Goal: Task Accomplishment & Management: Use online tool/utility

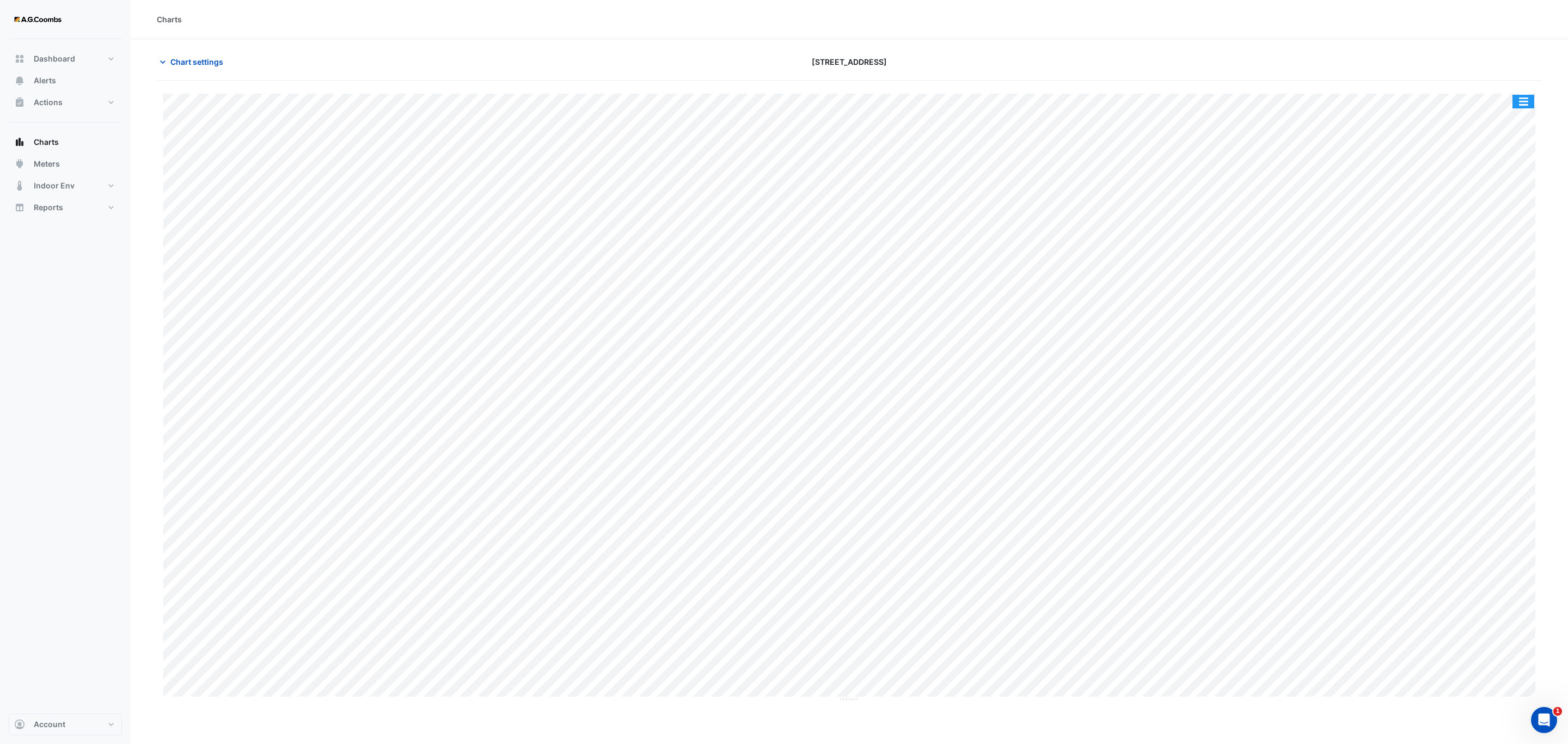
click at [1517, 100] on button "button" at bounding box center [1523, 101] width 21 height 14
click at [1515, 226] on div "Pivot Data Table" at bounding box center [1501, 219] width 65 height 26
click at [1520, 101] on button "button" at bounding box center [1523, 101] width 21 height 14
click at [1493, 219] on div "Pivot Data Table" at bounding box center [1501, 219] width 65 height 26
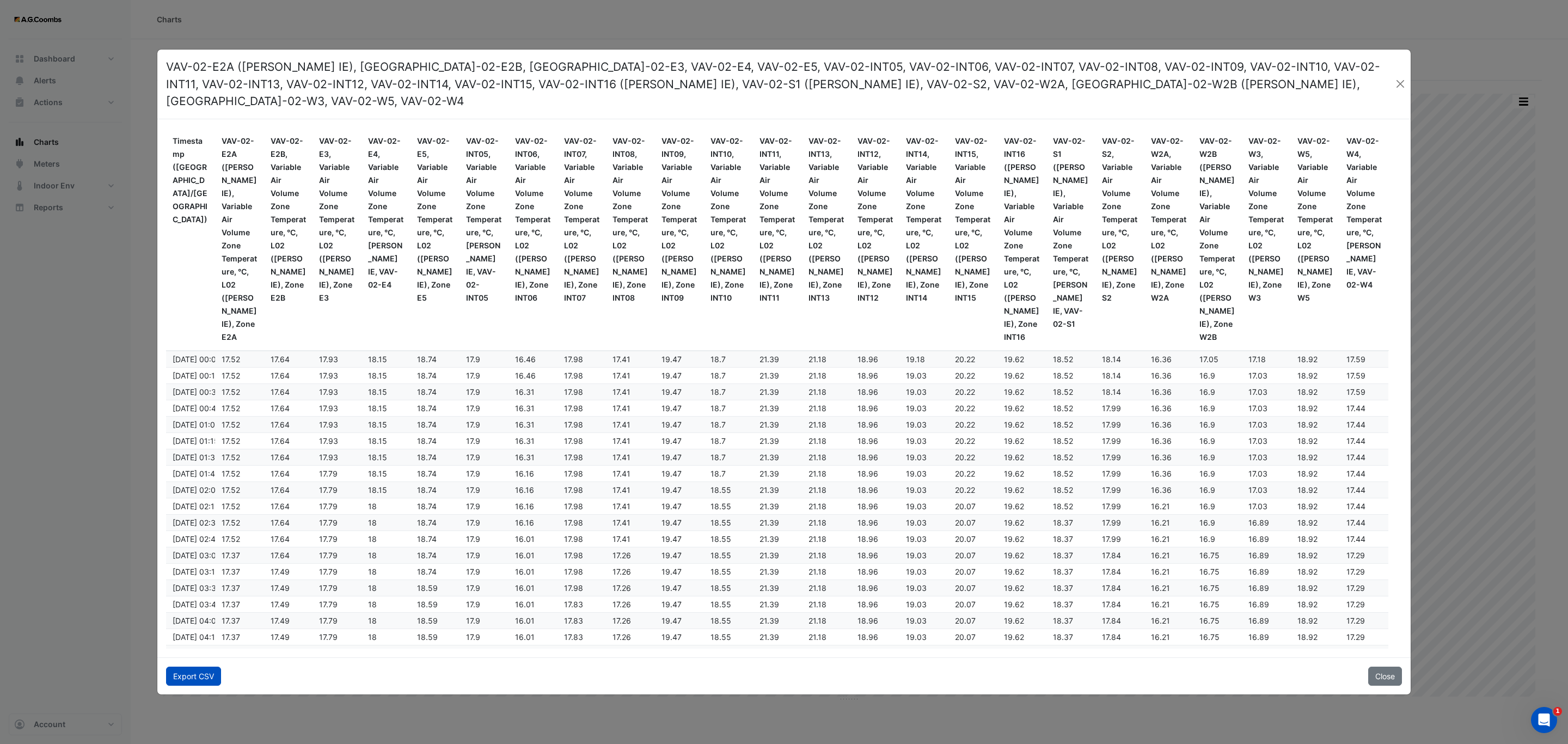
click at [181, 666] on button "Export CSV" at bounding box center [193, 676] width 55 height 19
click at [1385, 666] on button "Close" at bounding box center [1385, 676] width 34 height 19
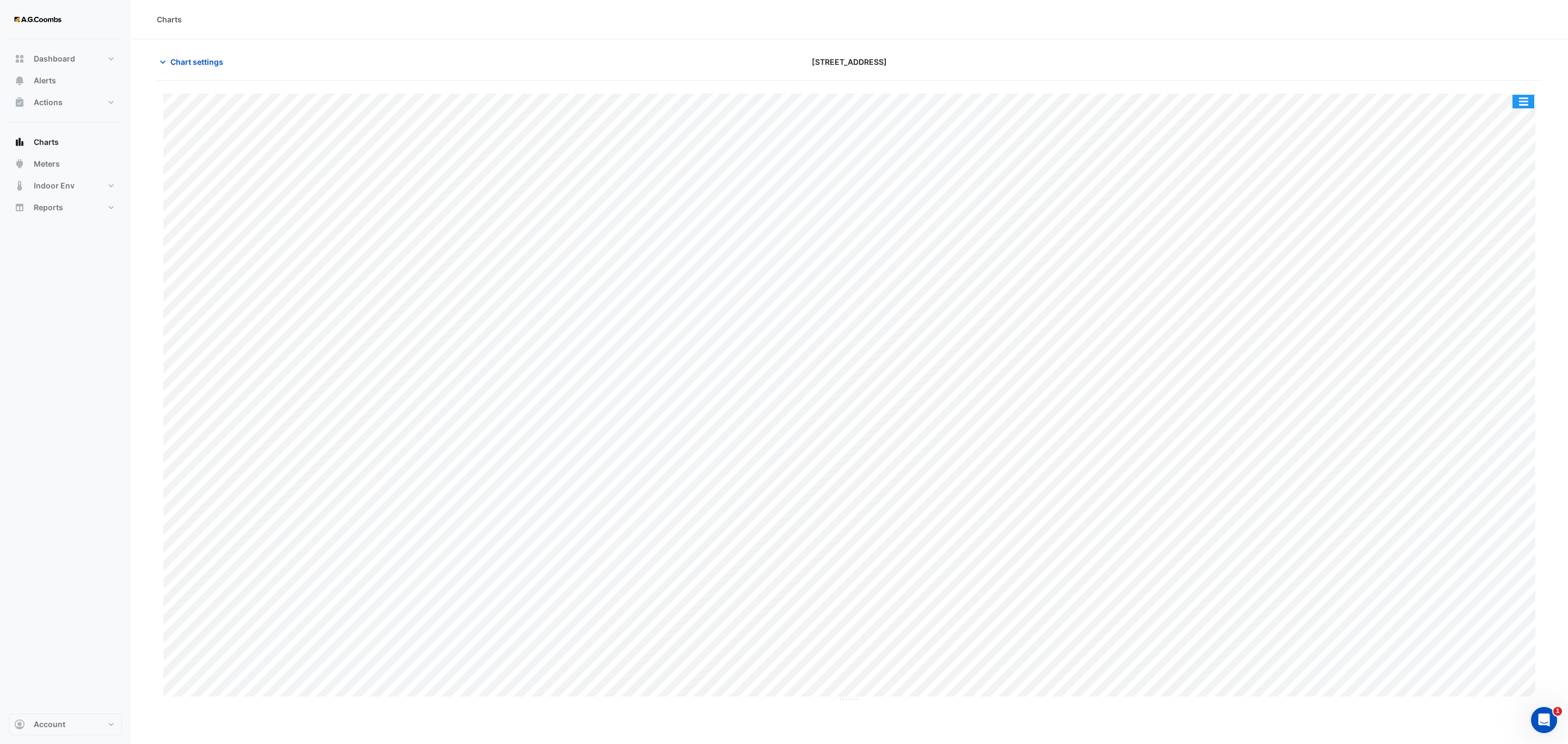
click at [1533, 106] on button "button" at bounding box center [1523, 101] width 21 height 14
click at [1507, 221] on div "Pivot Data Table" at bounding box center [1501, 219] width 65 height 26
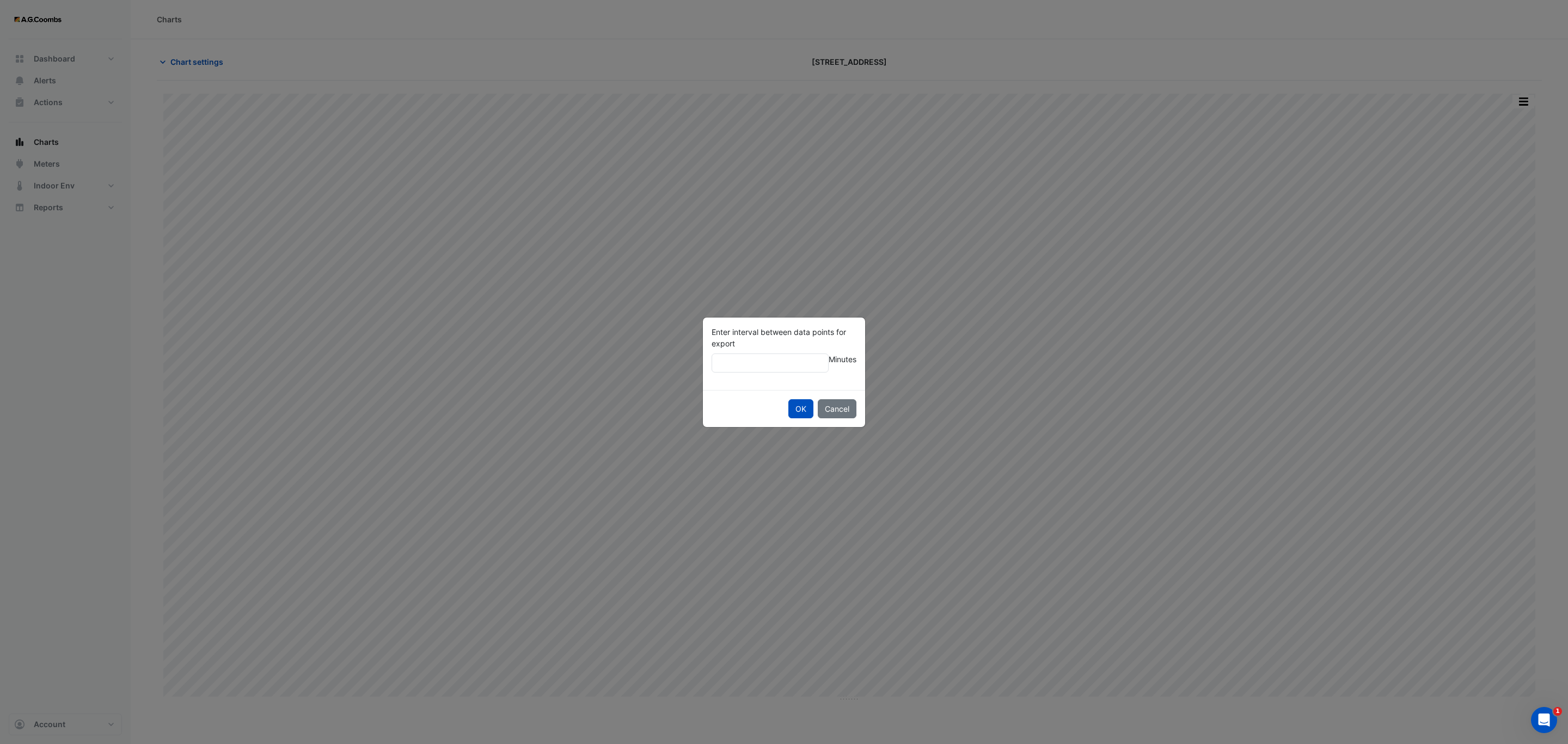
type input "**"
click at [788, 399] on button "OK" at bounding box center [801, 408] width 25 height 19
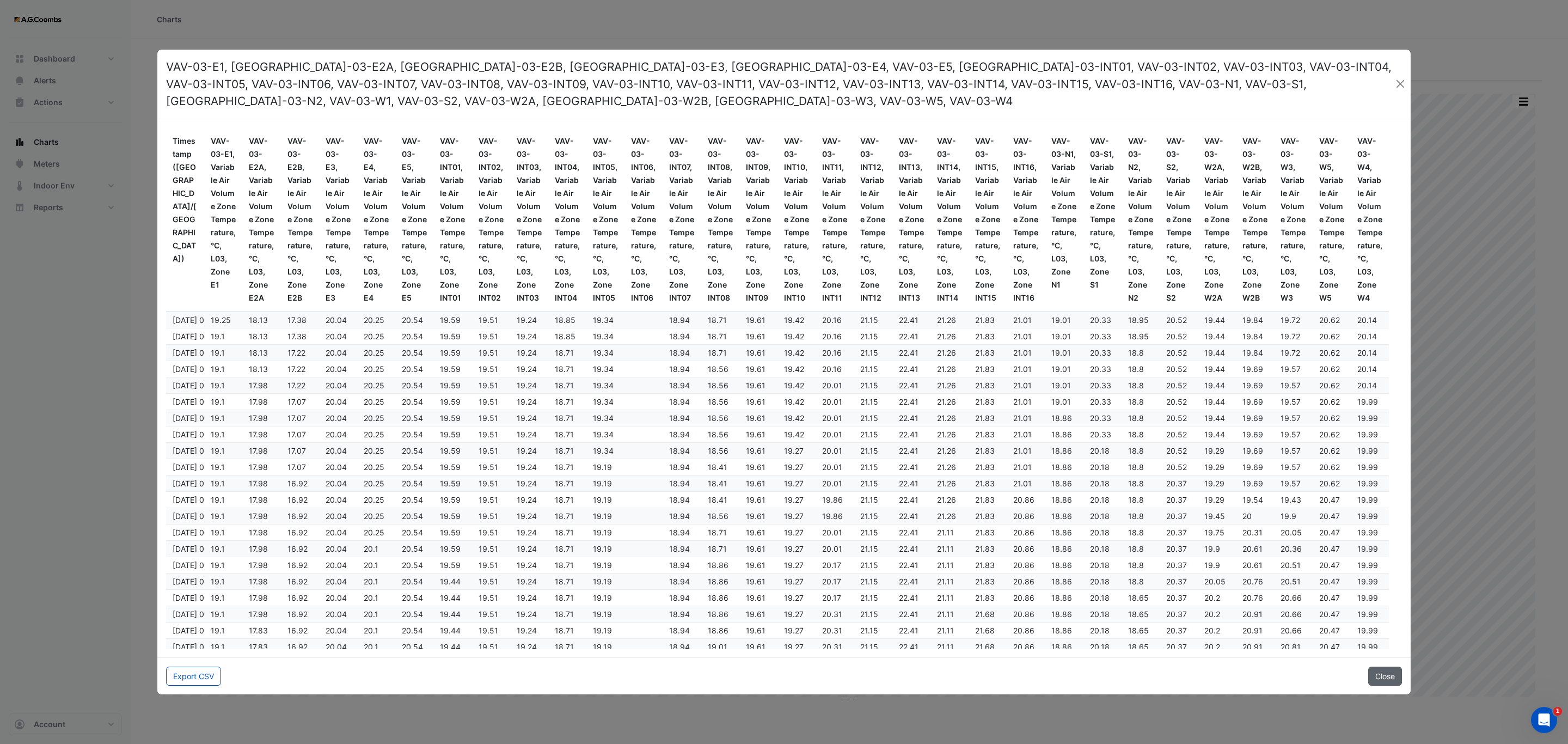
click at [1371, 666] on button "Close" at bounding box center [1385, 676] width 34 height 19
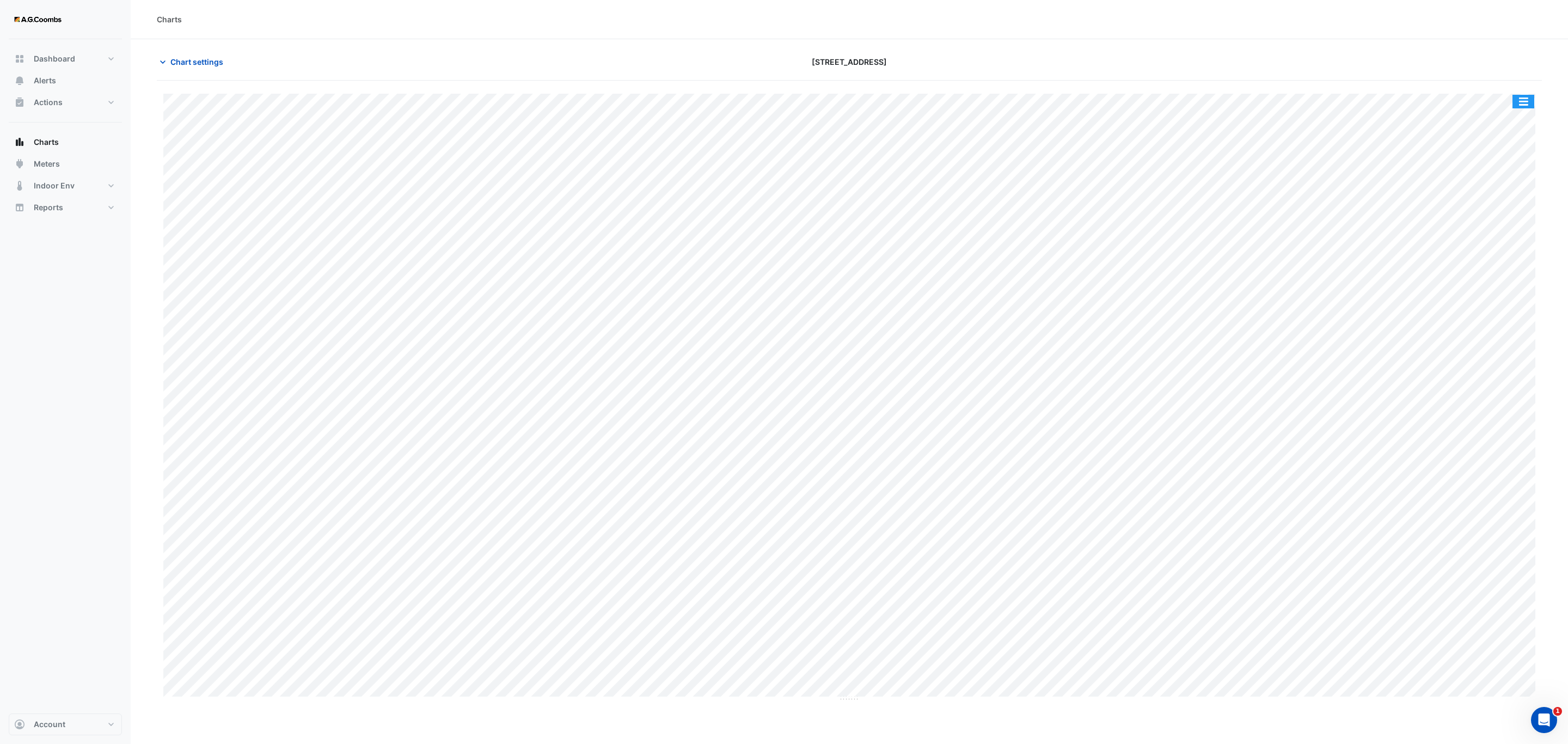
click at [1526, 107] on button "button" at bounding box center [1523, 101] width 21 height 14
click at [1495, 219] on div "Pivot Data Table" at bounding box center [1501, 219] width 65 height 26
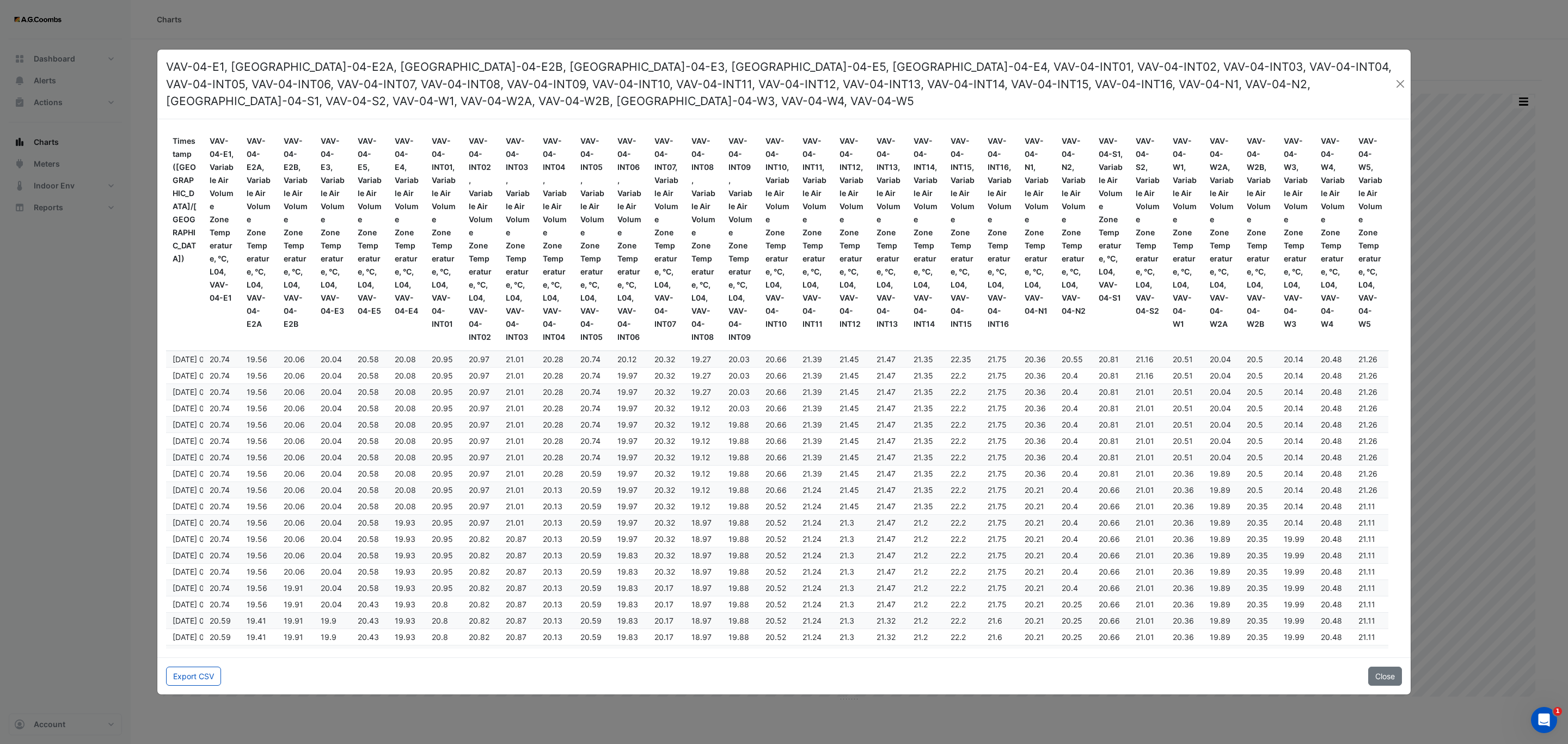
click at [182, 663] on div "Export CSV Close" at bounding box center [784, 676] width 1253 height 37
click at [191, 678] on button "Export CSV" at bounding box center [193, 676] width 55 height 19
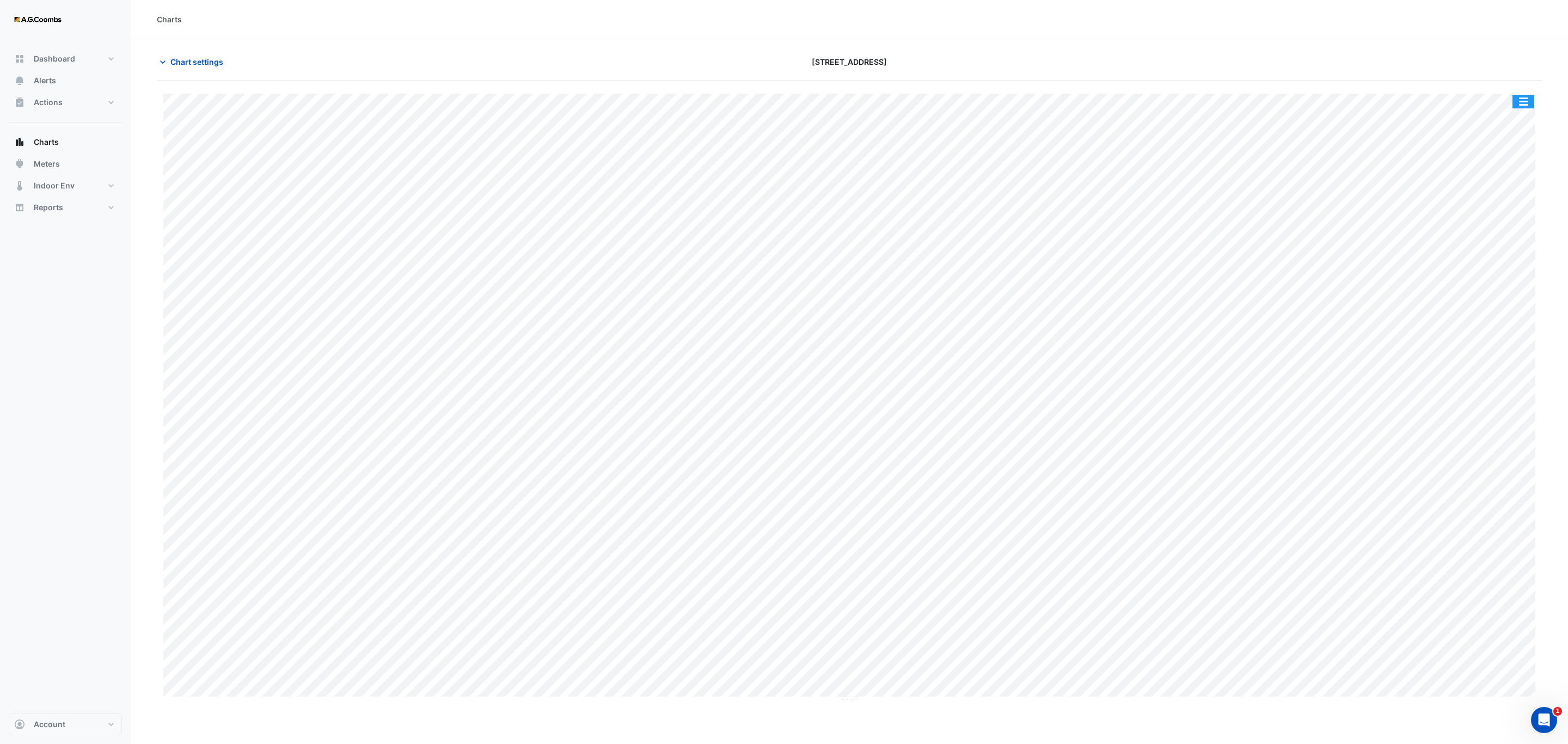
click at [1533, 101] on button "button" at bounding box center [1523, 101] width 21 height 14
click at [1501, 221] on div "Pivot Data Table" at bounding box center [1501, 219] width 65 height 26
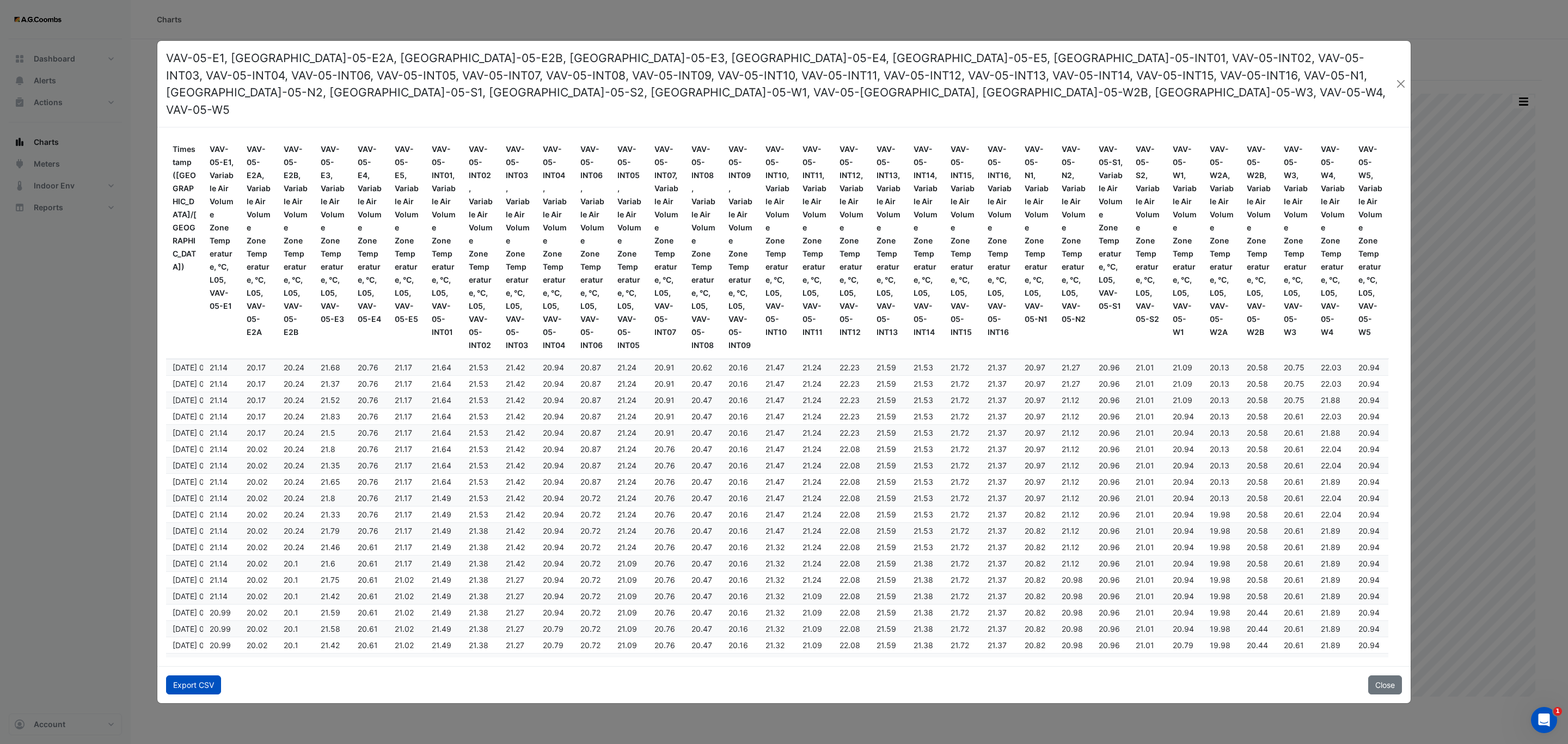
click at [208, 676] on button "Export CSV" at bounding box center [193, 685] width 55 height 19
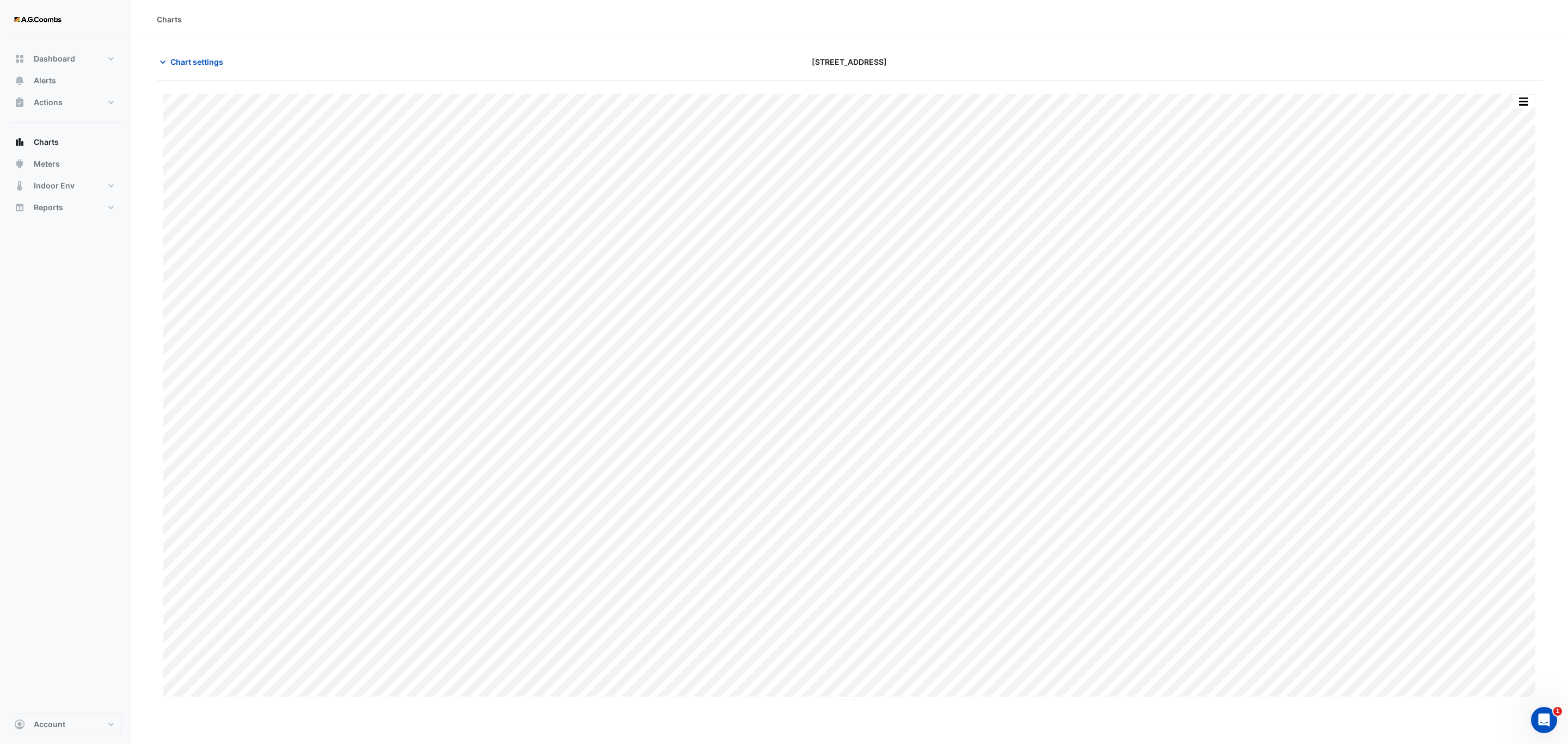
click at [1536, 97] on div "Split by Equip Split All Print Save as JPEG Save as PNG Pivot Data Table Export…" at bounding box center [849, 398] width 1385 height 608
click at [1528, 106] on button "button" at bounding box center [1523, 101] width 21 height 14
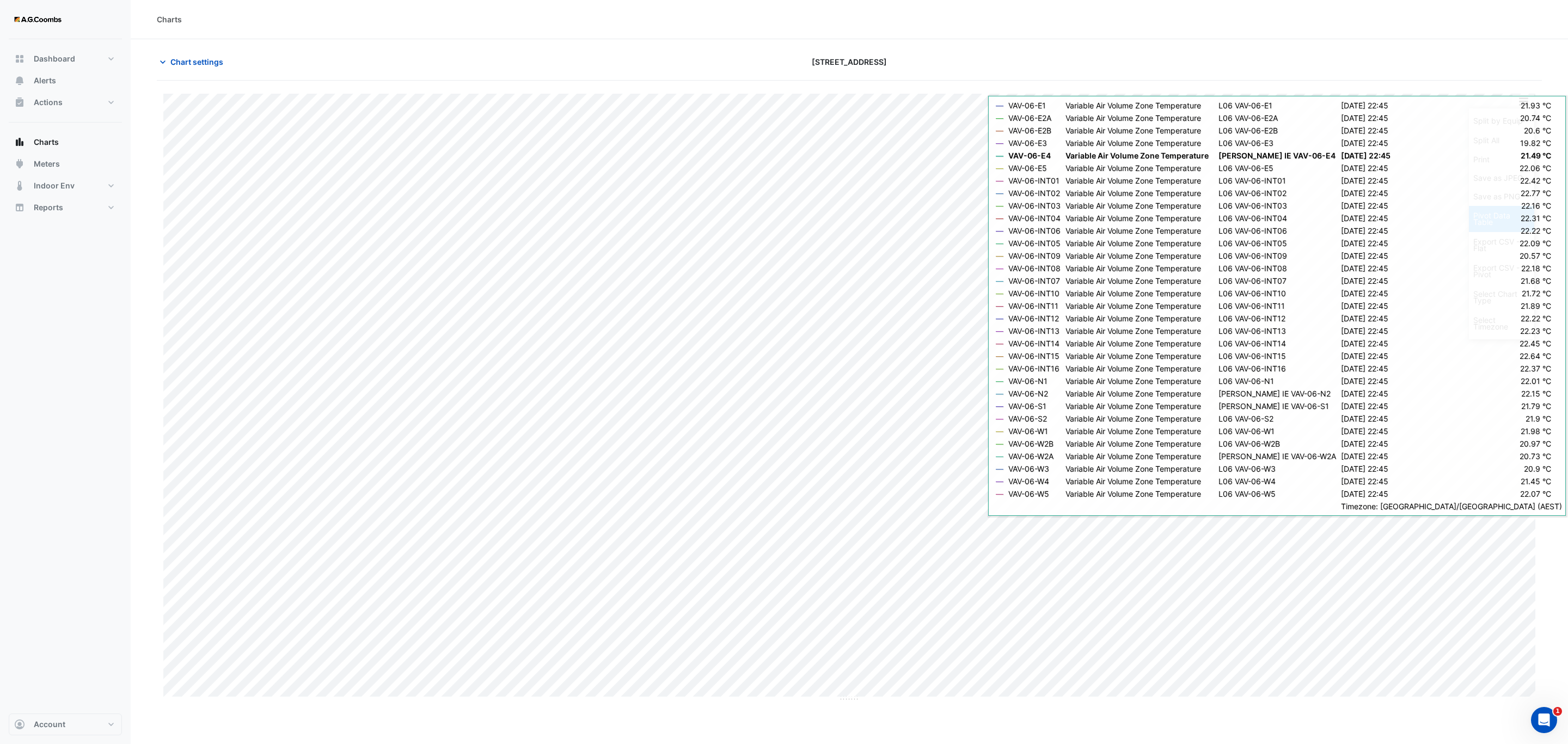
click at [1496, 217] on div "Pivot Data Table" at bounding box center [1501, 219] width 65 height 26
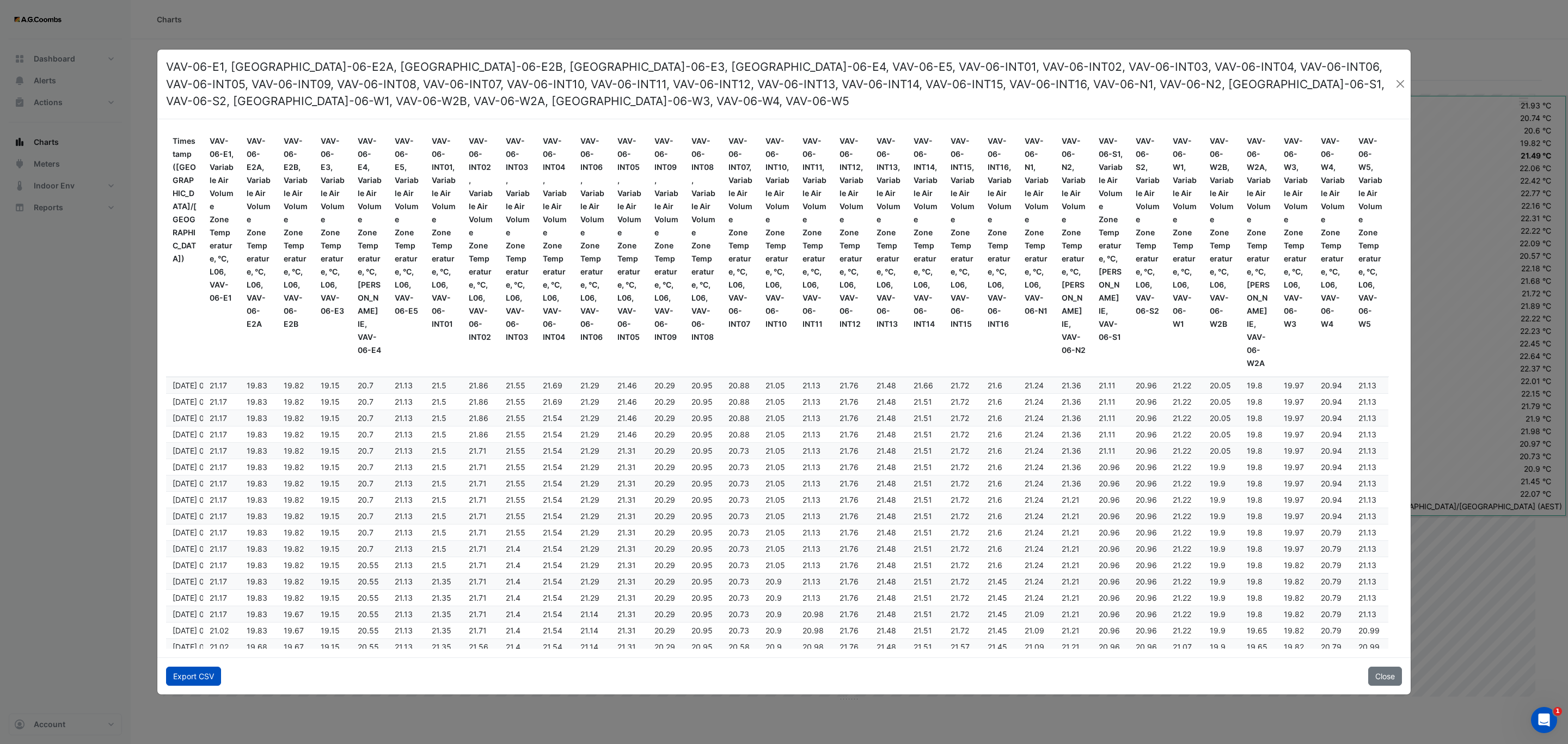
click at [200, 672] on button "Export CSV" at bounding box center [193, 676] width 55 height 19
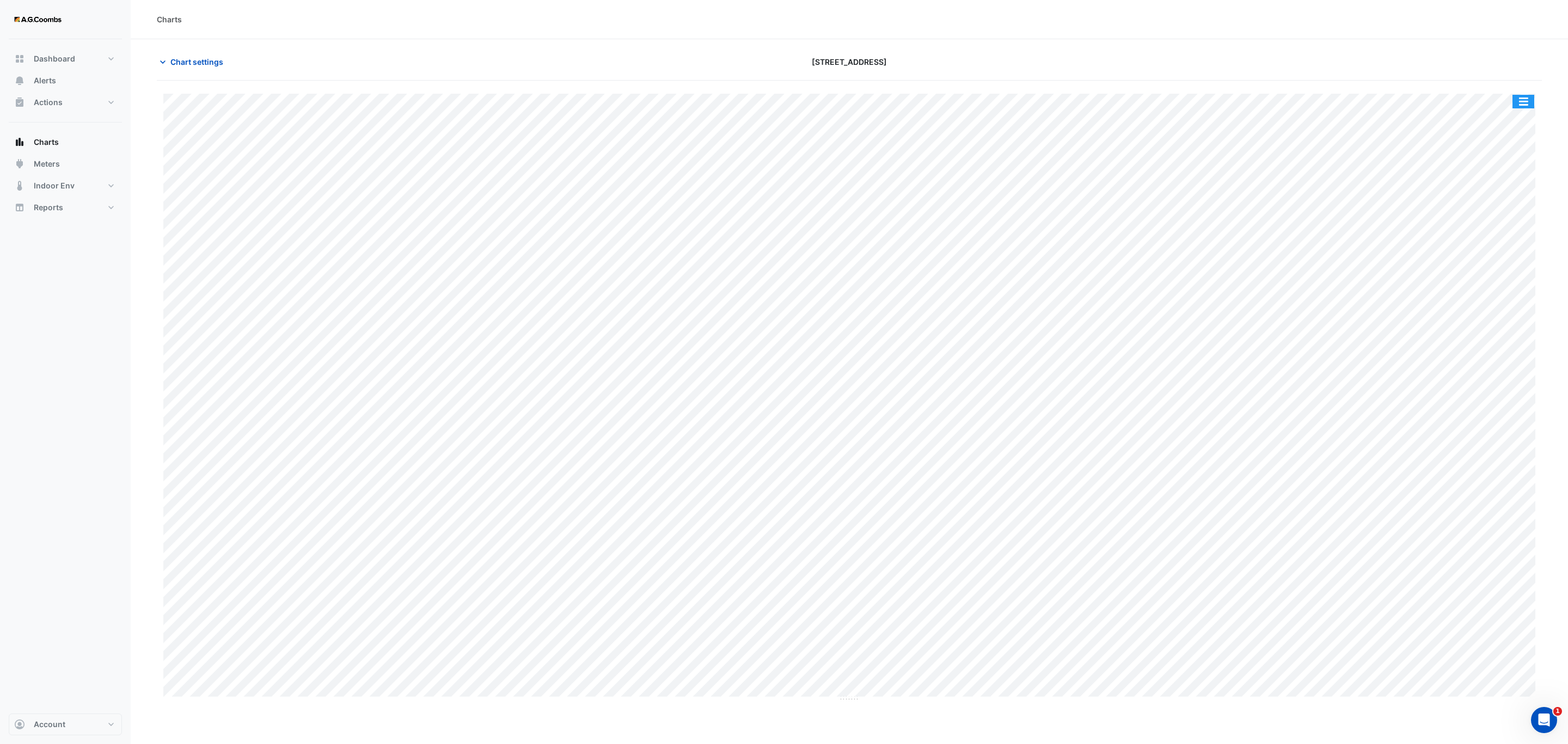
click at [1527, 101] on button "button" at bounding box center [1523, 101] width 21 height 14
click at [1507, 223] on div "Pivot Data Table" at bounding box center [1501, 219] width 65 height 26
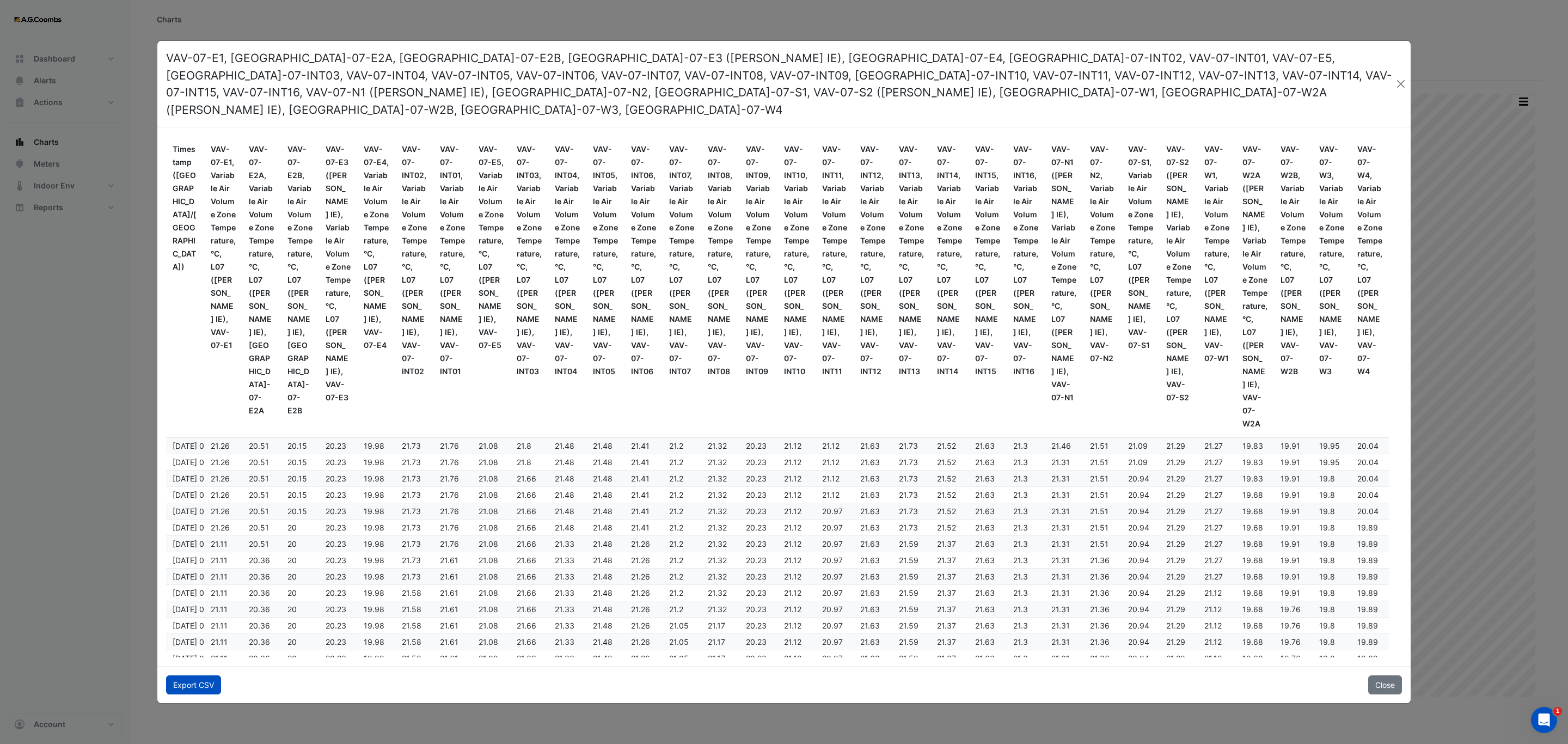
click at [190, 678] on button "Export CSV" at bounding box center [193, 685] width 55 height 19
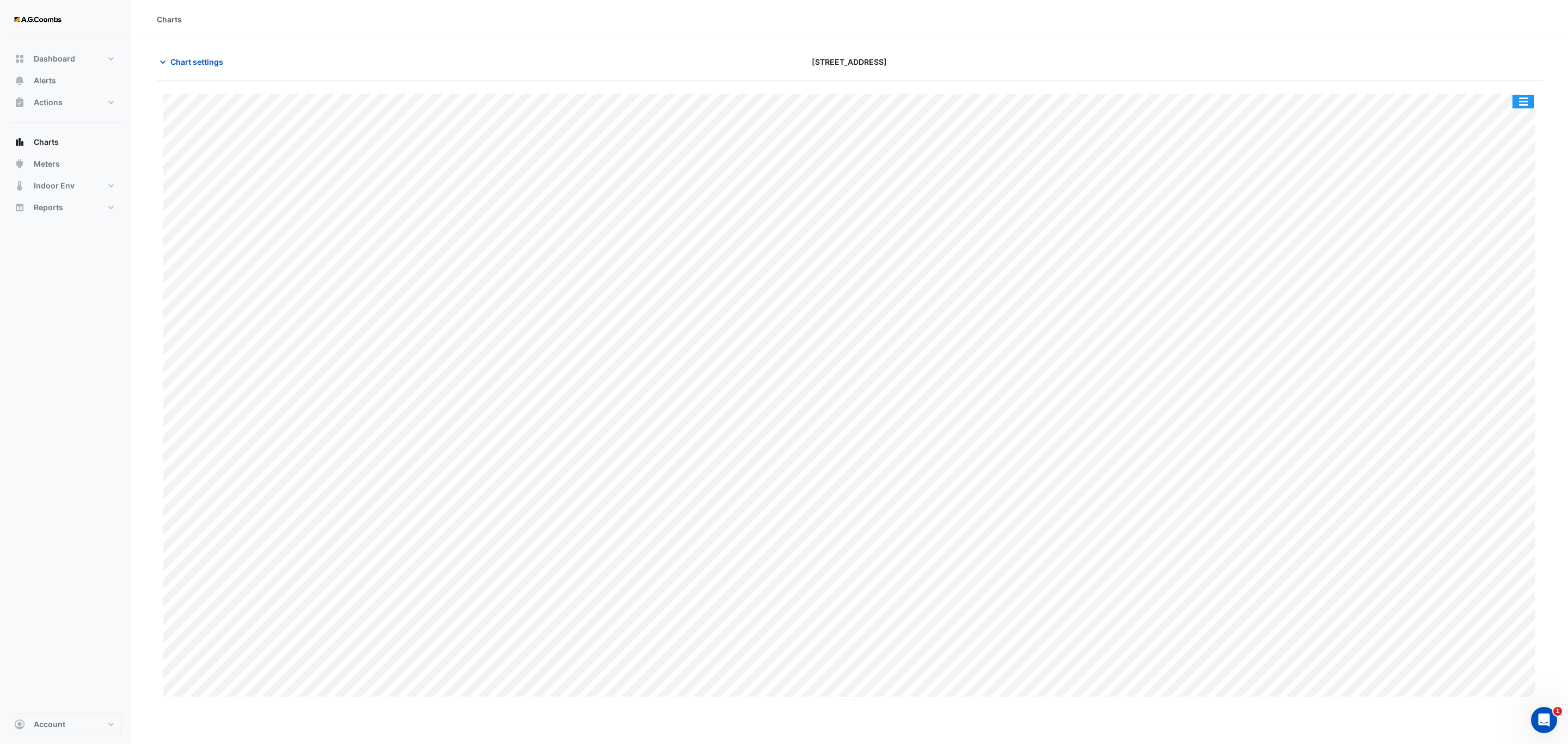
click at [1524, 100] on button "button" at bounding box center [1523, 101] width 21 height 14
click at [1498, 220] on div "Pivot Data Table" at bounding box center [1501, 219] width 65 height 26
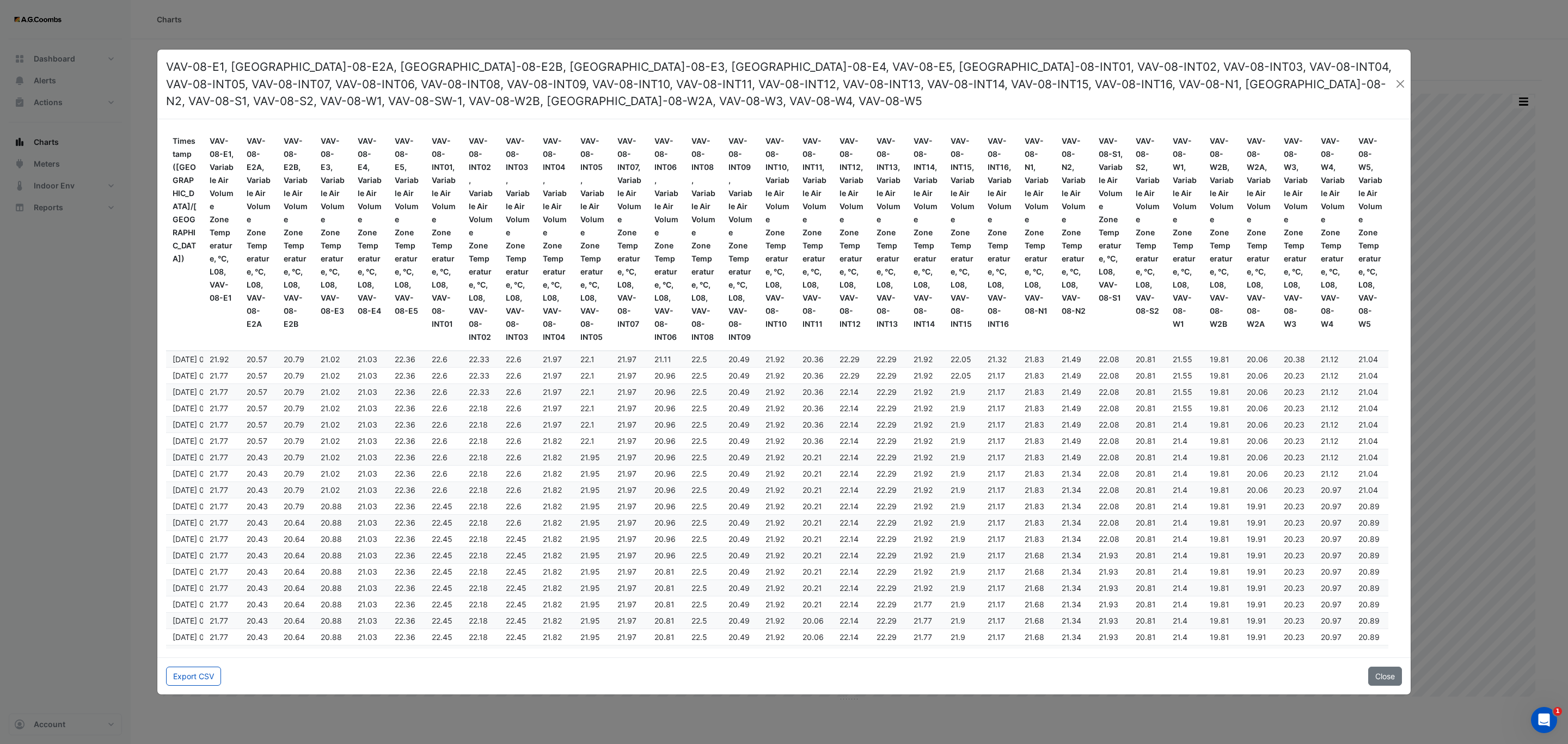
click at [177, 666] on div "Export CSV Close" at bounding box center [784, 676] width 1253 height 37
click at [183, 680] on button "Export CSV" at bounding box center [193, 676] width 55 height 19
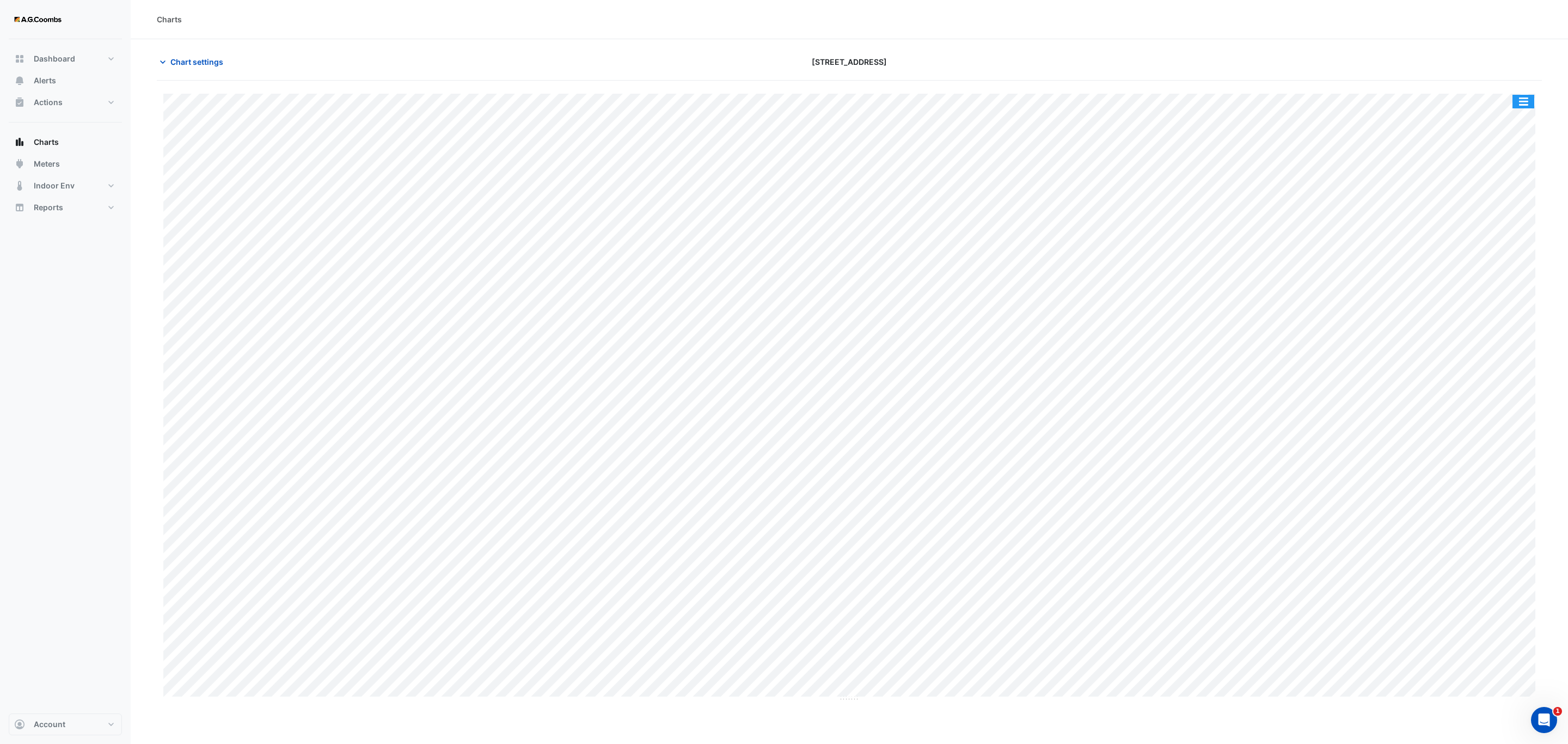
click at [1523, 107] on button "button" at bounding box center [1523, 101] width 21 height 14
click at [1518, 214] on div "Pivot Data Table" at bounding box center [1501, 219] width 65 height 26
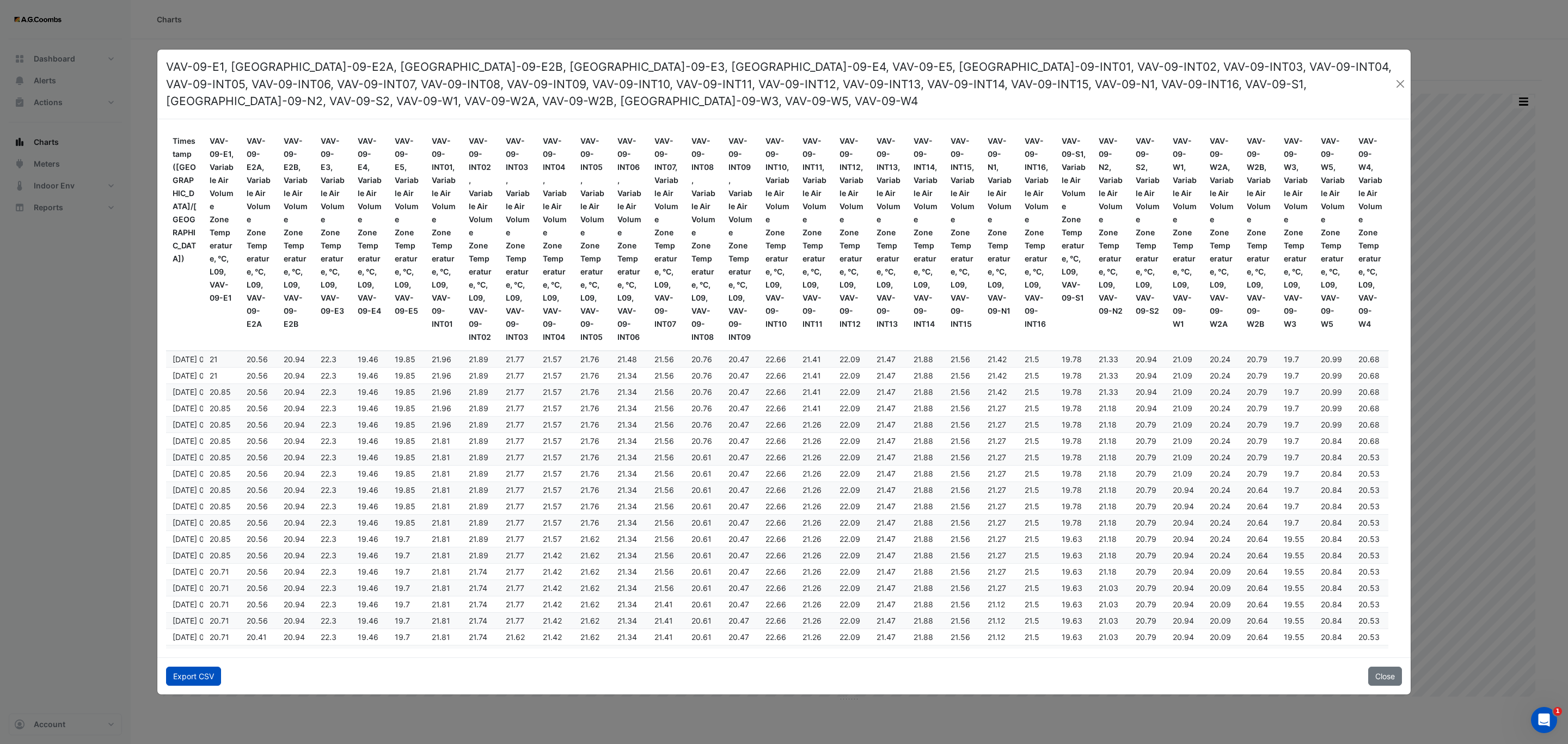
click at [183, 674] on button "Export CSV" at bounding box center [193, 676] width 55 height 19
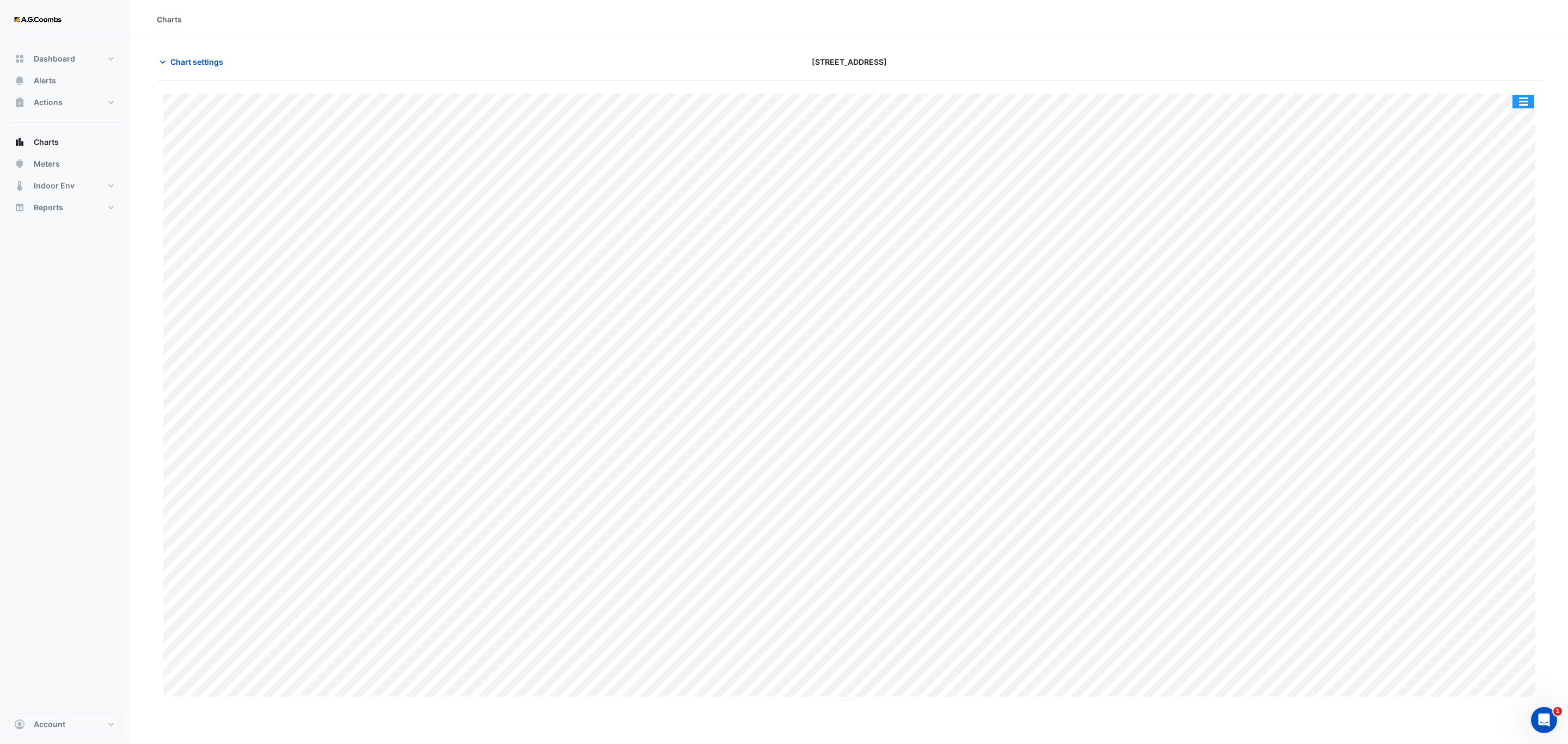
click at [1526, 103] on button "button" at bounding box center [1523, 101] width 21 height 14
click at [1498, 224] on div "Pivot Data Table" at bounding box center [1501, 219] width 65 height 26
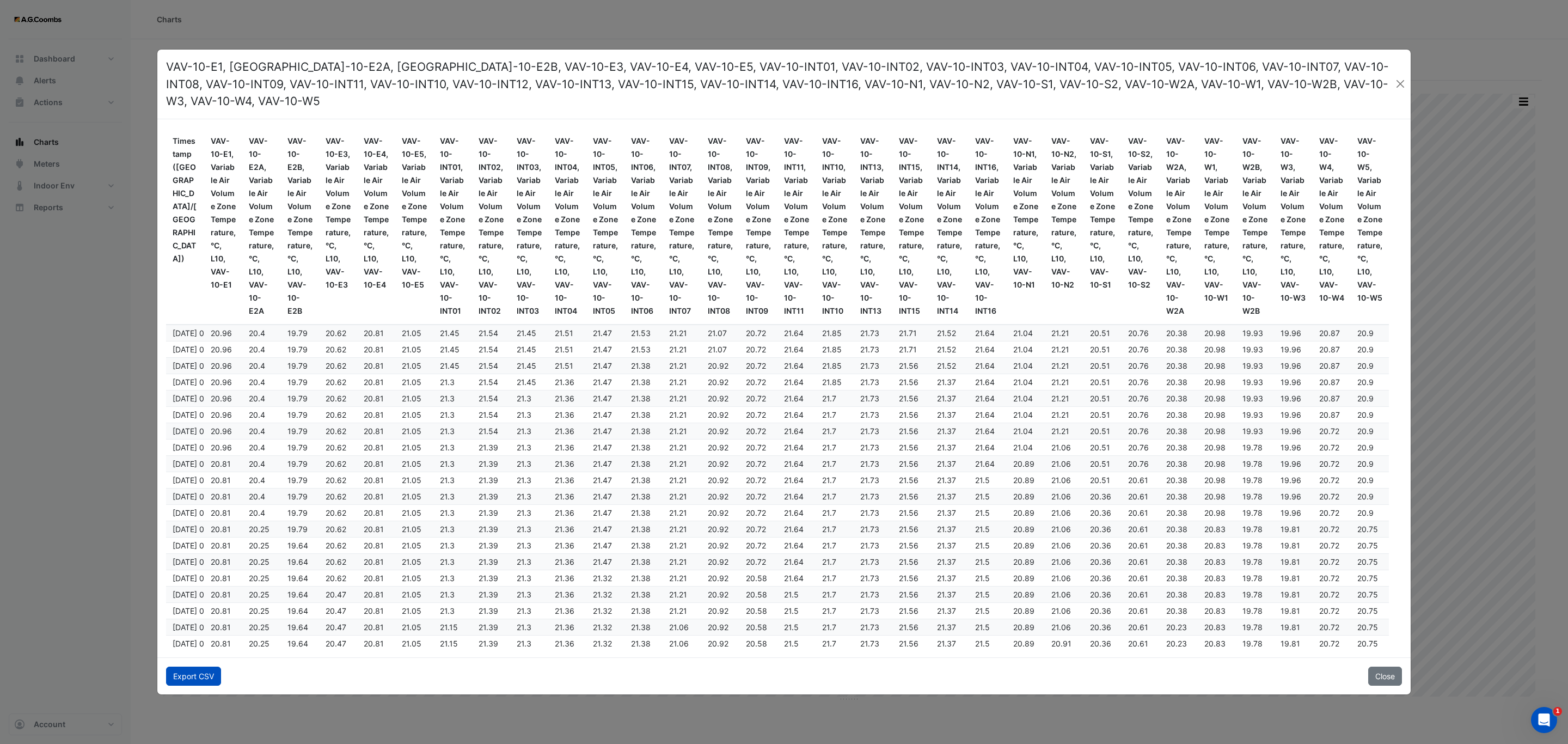
click at [177, 666] on button "Export CSV" at bounding box center [193, 676] width 55 height 19
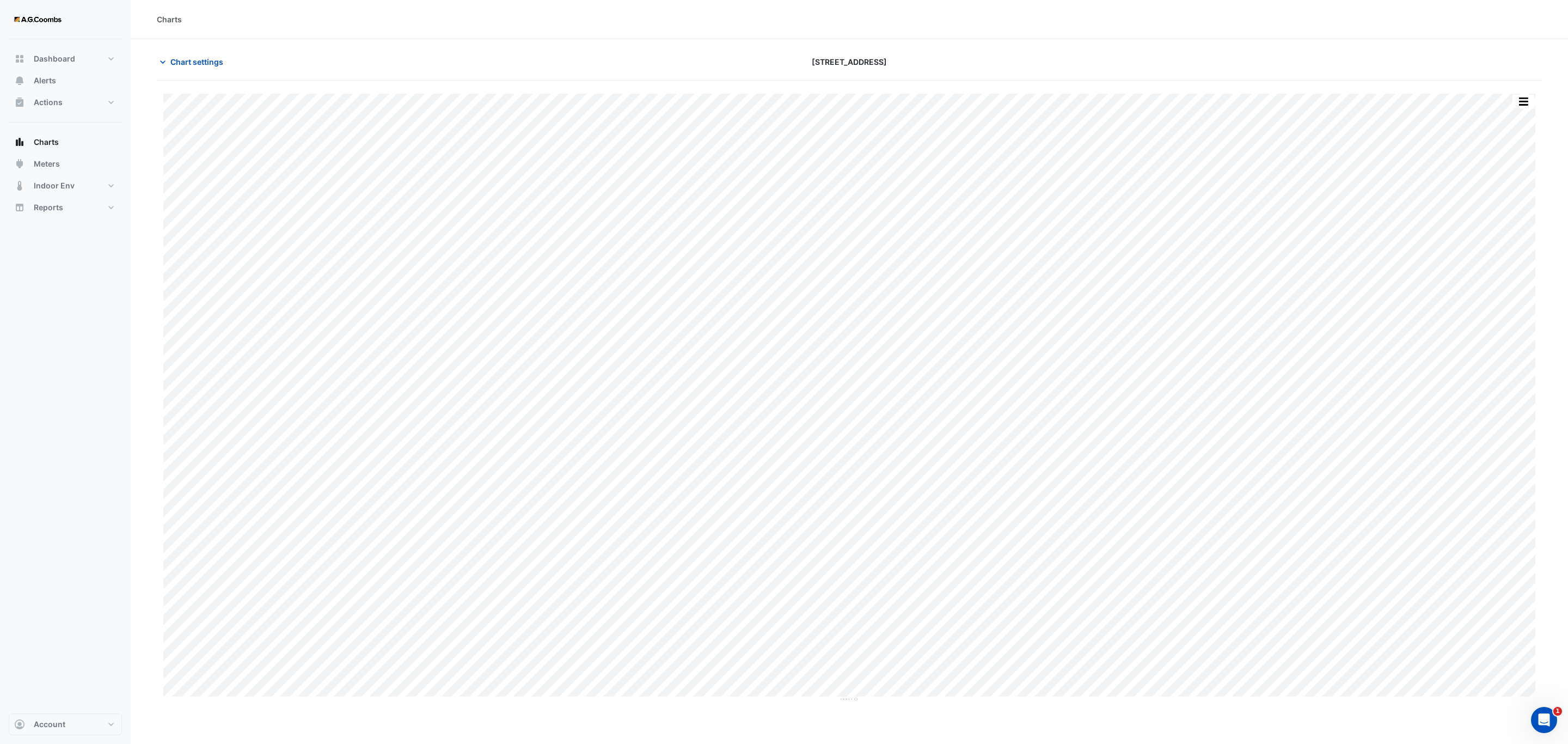
click at [1524, 109] on div "Split by Equip Split All Print Save as JPEG Save as PNG Pivot Data Table Export…" at bounding box center [1523, 101] width 23 height 15
click at [1524, 102] on button "button" at bounding box center [1523, 101] width 21 height 14
click at [1498, 223] on div "Pivot Data Table" at bounding box center [1501, 219] width 65 height 26
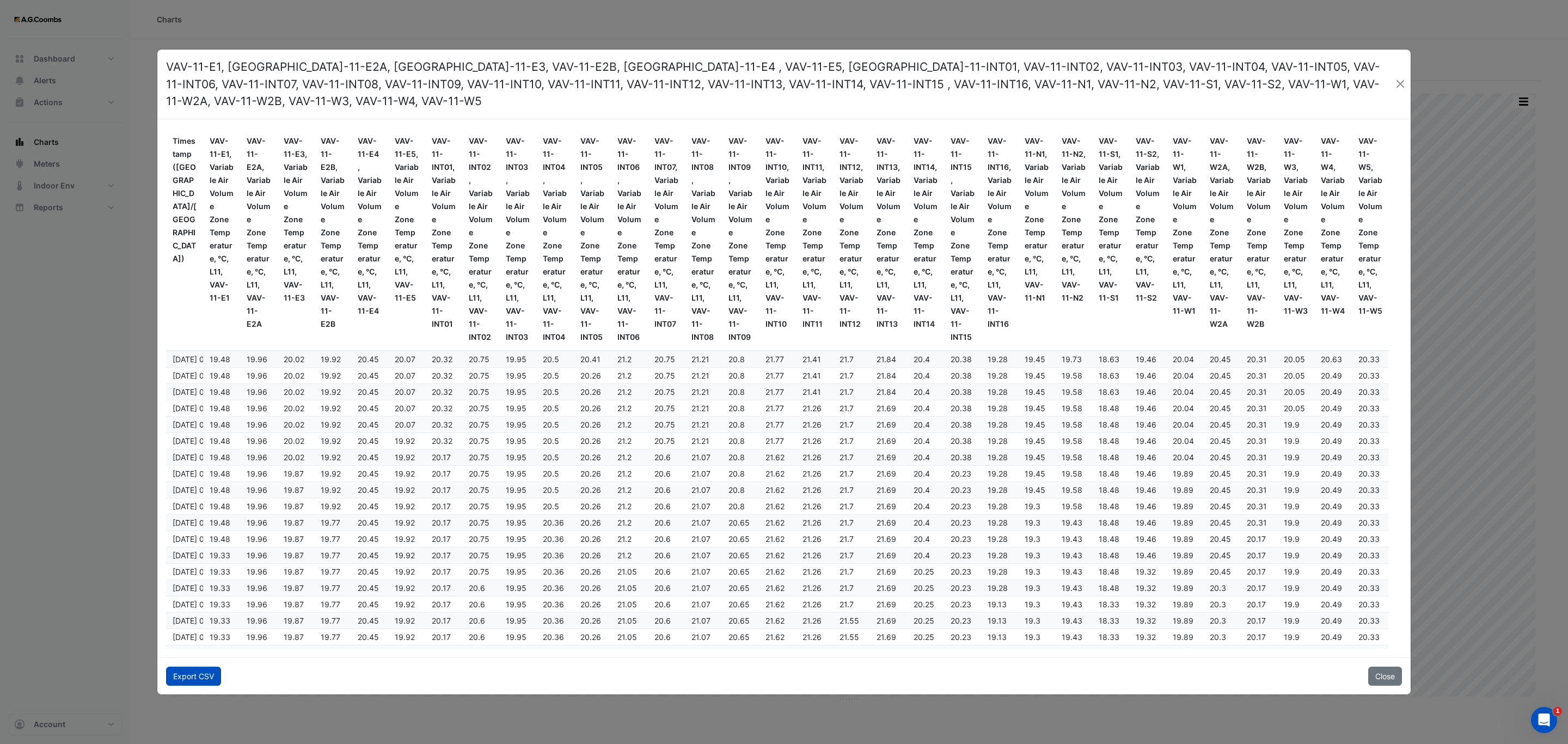
click at [193, 675] on button "Export CSV" at bounding box center [193, 676] width 55 height 19
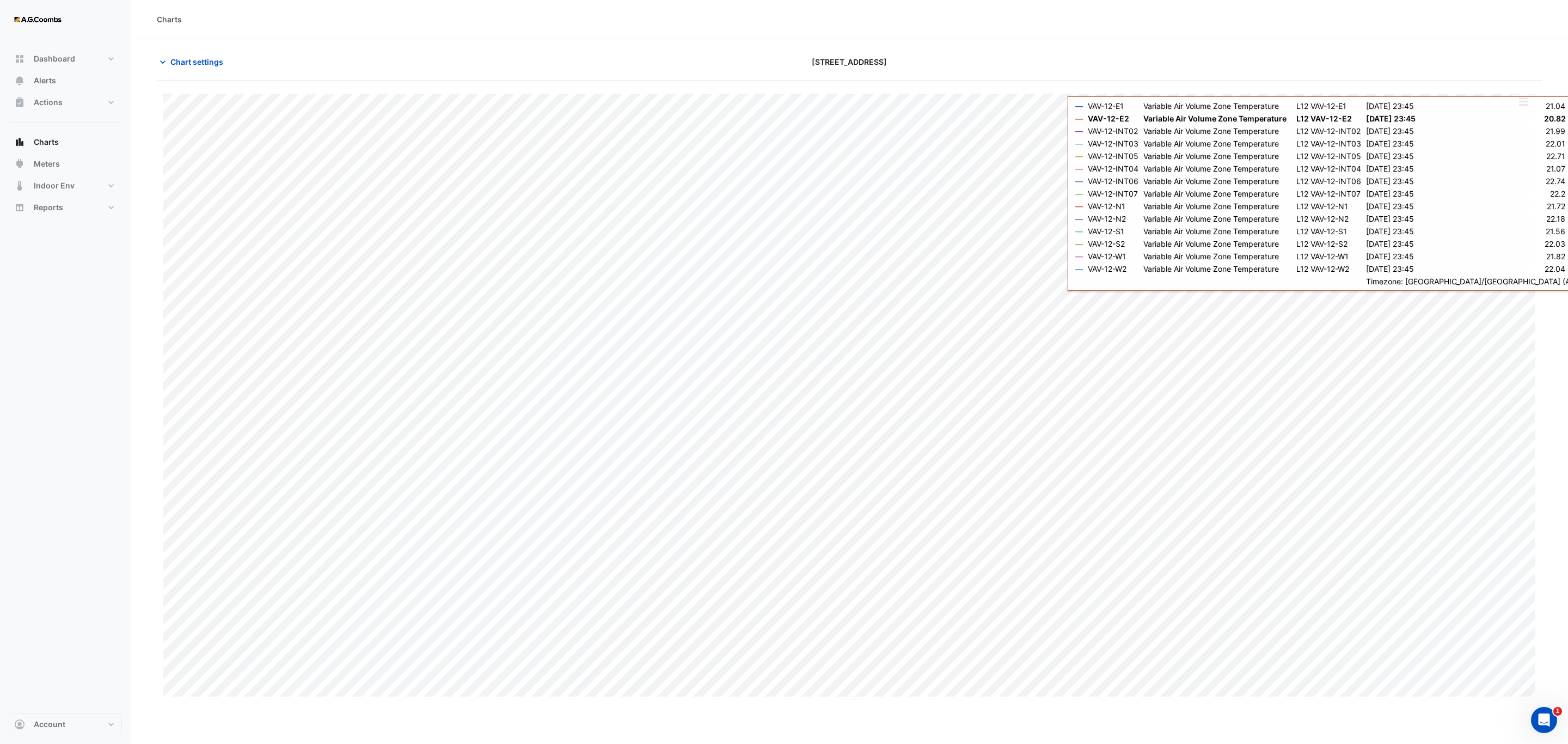
click at [1528, 109] on div "Split by Equip Split All Print Save as JPEG Save as PNG Pivot Data Table Export…" at bounding box center [1523, 101] width 23 height 15
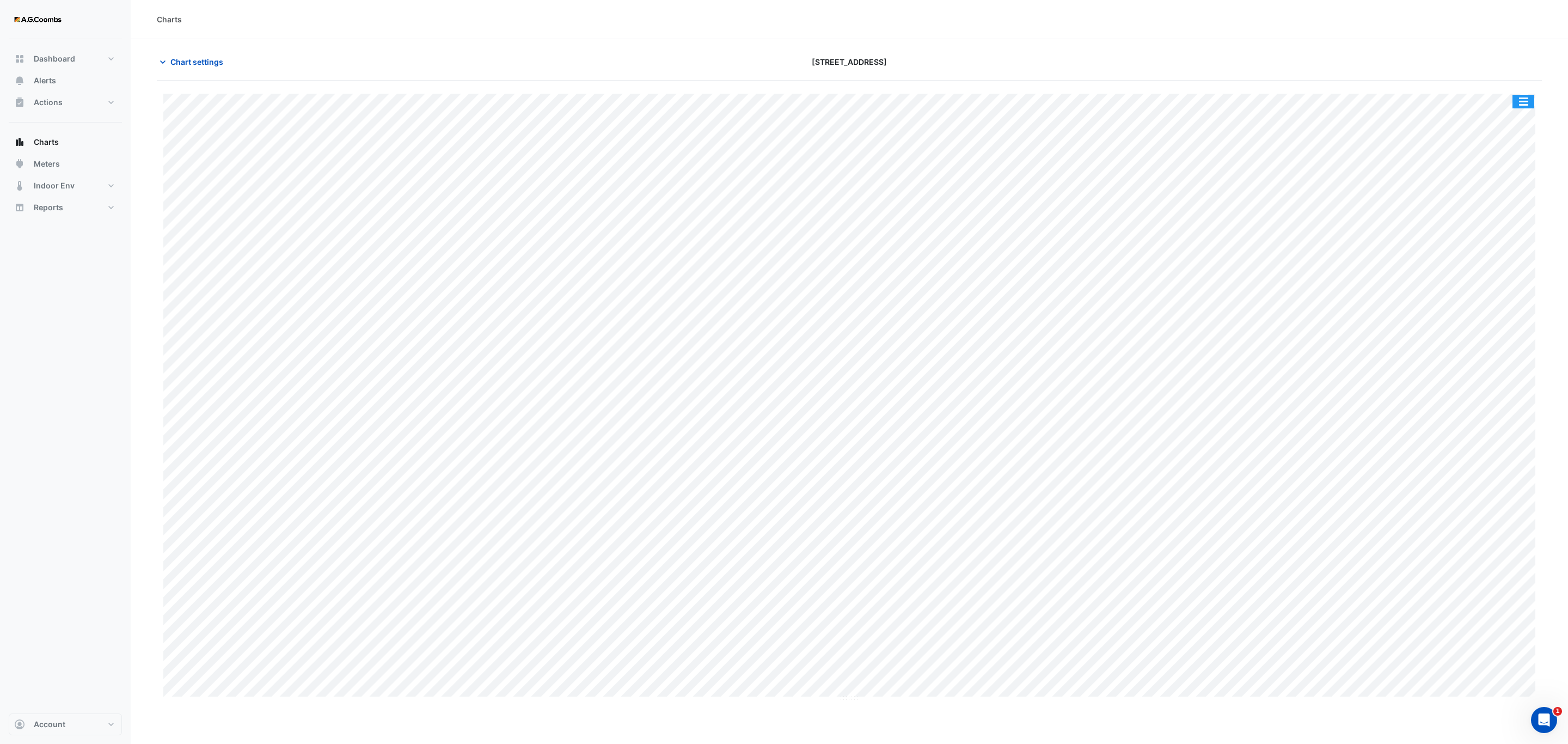
click at [1526, 107] on button "button" at bounding box center [1523, 101] width 21 height 14
click at [1491, 219] on div "Pivot Data Table" at bounding box center [1501, 219] width 65 height 26
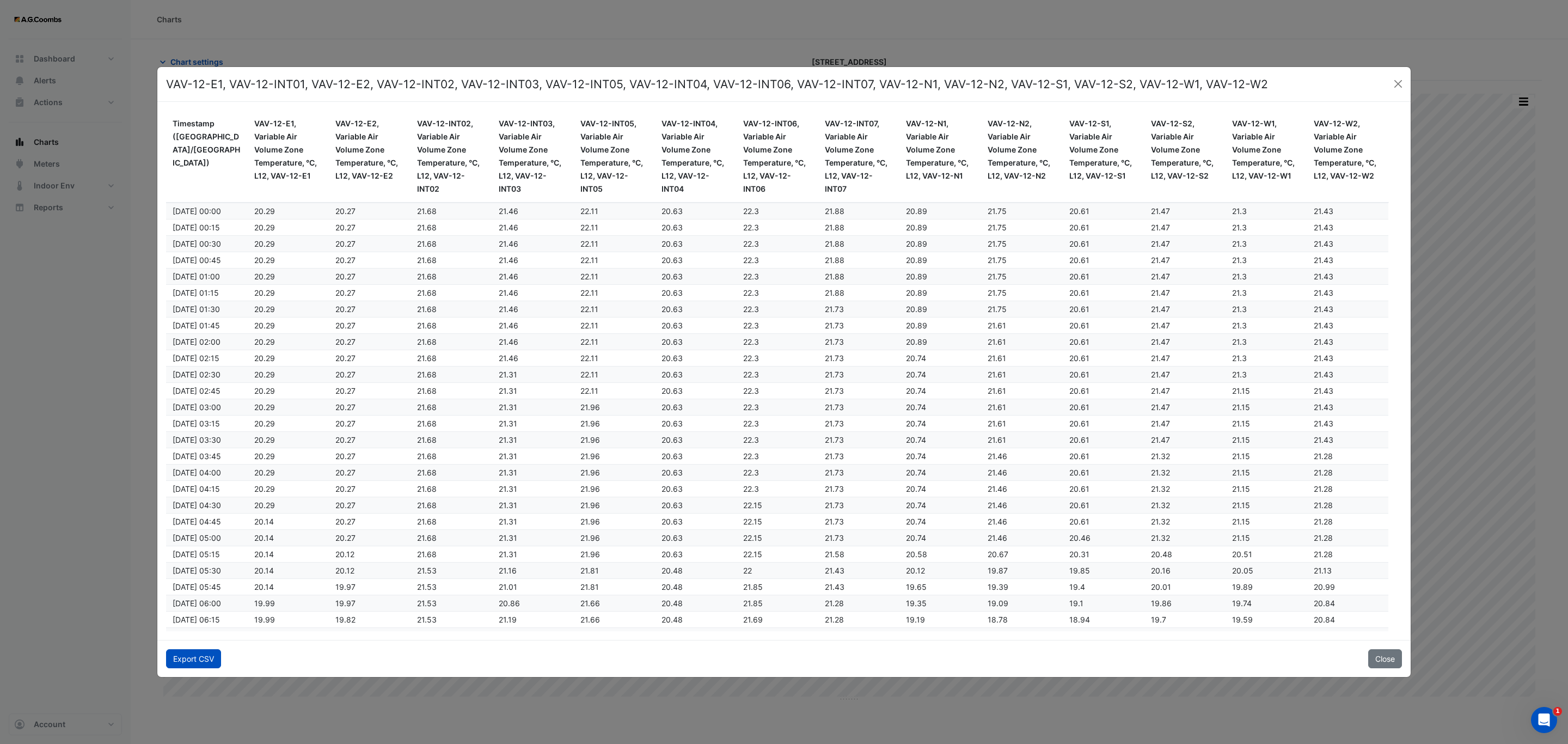
click at [182, 665] on button "Export CSV" at bounding box center [193, 659] width 55 height 19
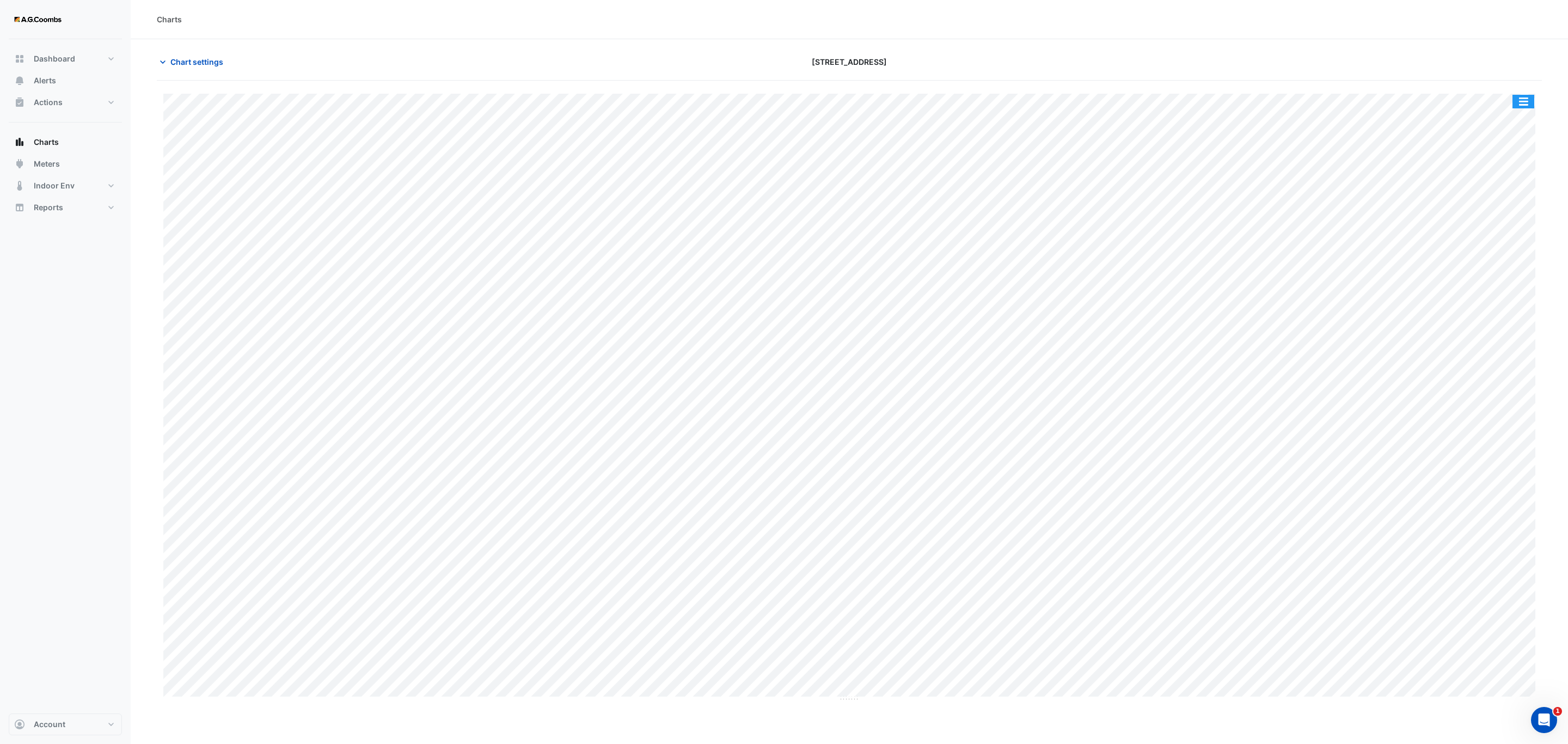
click at [1521, 102] on button "button" at bounding box center [1523, 101] width 21 height 14
click at [1517, 229] on div "Pivot Data Table" at bounding box center [1501, 219] width 65 height 26
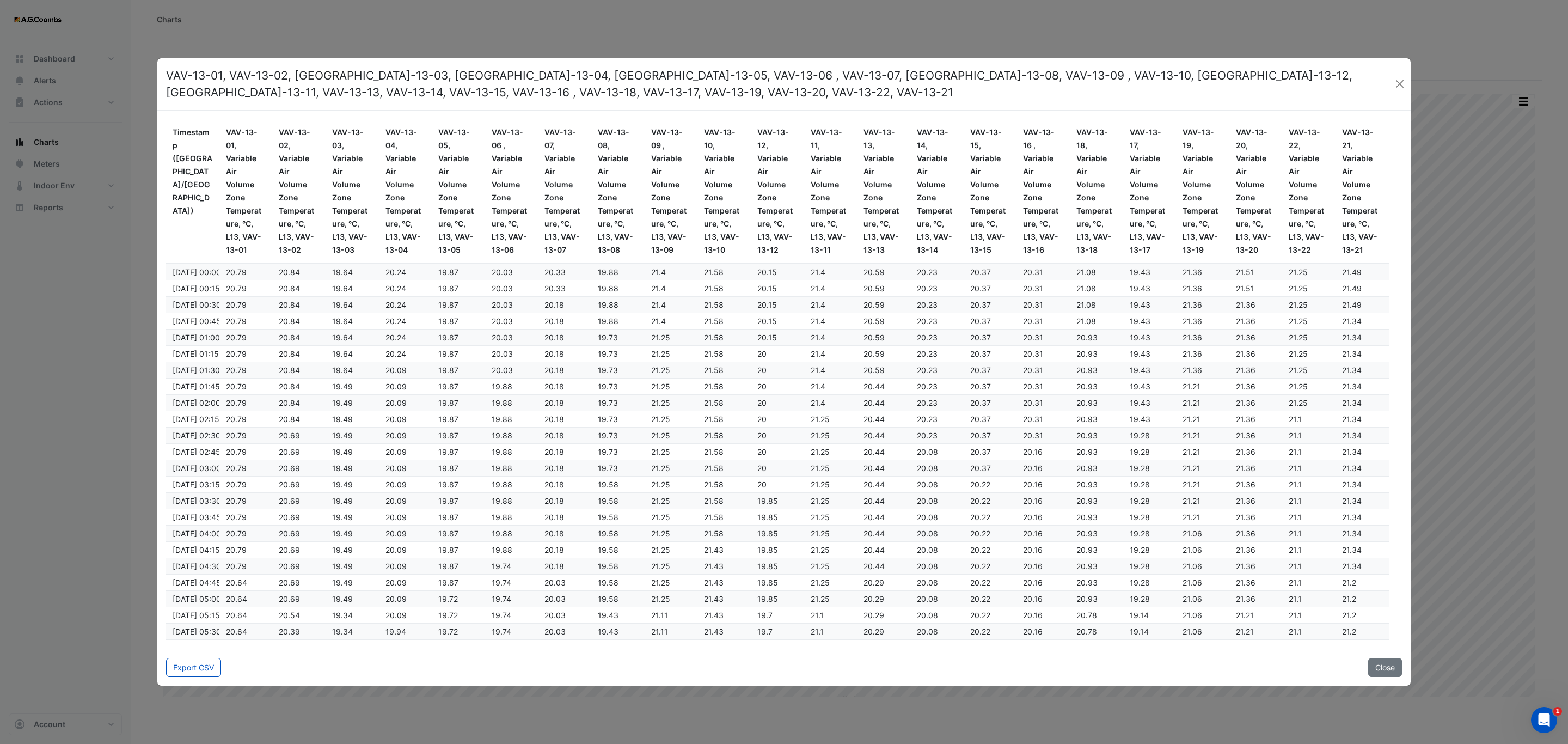
click at [181, 663] on button "Export CSV" at bounding box center [193, 667] width 55 height 19
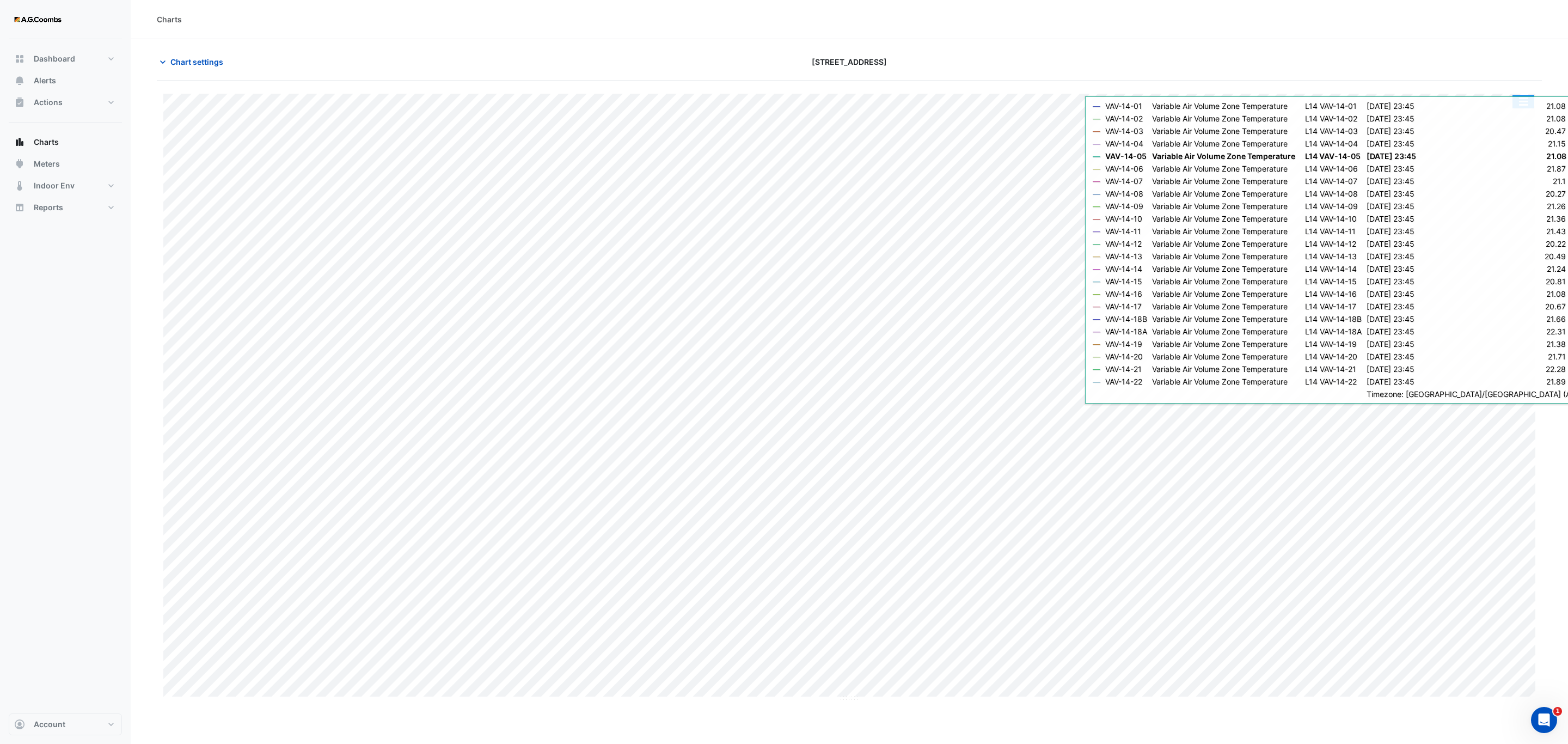
click at [1528, 107] on button "button" at bounding box center [1523, 101] width 21 height 14
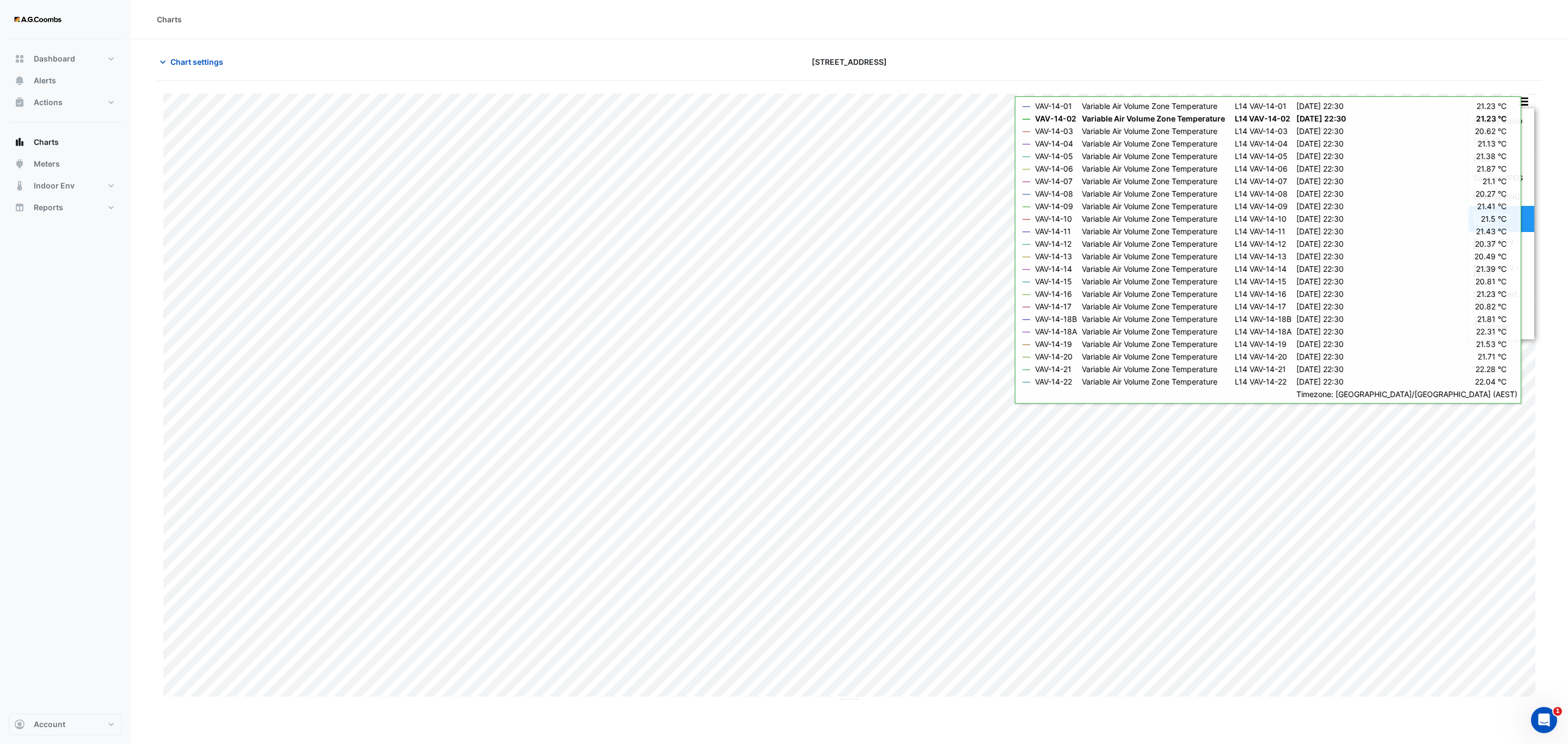
click at [1501, 222] on div "Pivot Data Table" at bounding box center [1501, 219] width 65 height 26
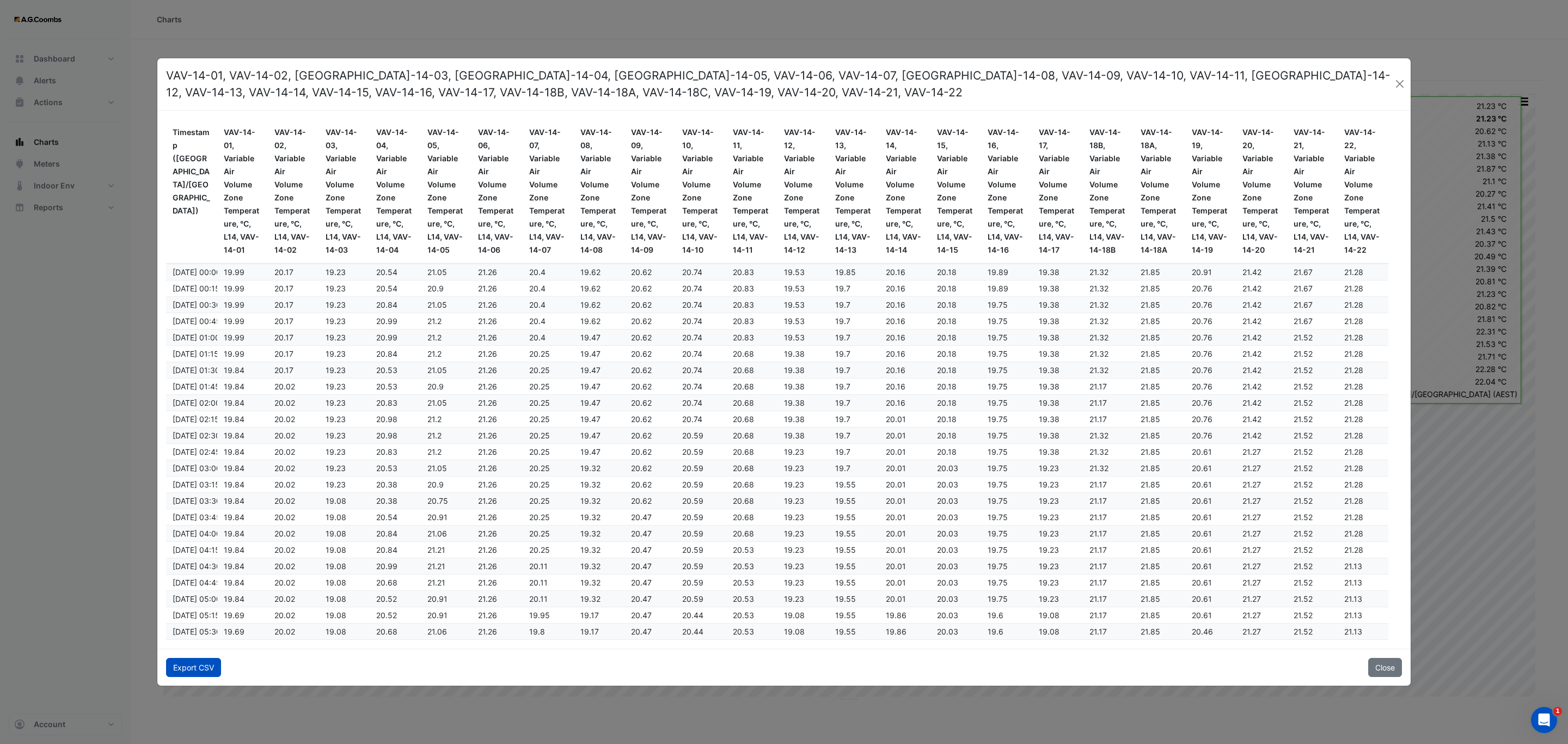
click at [191, 666] on button "Export CSV" at bounding box center [193, 667] width 55 height 19
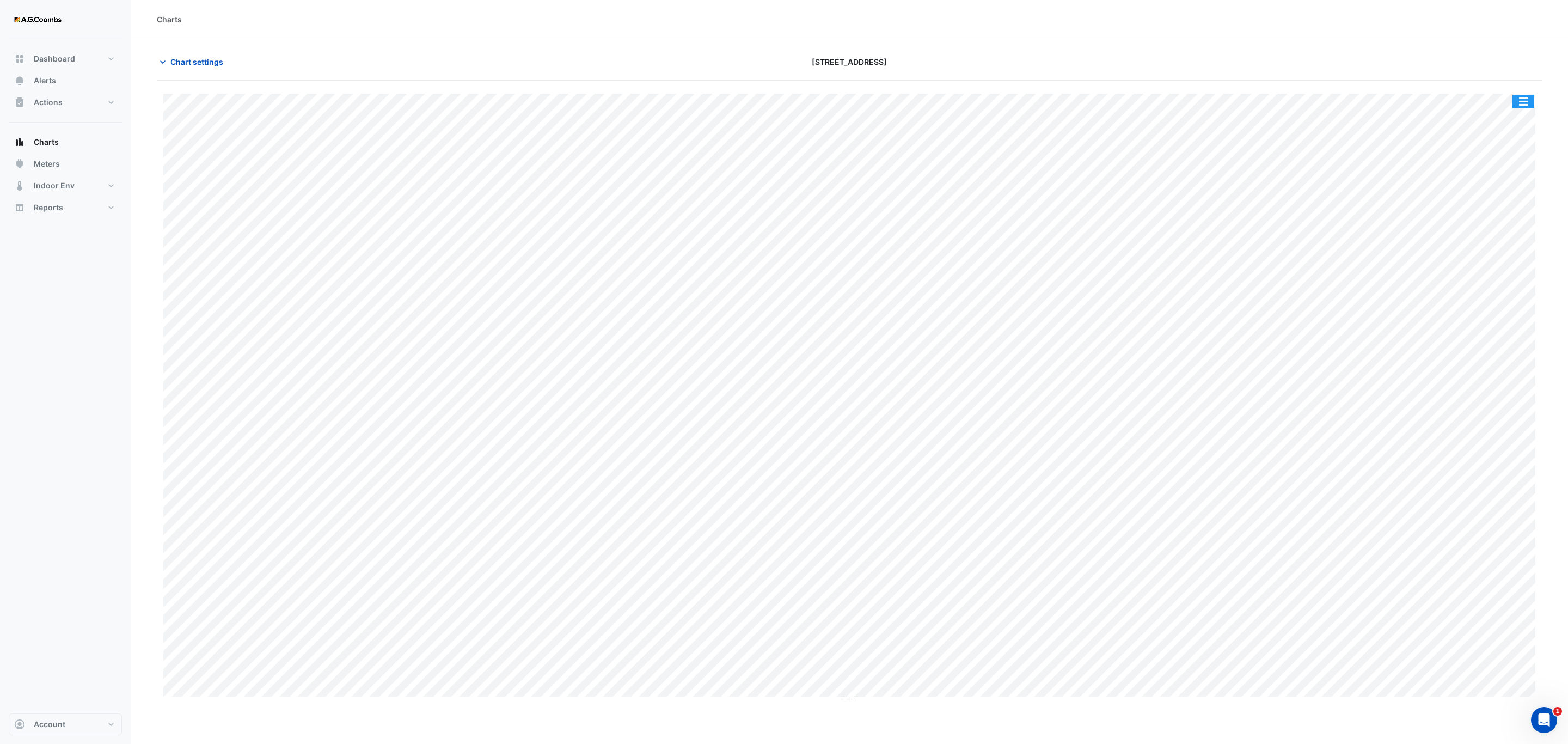
click at [1524, 101] on button "button" at bounding box center [1523, 101] width 21 height 14
click at [1502, 218] on div "Pivot Data Table" at bounding box center [1501, 219] width 65 height 26
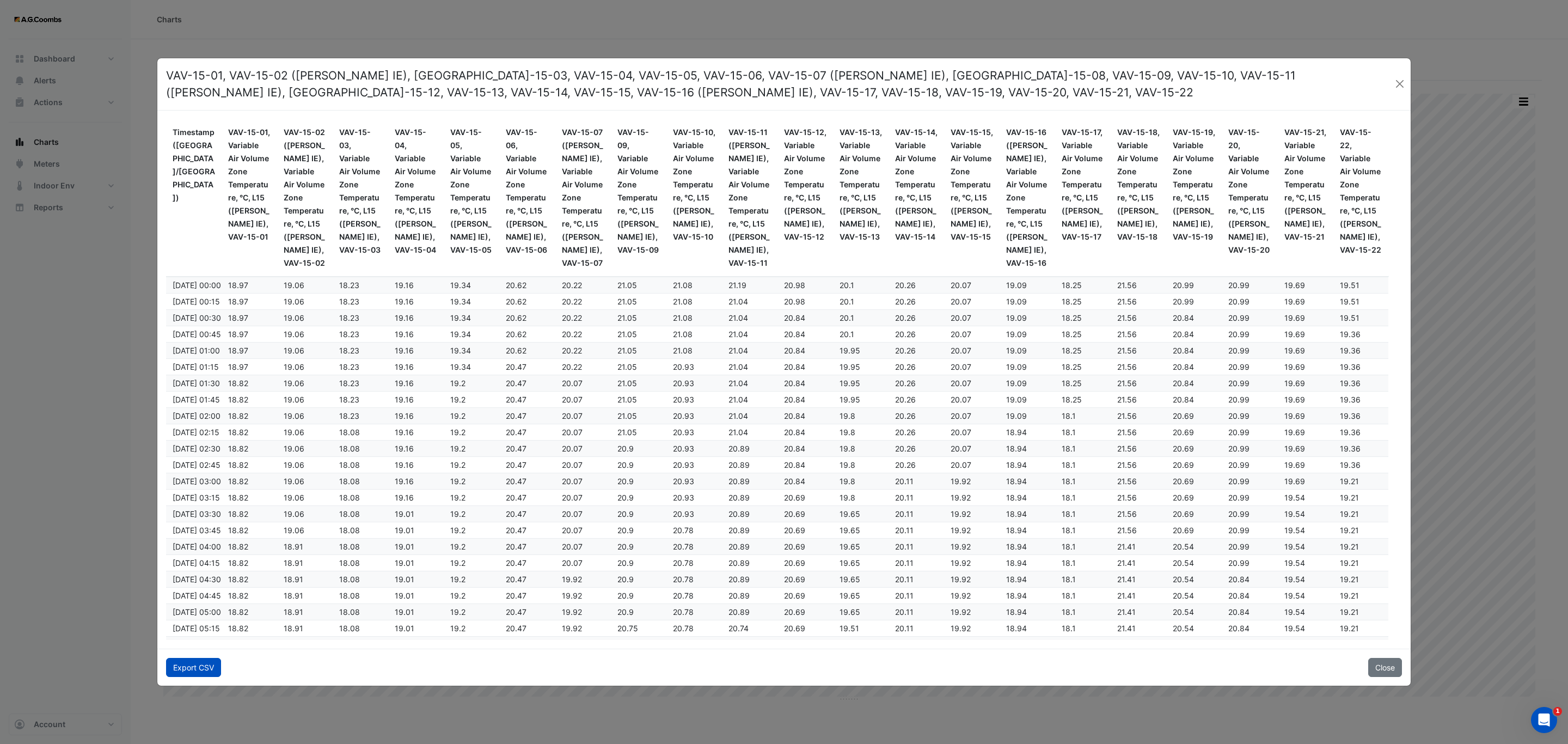
click at [181, 660] on button "Export CSV" at bounding box center [193, 667] width 55 height 19
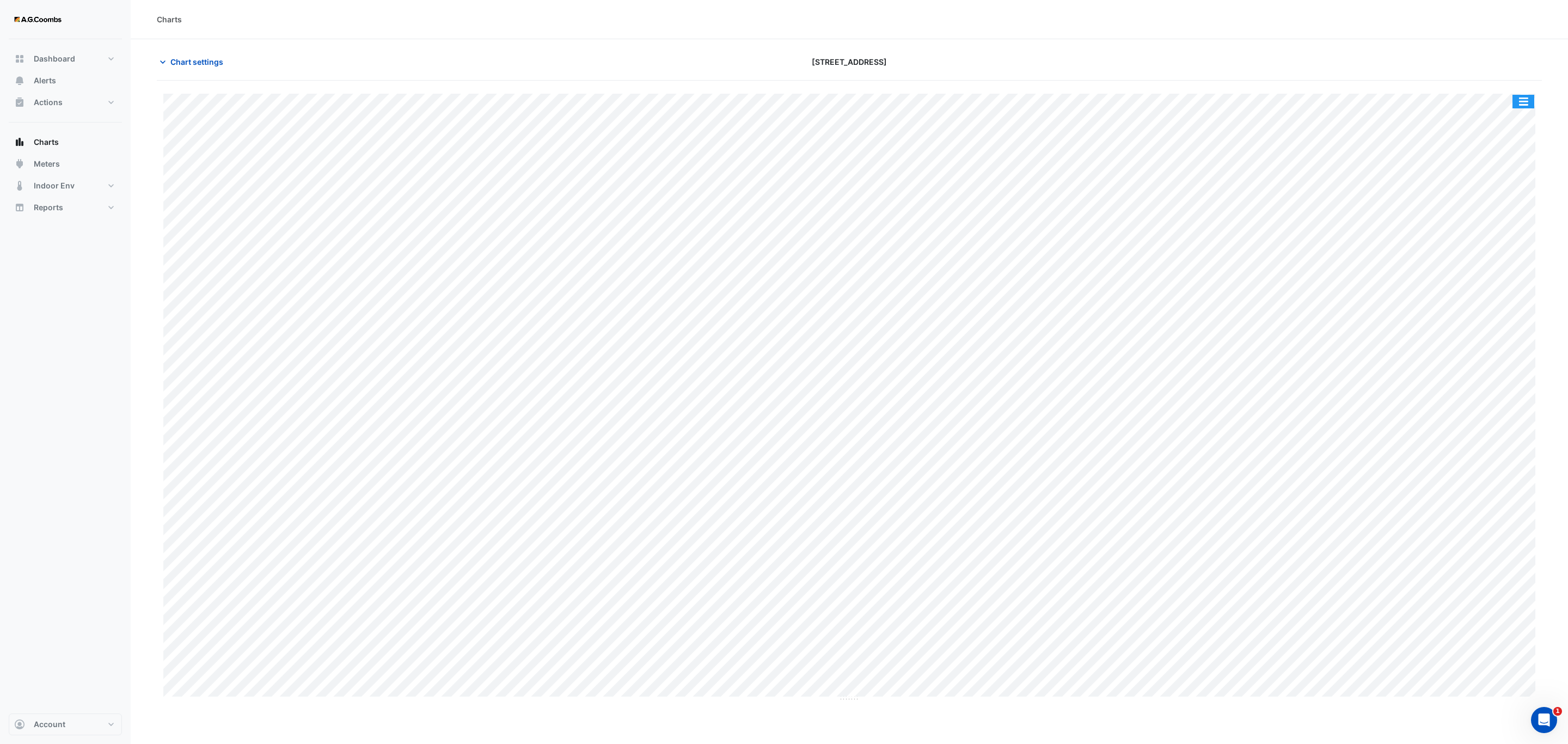
click at [1520, 107] on button "button" at bounding box center [1523, 101] width 21 height 14
click at [1507, 220] on div "Pivot Data Table" at bounding box center [1501, 219] width 65 height 26
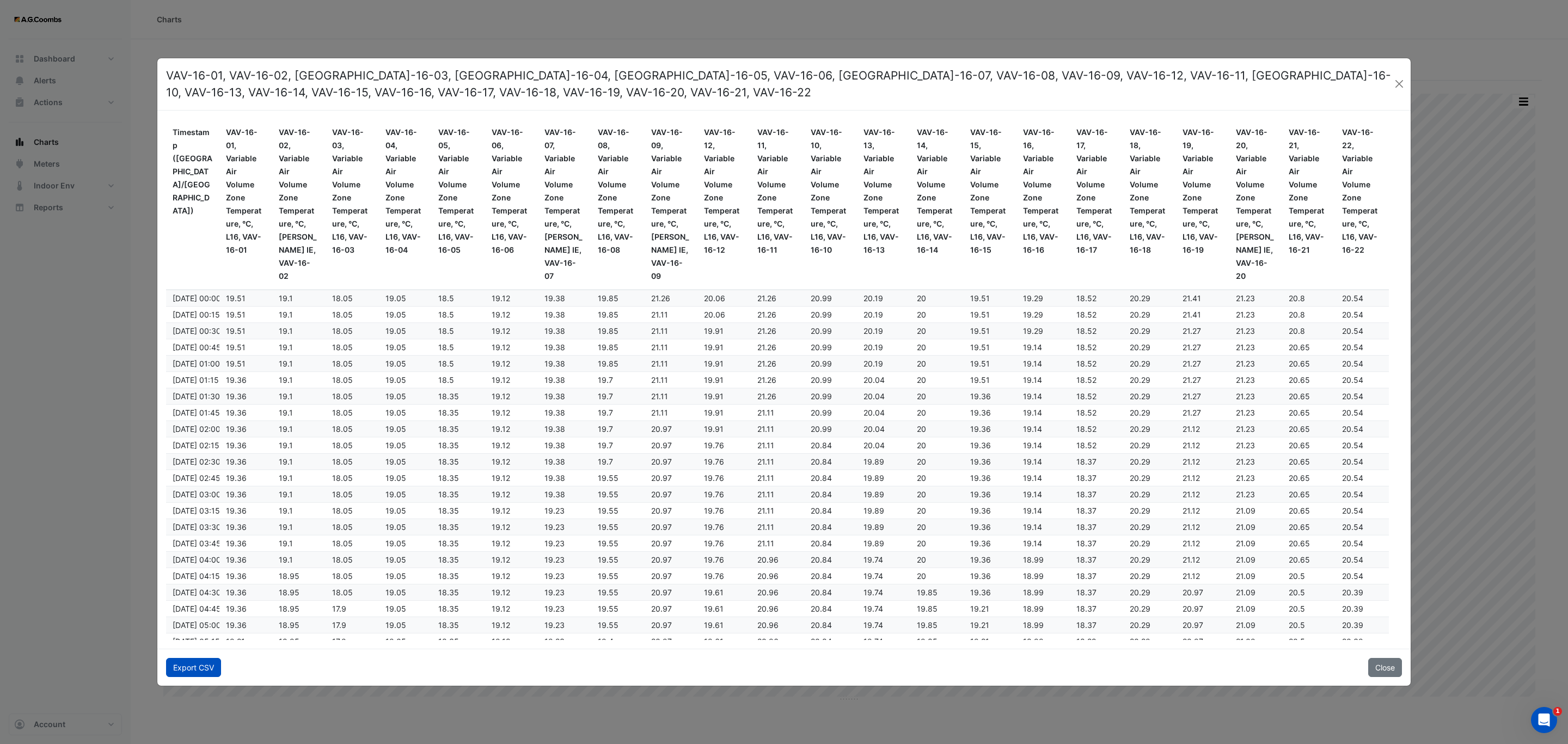
click at [193, 670] on button "Export CSV" at bounding box center [193, 667] width 55 height 19
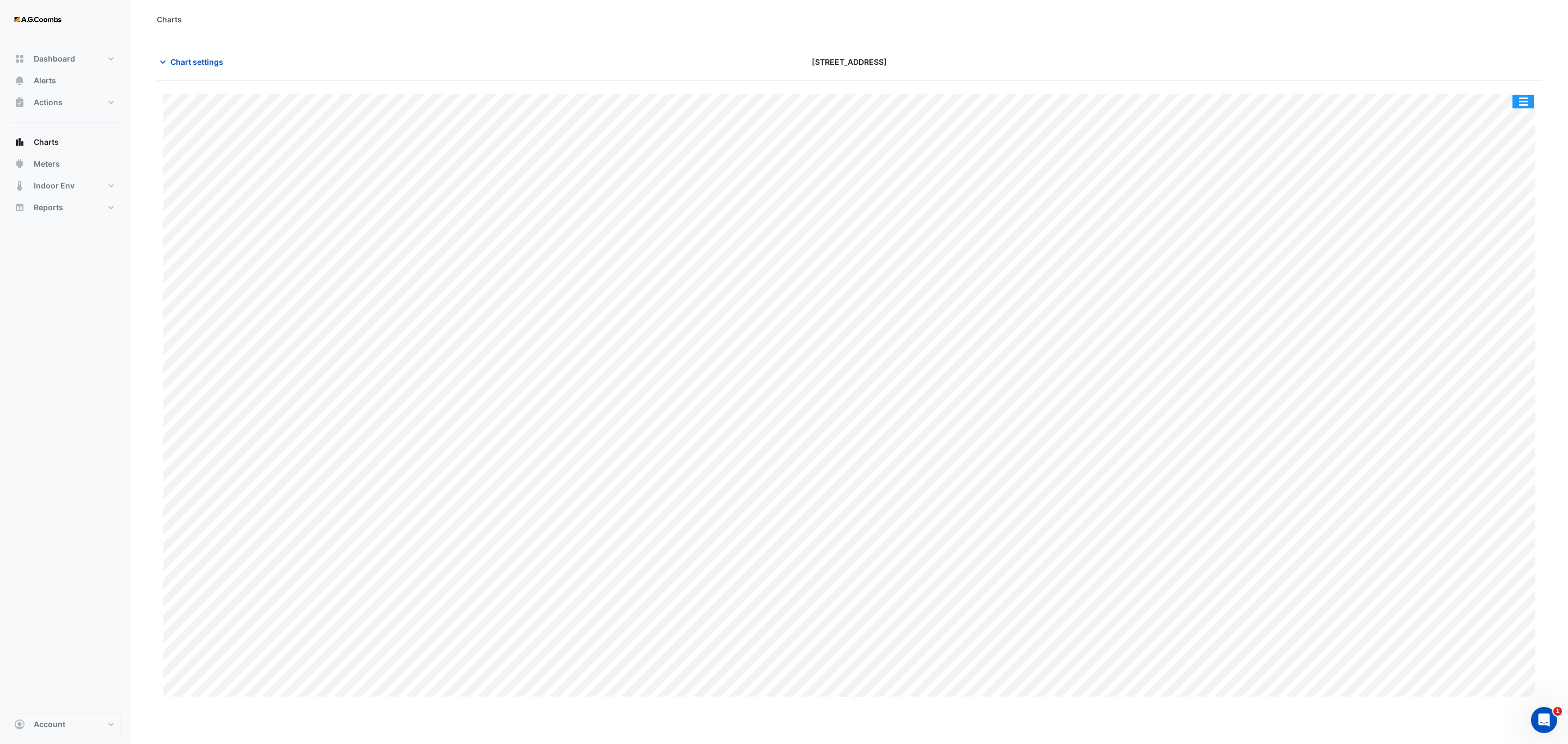
click at [1530, 100] on button "button" at bounding box center [1523, 101] width 21 height 14
click at [1505, 222] on div "Pivot Data Table" at bounding box center [1501, 219] width 65 height 26
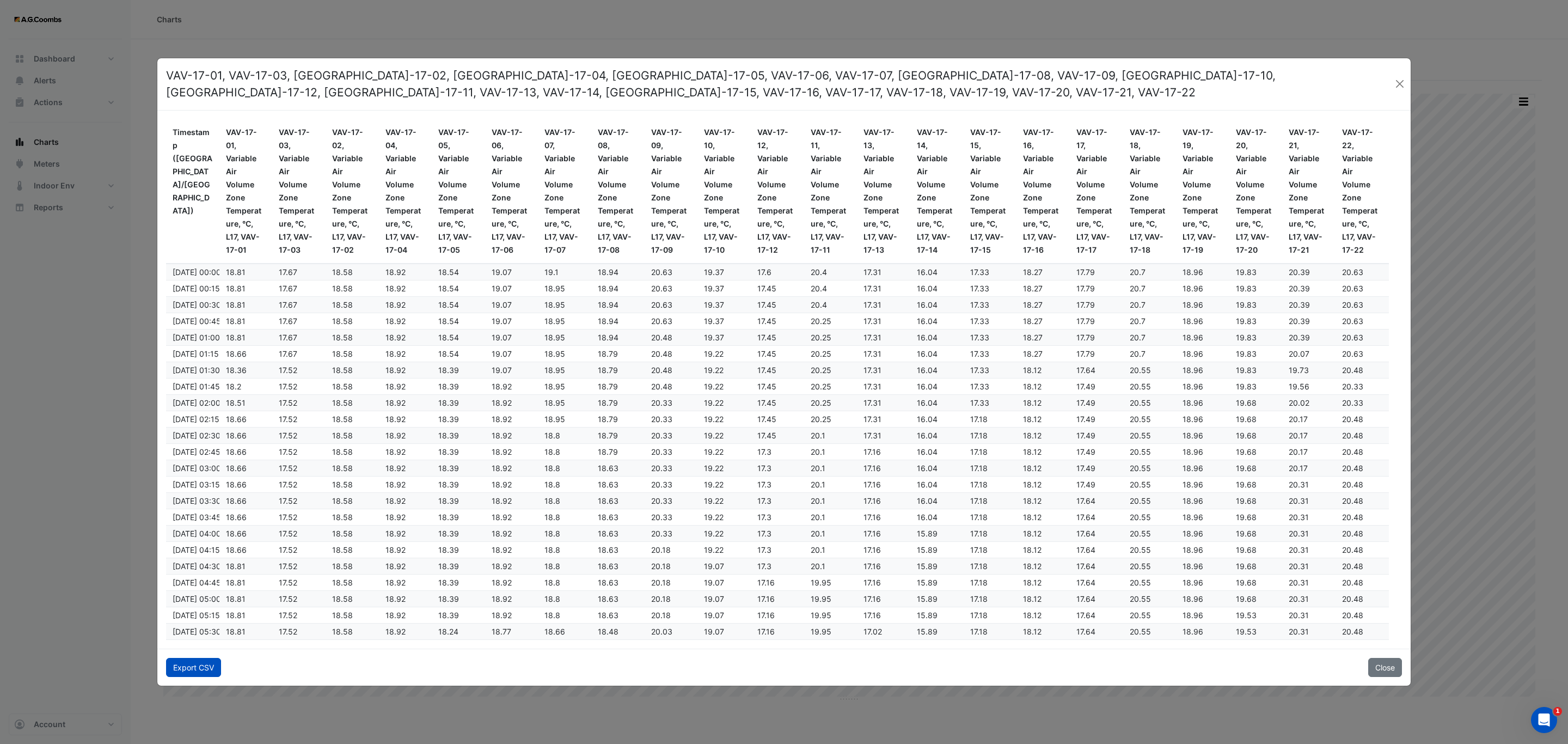
click at [195, 663] on button "Export CSV" at bounding box center [193, 667] width 55 height 19
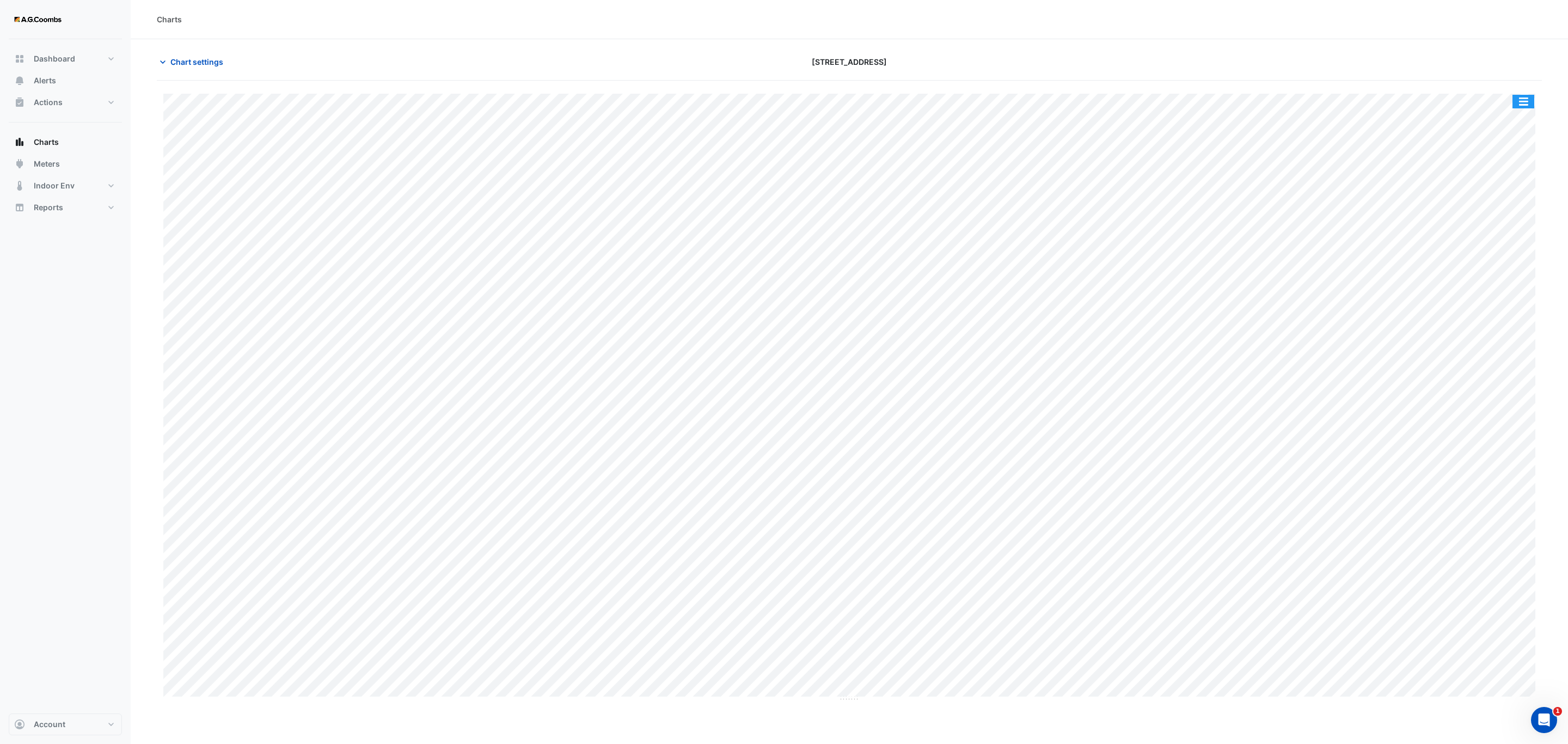
click at [1513, 97] on button "button" at bounding box center [1523, 101] width 21 height 14
click at [1494, 224] on div "Pivot Data Table" at bounding box center [1501, 219] width 65 height 26
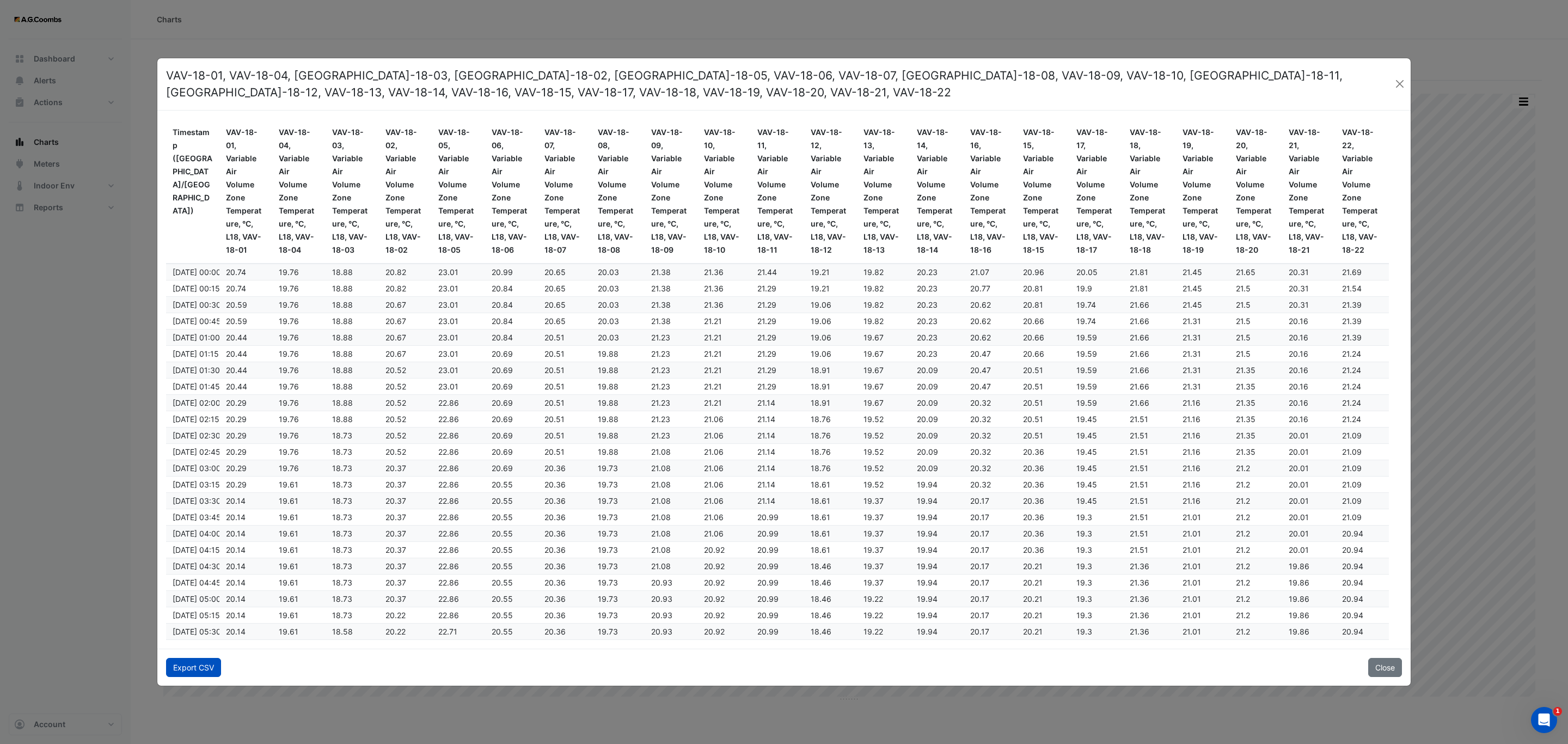
click at [175, 663] on button "Export CSV" at bounding box center [193, 667] width 55 height 19
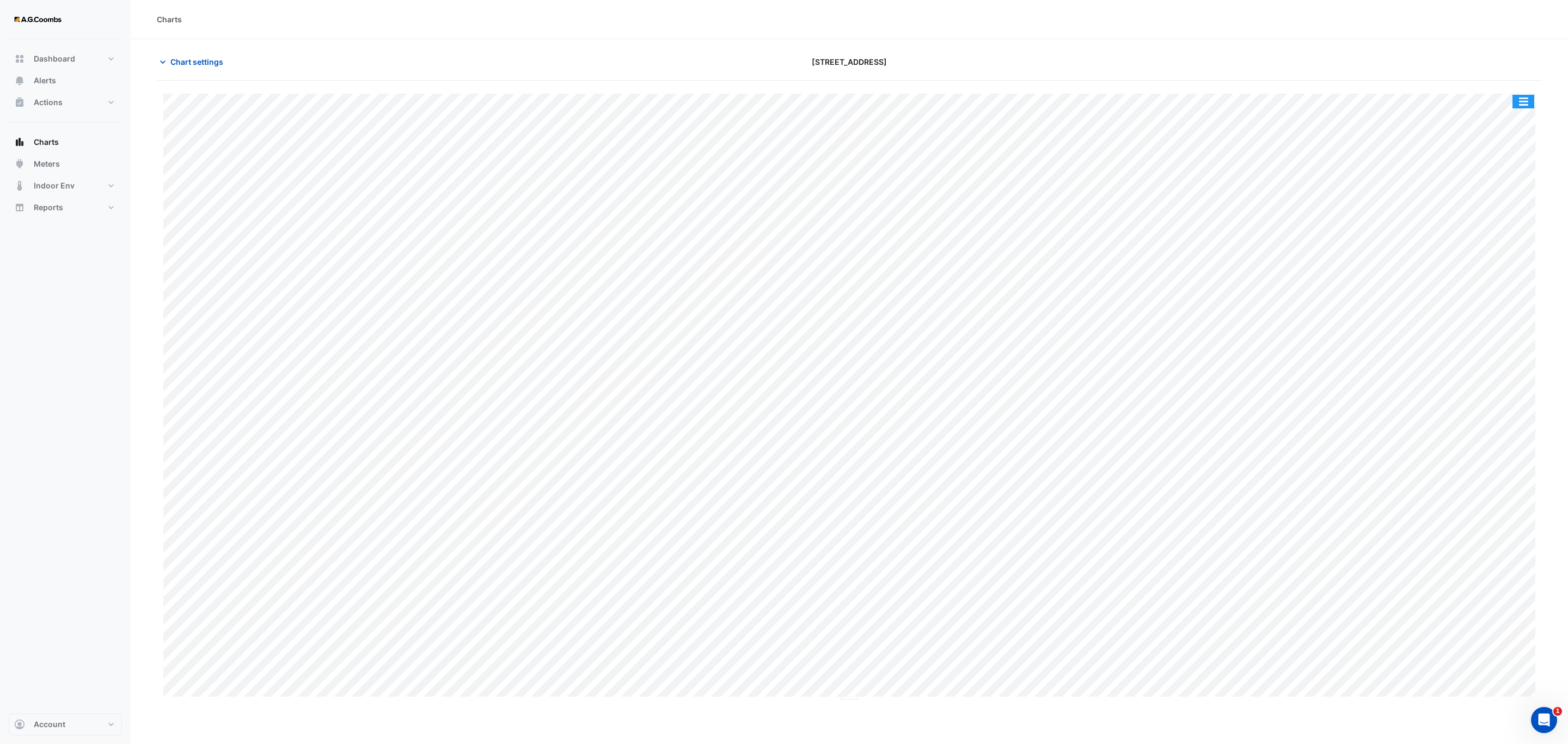
click at [1523, 101] on button "button" at bounding box center [1523, 101] width 21 height 14
click at [1500, 223] on div "Pivot Data Table" at bounding box center [1501, 219] width 65 height 26
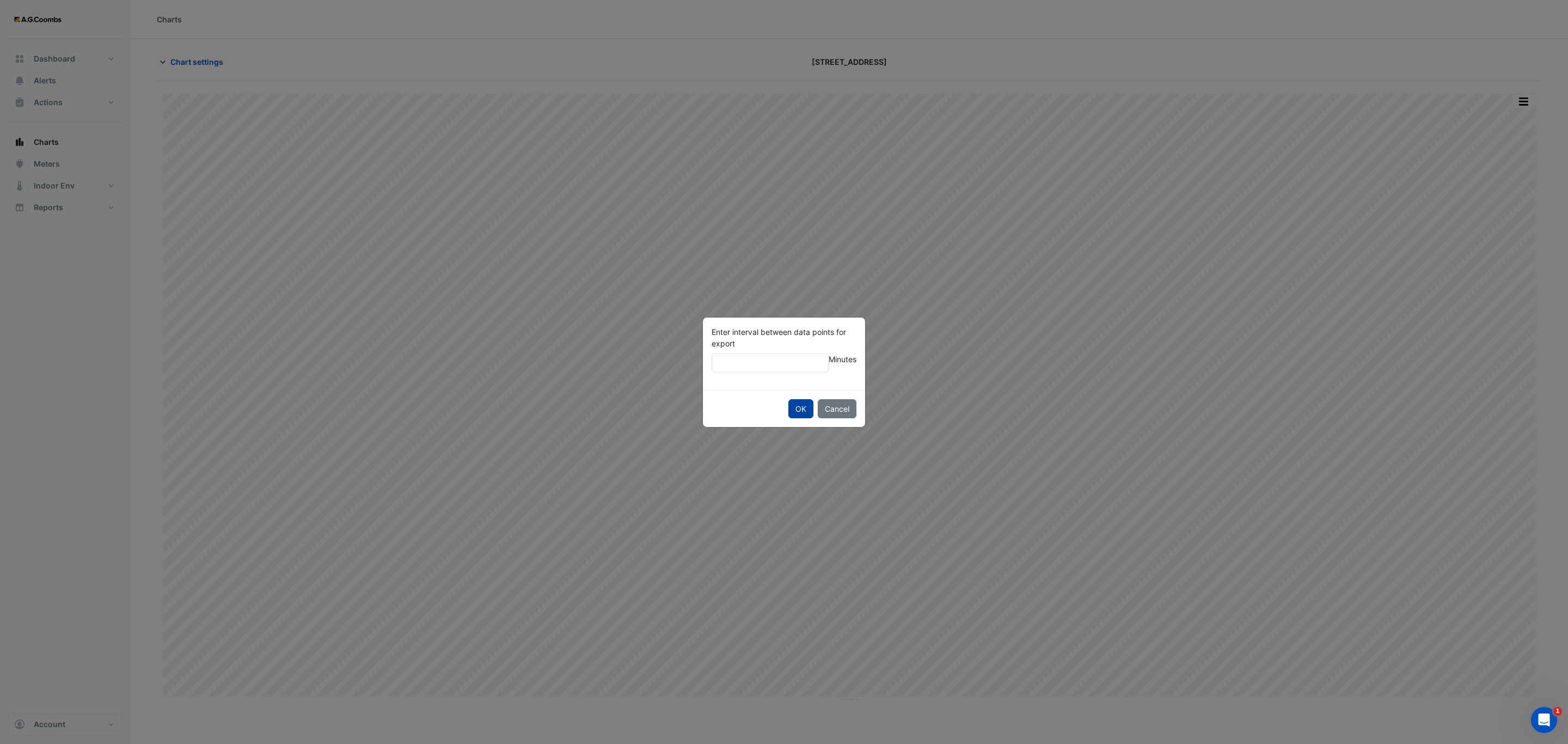
type input "**"
click at [804, 405] on button "OK" at bounding box center [801, 408] width 25 height 19
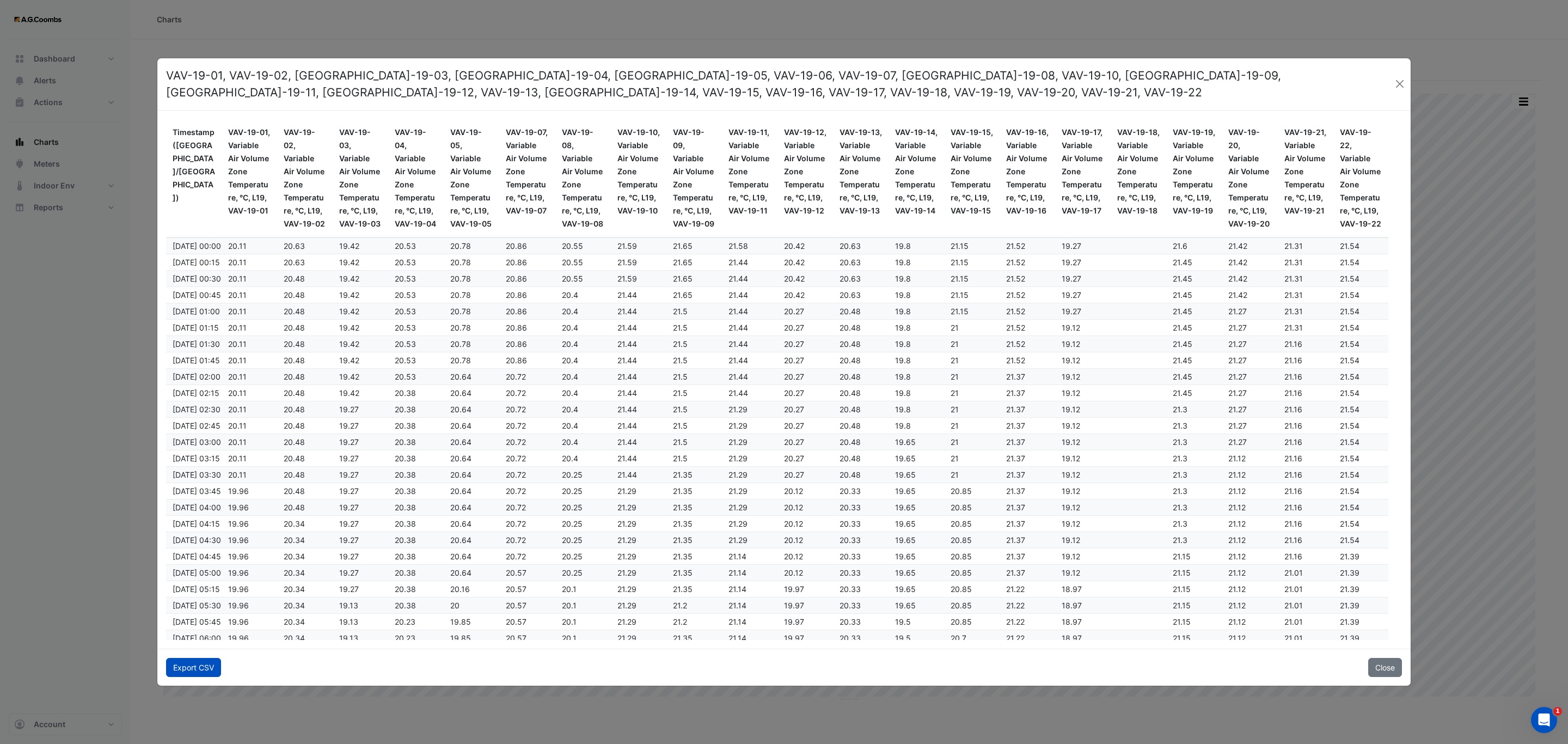
click at [188, 669] on button "Export CSV" at bounding box center [193, 667] width 55 height 19
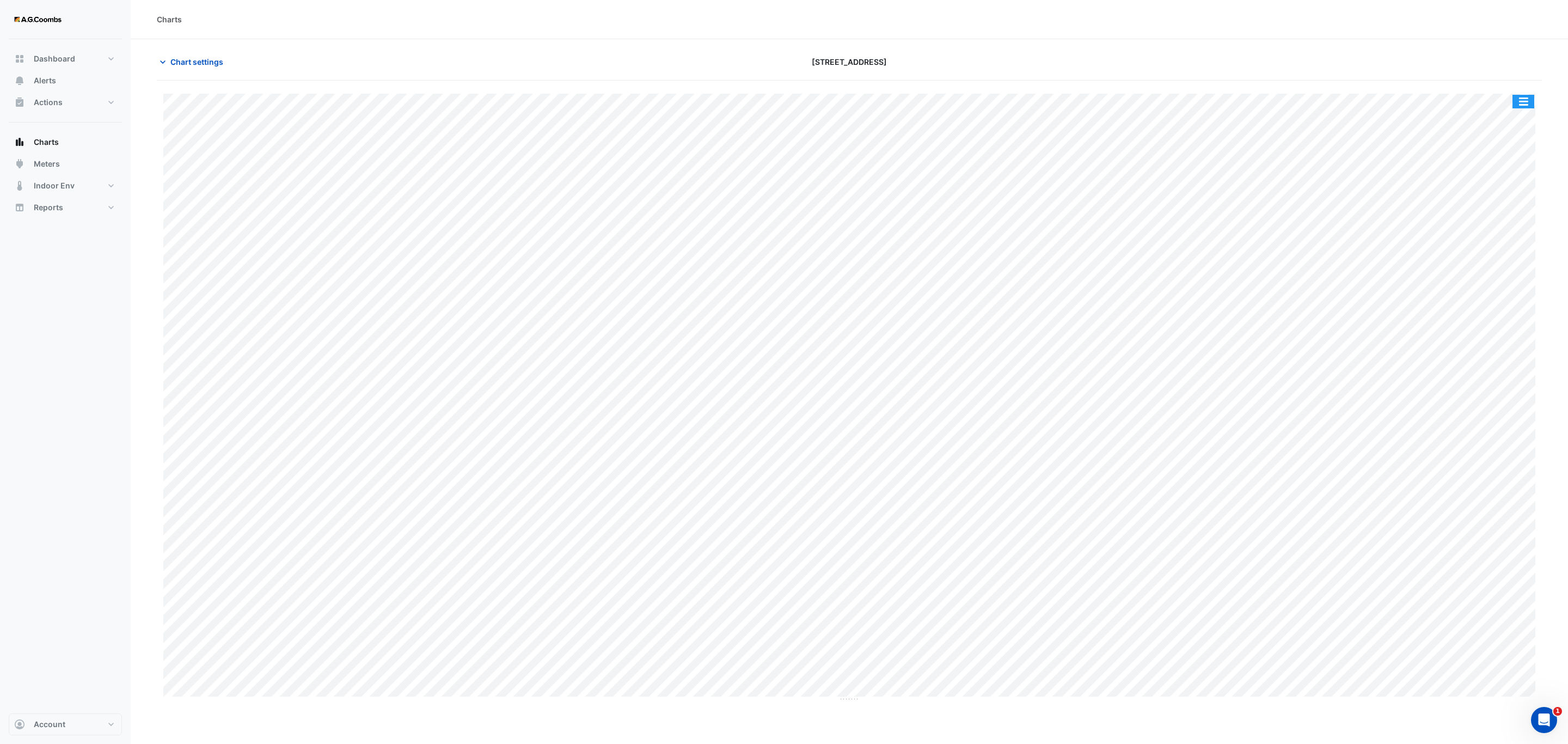
click at [1528, 107] on button "button" at bounding box center [1523, 101] width 21 height 14
click at [1497, 219] on div "Pivot Data Table" at bounding box center [1501, 219] width 65 height 26
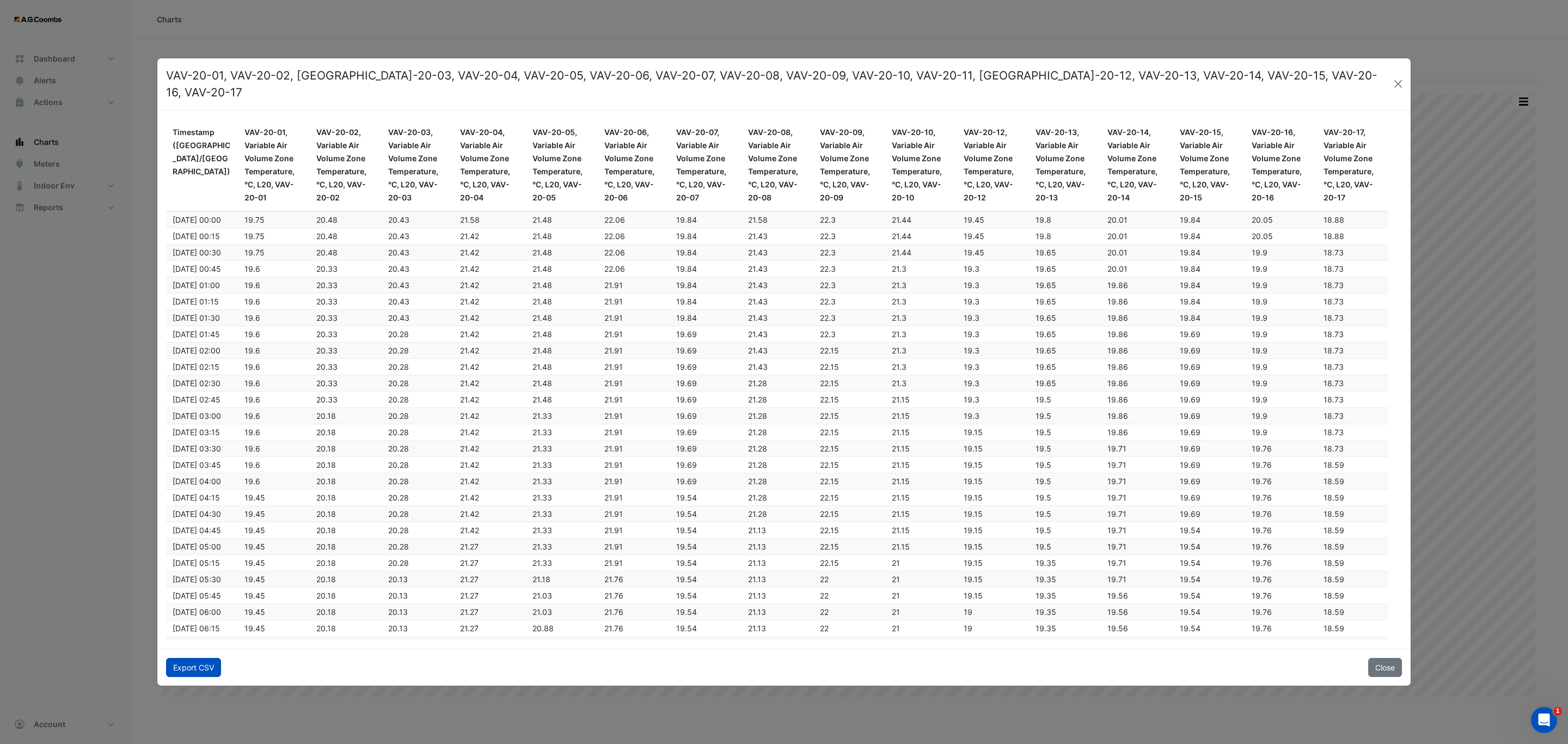
click at [196, 658] on button "Export CSV" at bounding box center [193, 667] width 55 height 19
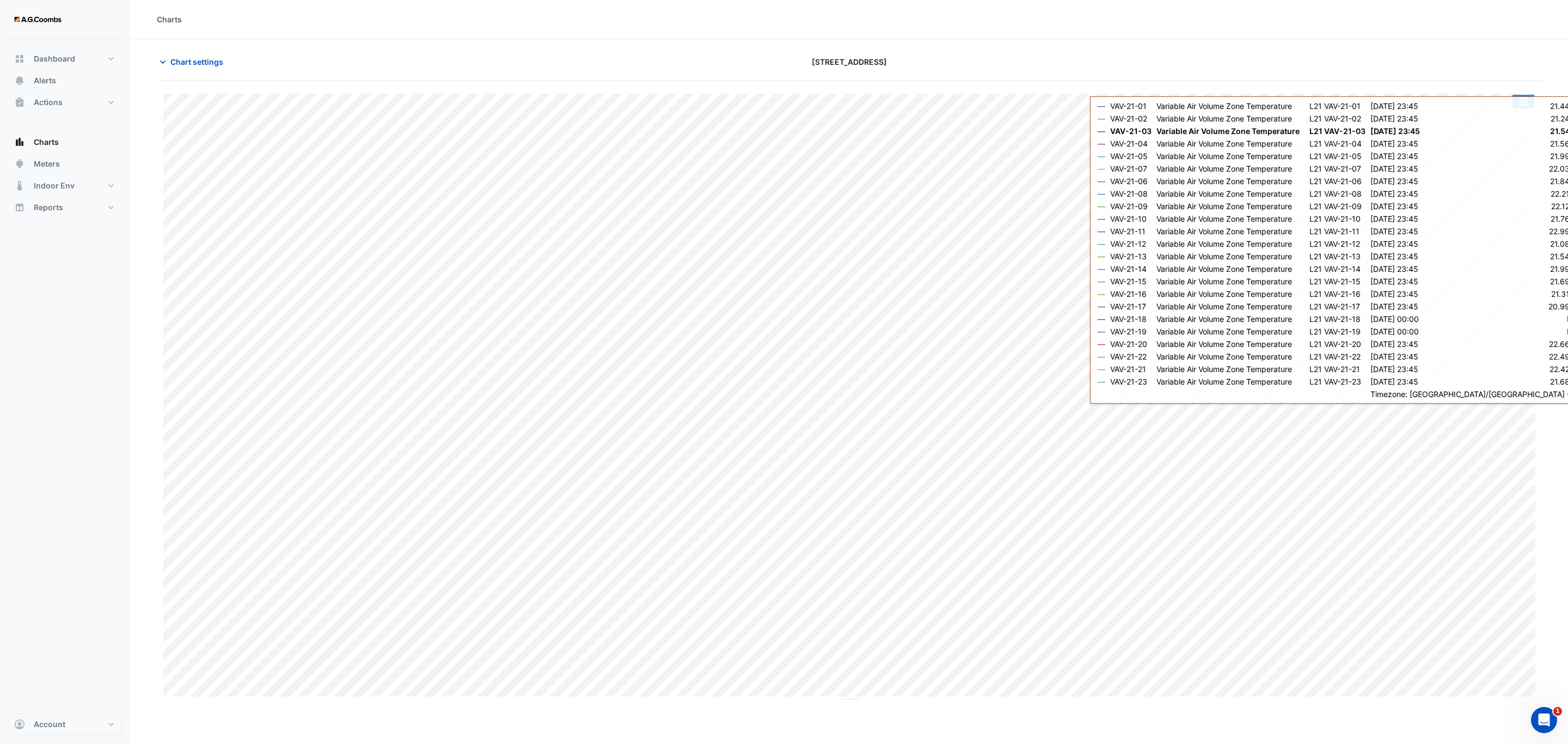
click at [1526, 105] on button "button" at bounding box center [1523, 101] width 21 height 14
click at [1562, 126] on section "Chart settings [STREET_ADDRESS] Split by Equip Split All Print Save as JPEG Sav…" at bounding box center [849, 370] width 1438 height 663
click at [1528, 104] on button "button" at bounding box center [1523, 101] width 21 height 14
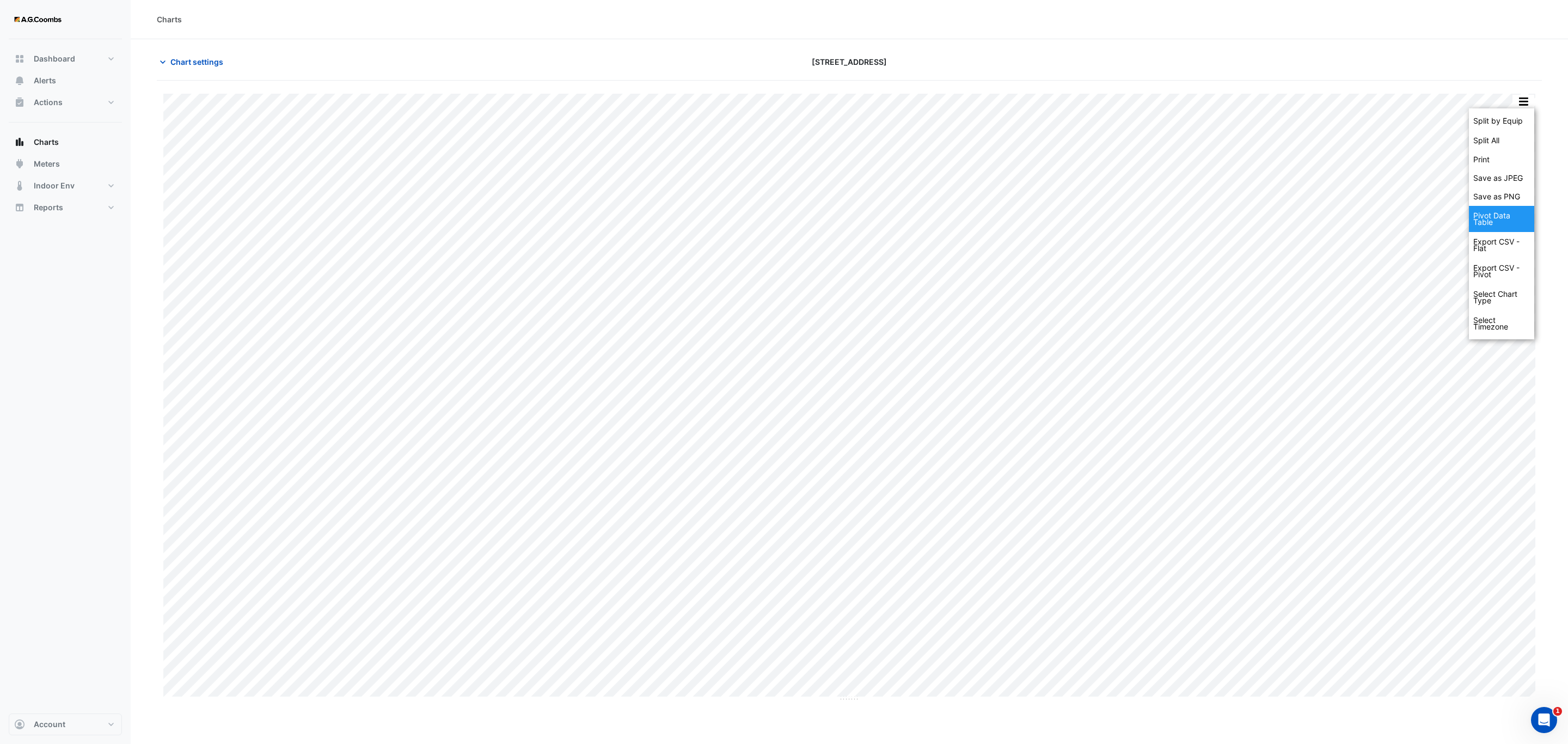
click at [1483, 222] on div "Pivot Data Table" at bounding box center [1501, 219] width 65 height 26
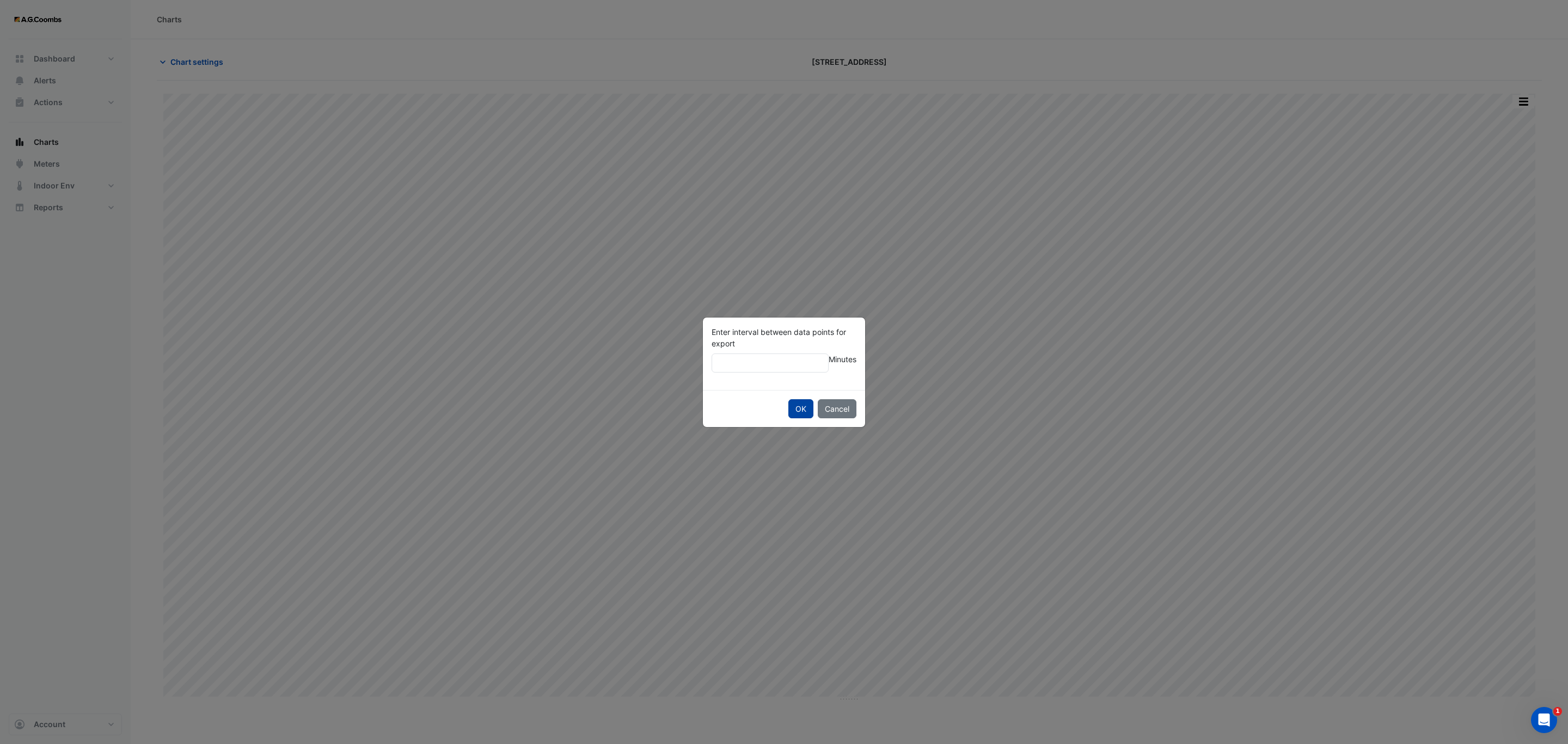
type input "**"
click at [799, 412] on button "OK" at bounding box center [801, 408] width 25 height 19
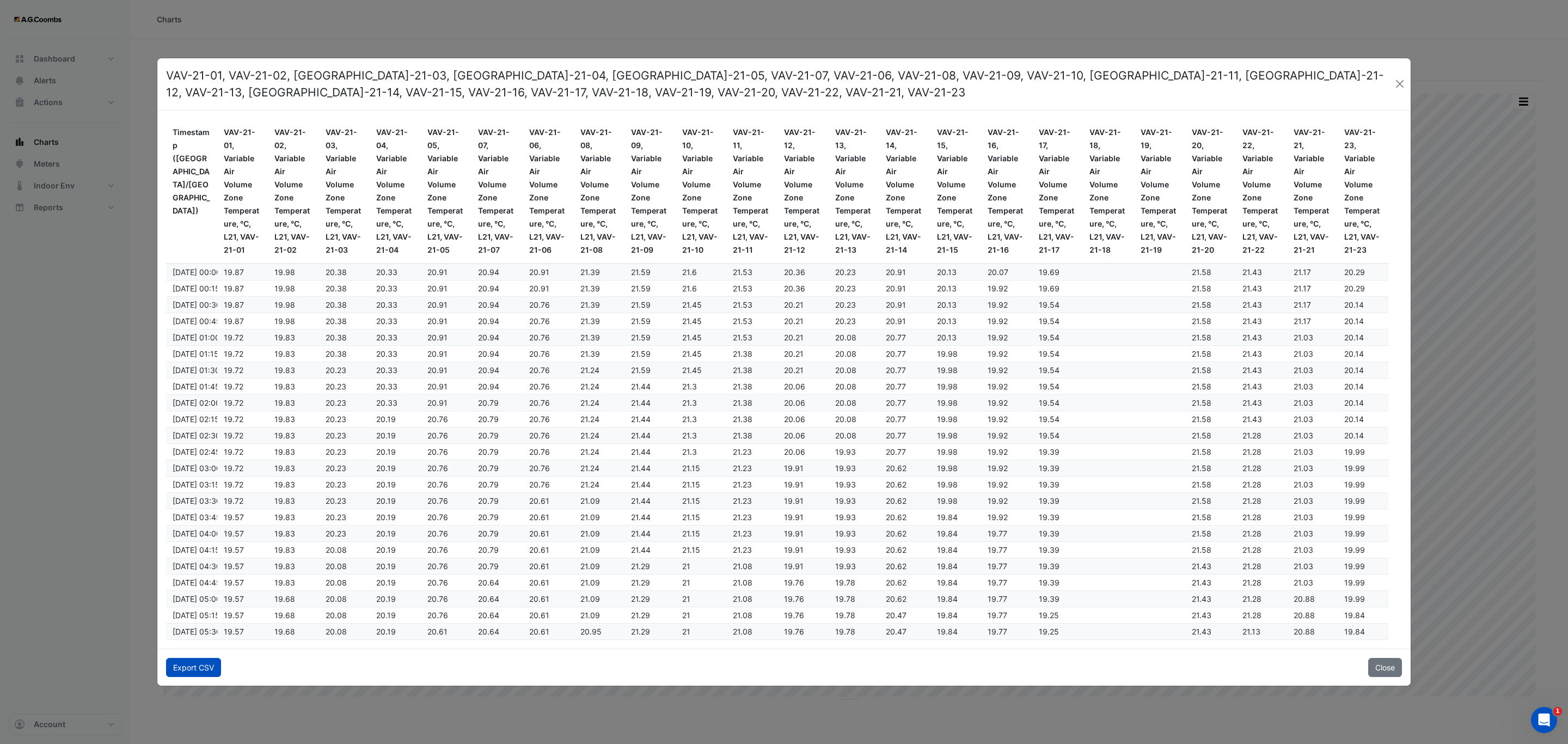
click at [182, 672] on button "Export CSV" at bounding box center [193, 667] width 55 height 19
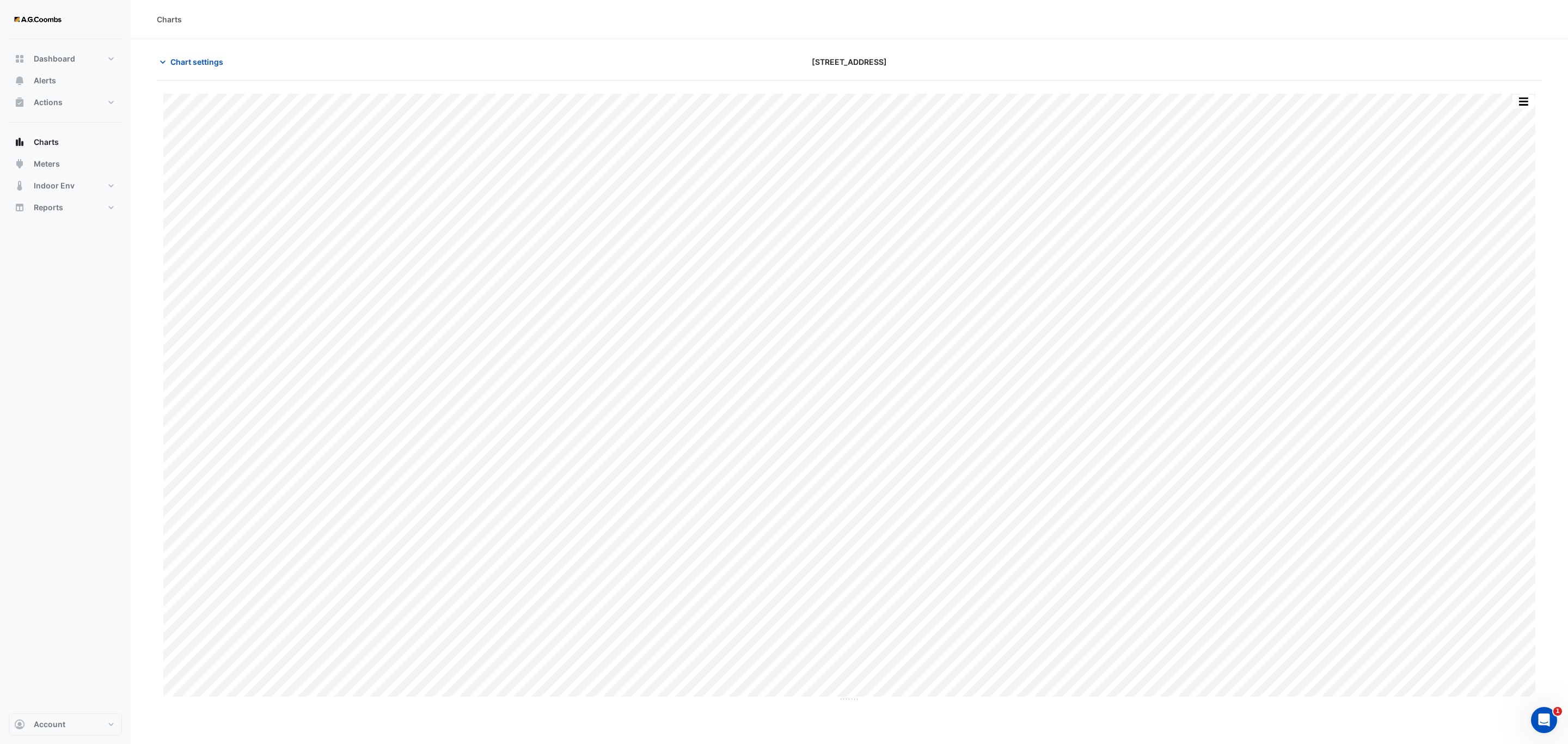
click at [335, 698] on div "Split by Equip Split All Print Save as JPEG Save as PNG Pivot Data Table Export…" at bounding box center [850, 398] width 1372 height 608
click at [1523, 104] on button "button" at bounding box center [1523, 101] width 21 height 14
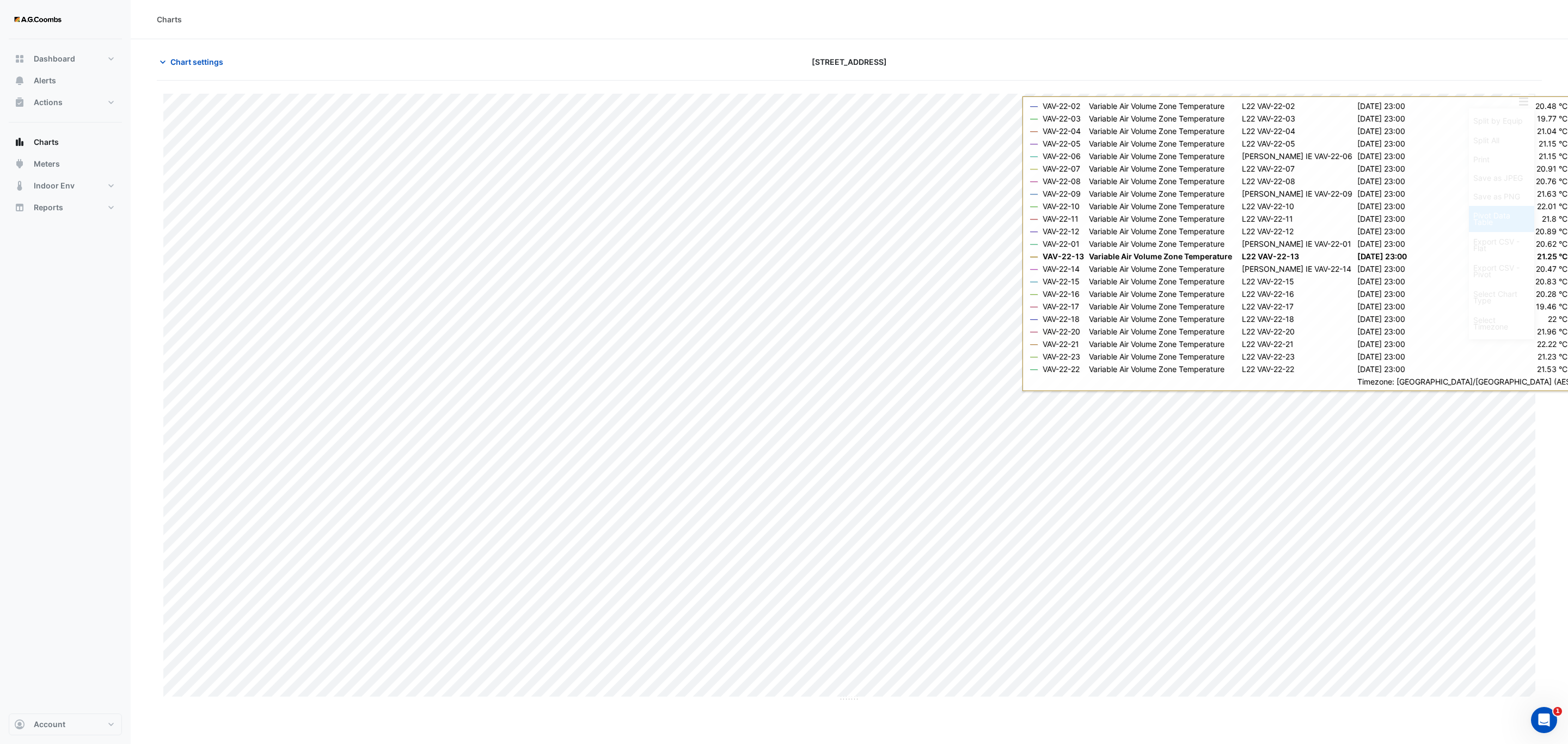
click at [1502, 227] on div "Pivot Data Table" at bounding box center [1501, 219] width 65 height 26
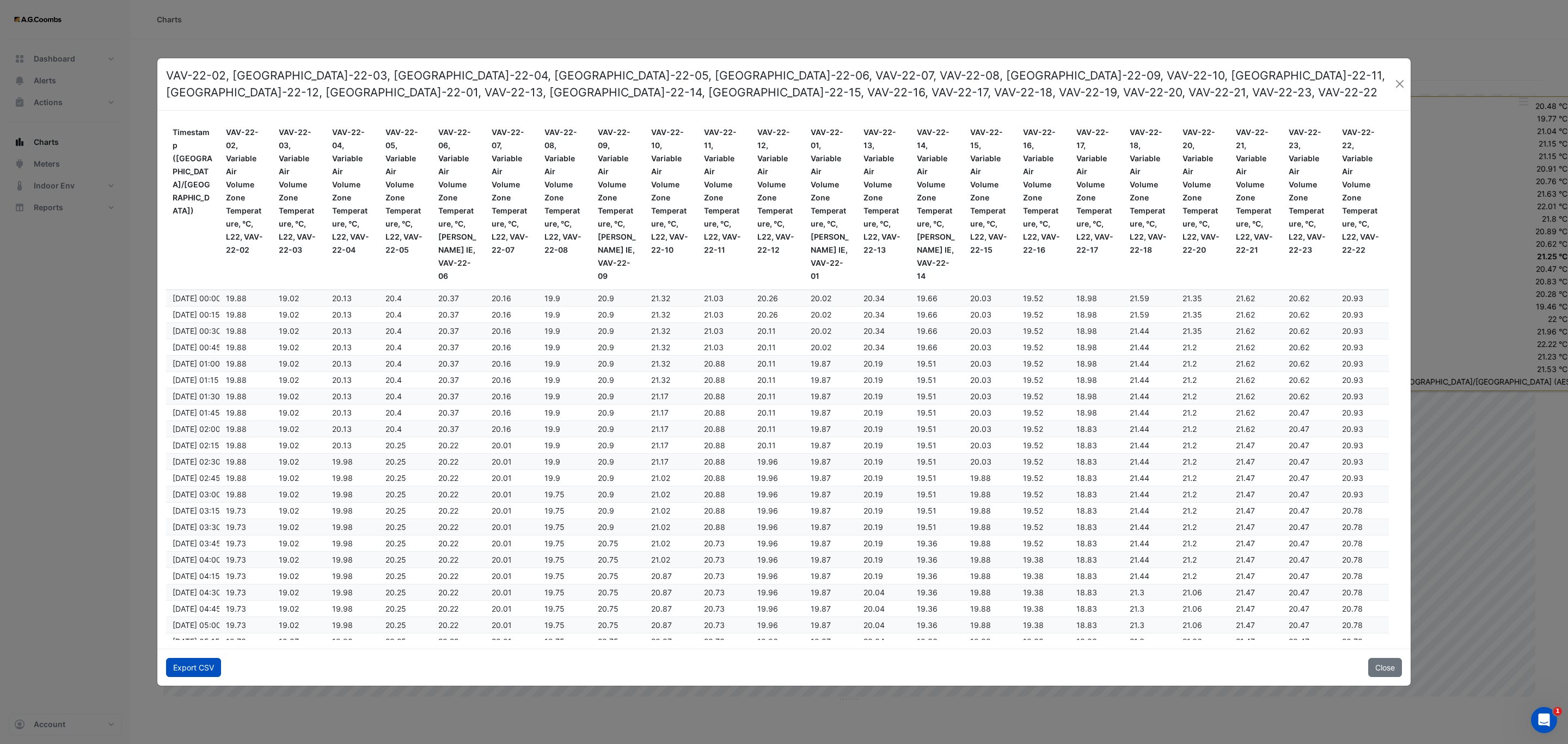
click at [180, 667] on button "Export CSV" at bounding box center [193, 667] width 55 height 19
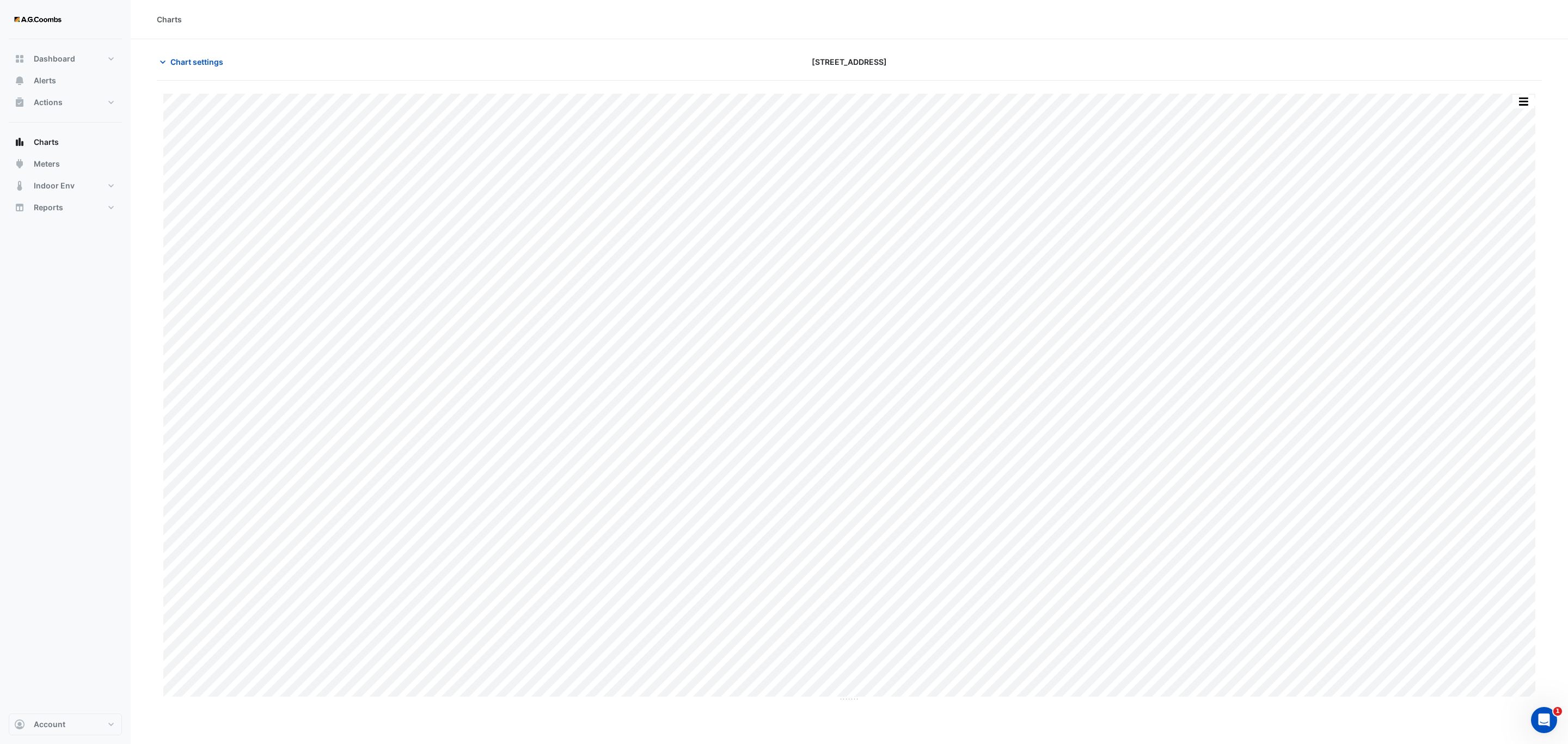
drag, startPoint x: 1530, startPoint y: 97, endPoint x: 1562, endPoint y: 149, distance: 61.1
click at [1529, 97] on button "button" at bounding box center [1523, 101] width 21 height 14
click at [1498, 217] on div "Pivot Data Table" at bounding box center [1501, 219] width 65 height 26
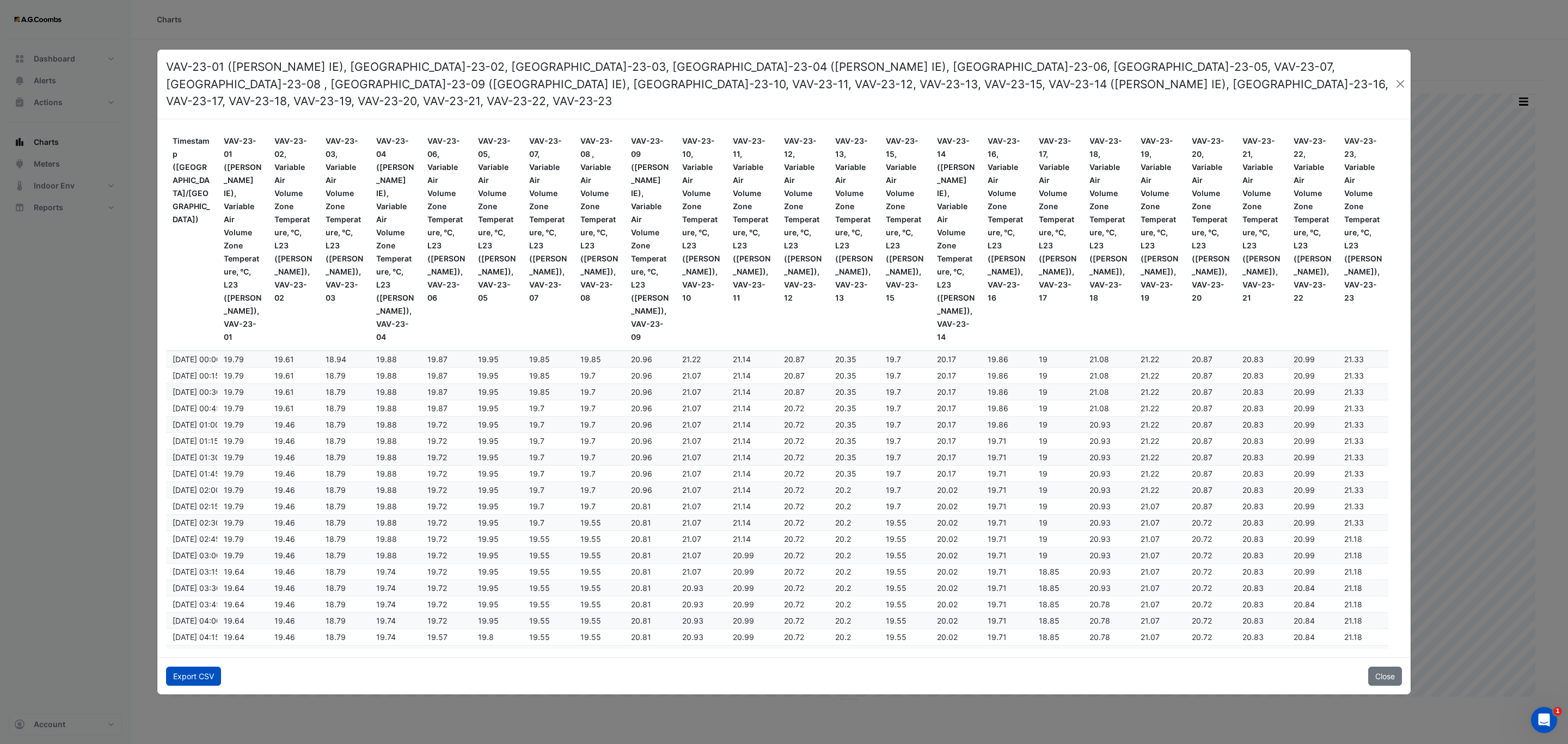
click at [167, 666] on button "Export CSV" at bounding box center [193, 676] width 55 height 19
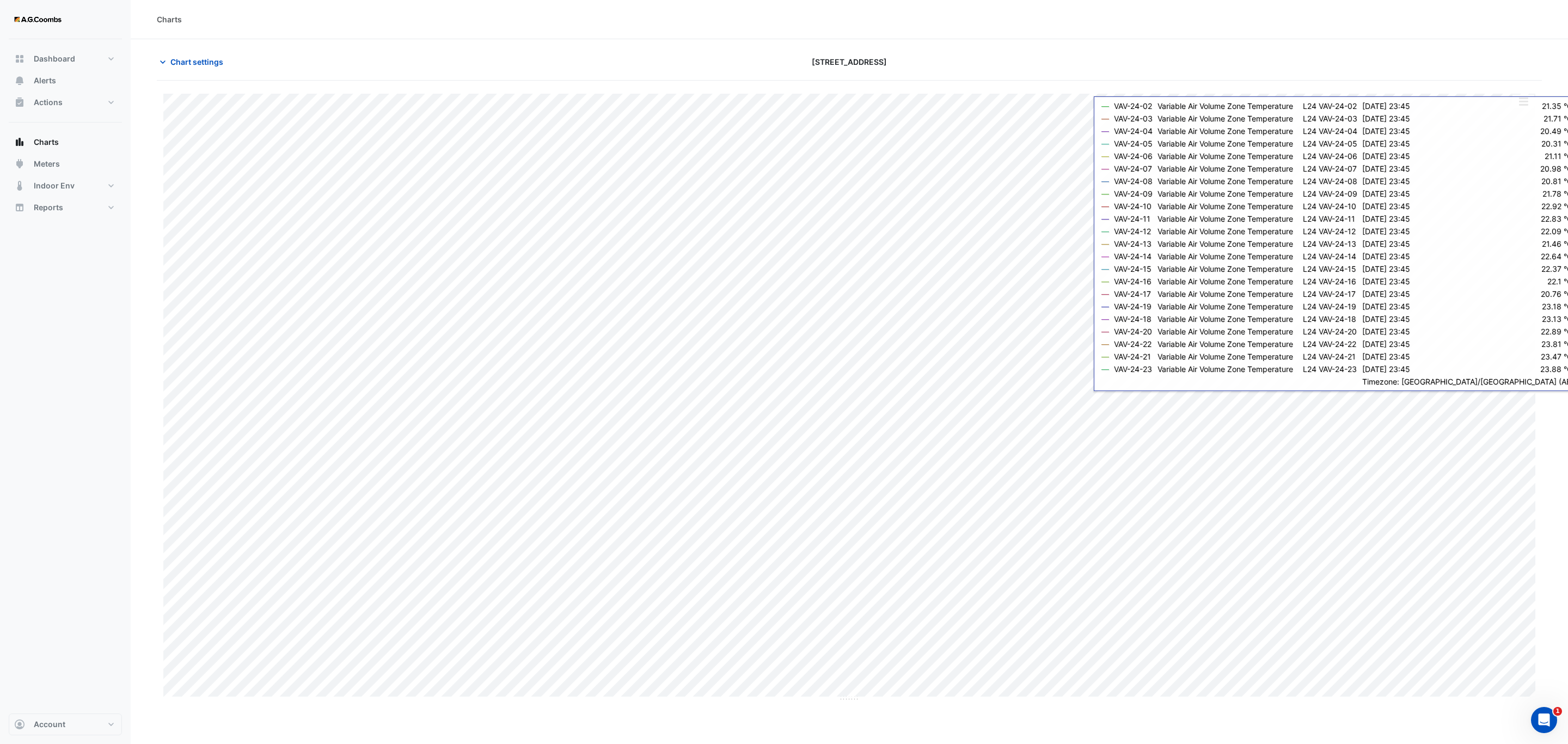
click at [1528, 107] on button "button" at bounding box center [1523, 101] width 21 height 14
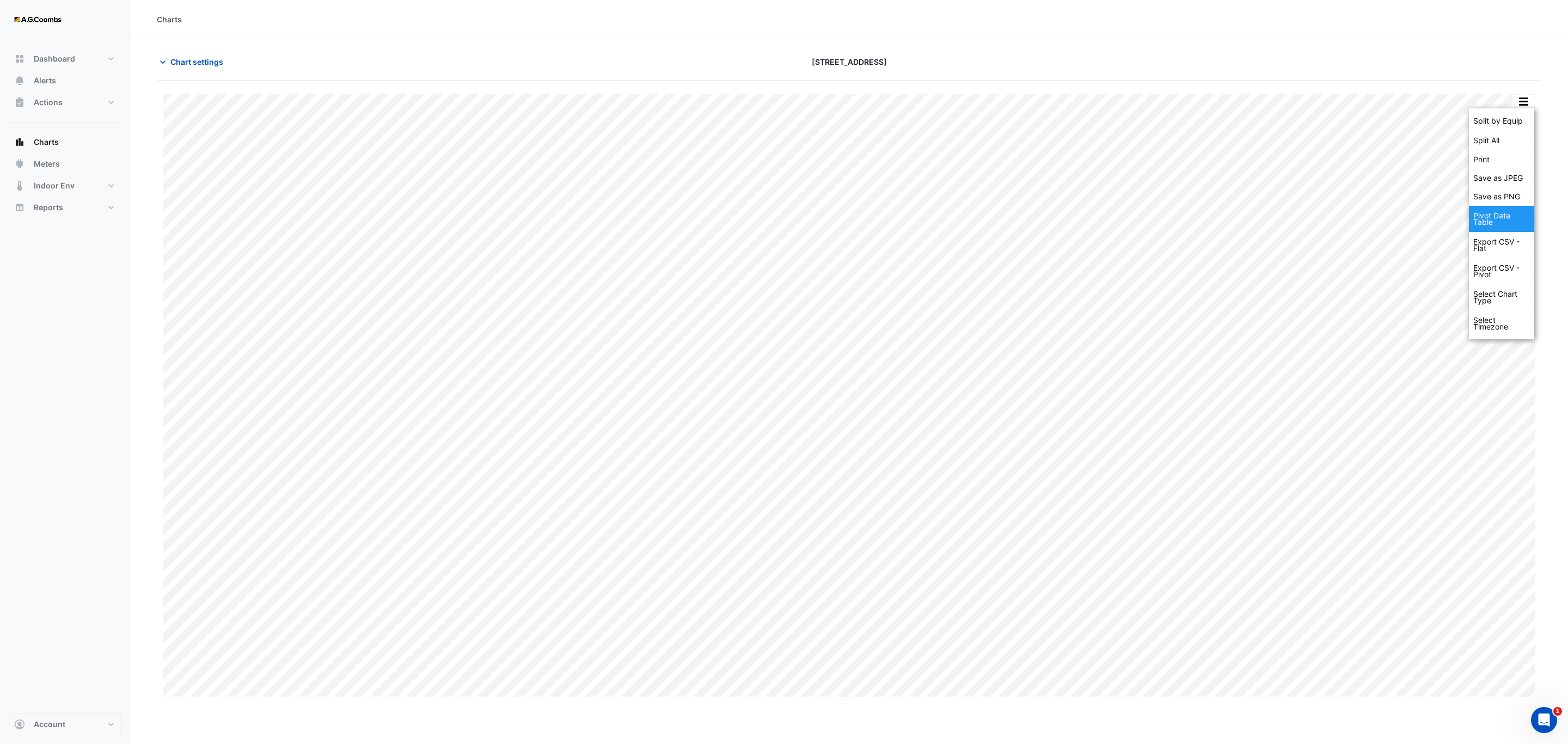
click at [1513, 214] on div "Pivot Data Table" at bounding box center [1501, 219] width 65 height 26
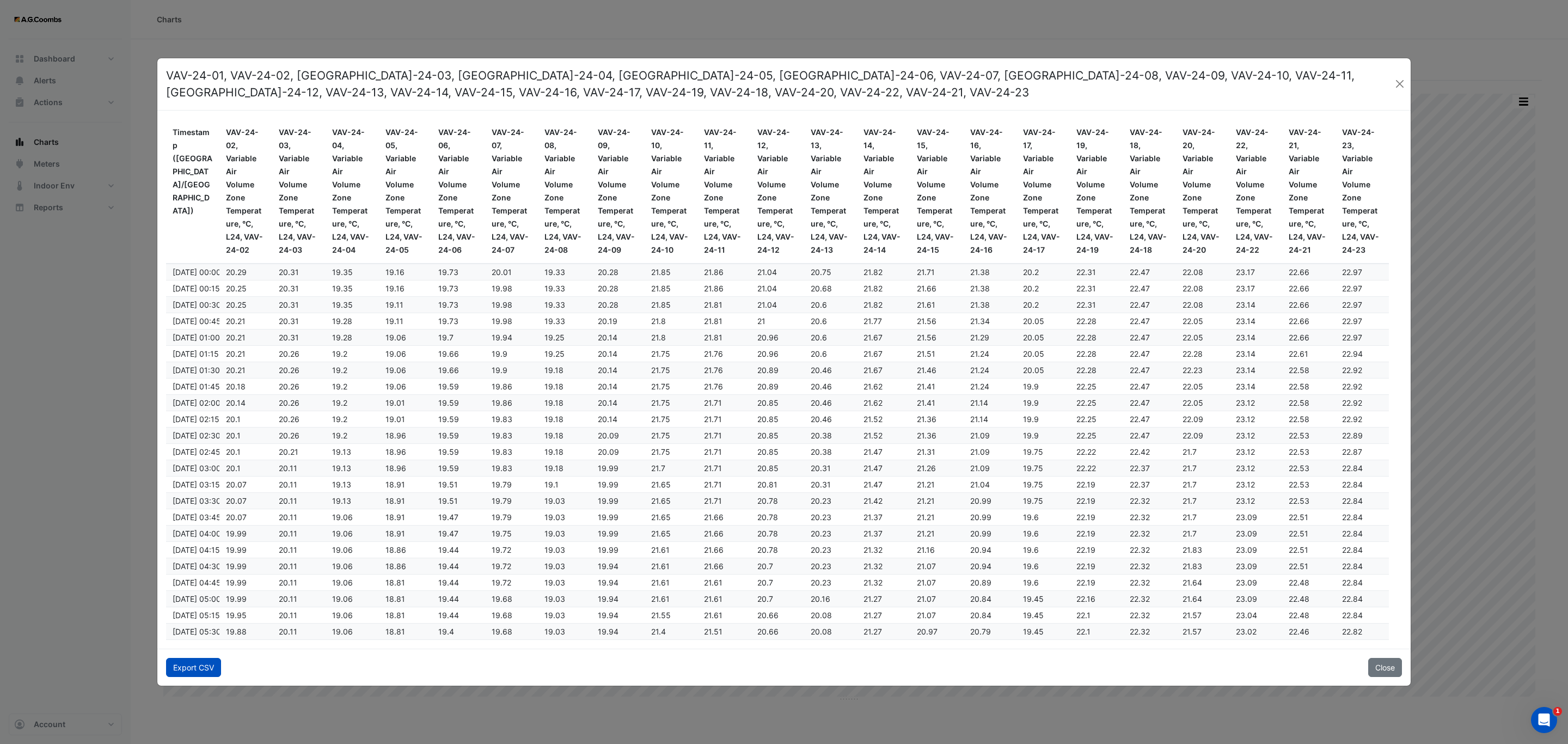
click at [201, 670] on button "Export CSV" at bounding box center [193, 667] width 55 height 19
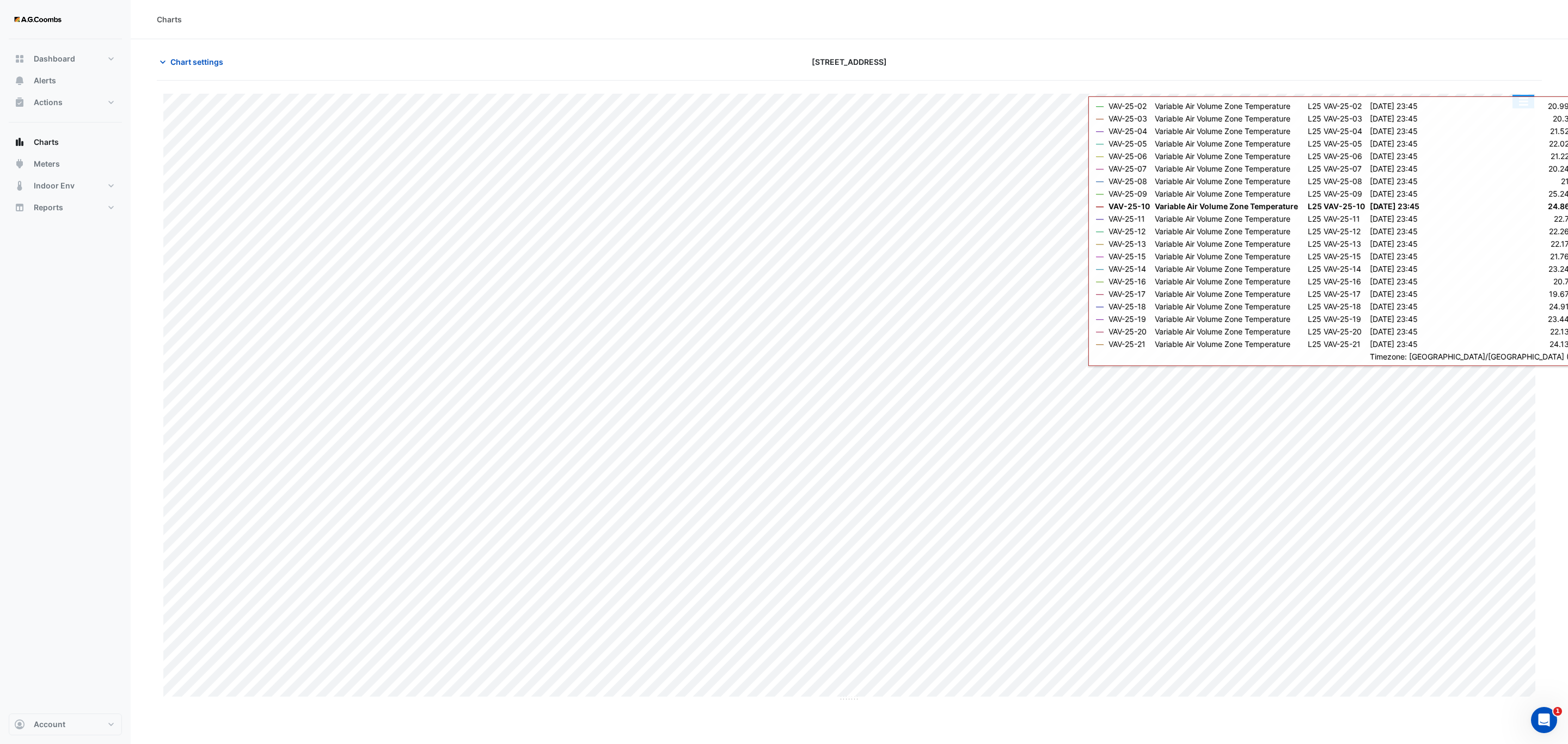
click at [1523, 105] on button "button" at bounding box center [1523, 101] width 21 height 14
click at [1479, 66] on div at bounding box center [1315, 61] width 466 height 19
click at [1527, 54] on div at bounding box center [1315, 61] width 466 height 19
click at [1537, 120] on div "Split by Equip Split All Print Save as JPEG Save as PNG Pivot Data Table Export…" at bounding box center [849, 398] width 1385 height 608
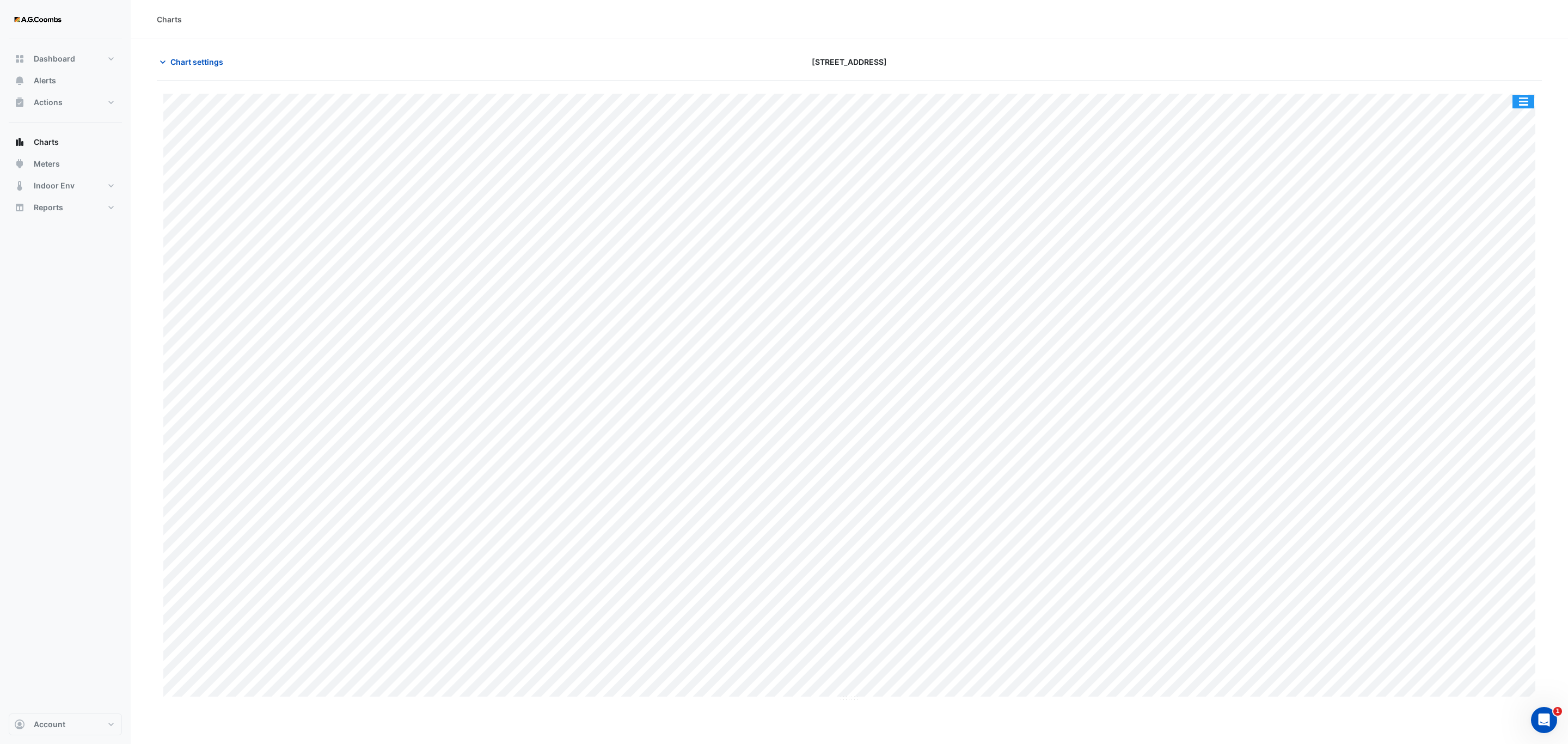
click at [1526, 107] on button "button" at bounding box center [1523, 101] width 21 height 14
click at [1483, 223] on div "Pivot Data Table" at bounding box center [1501, 219] width 65 height 26
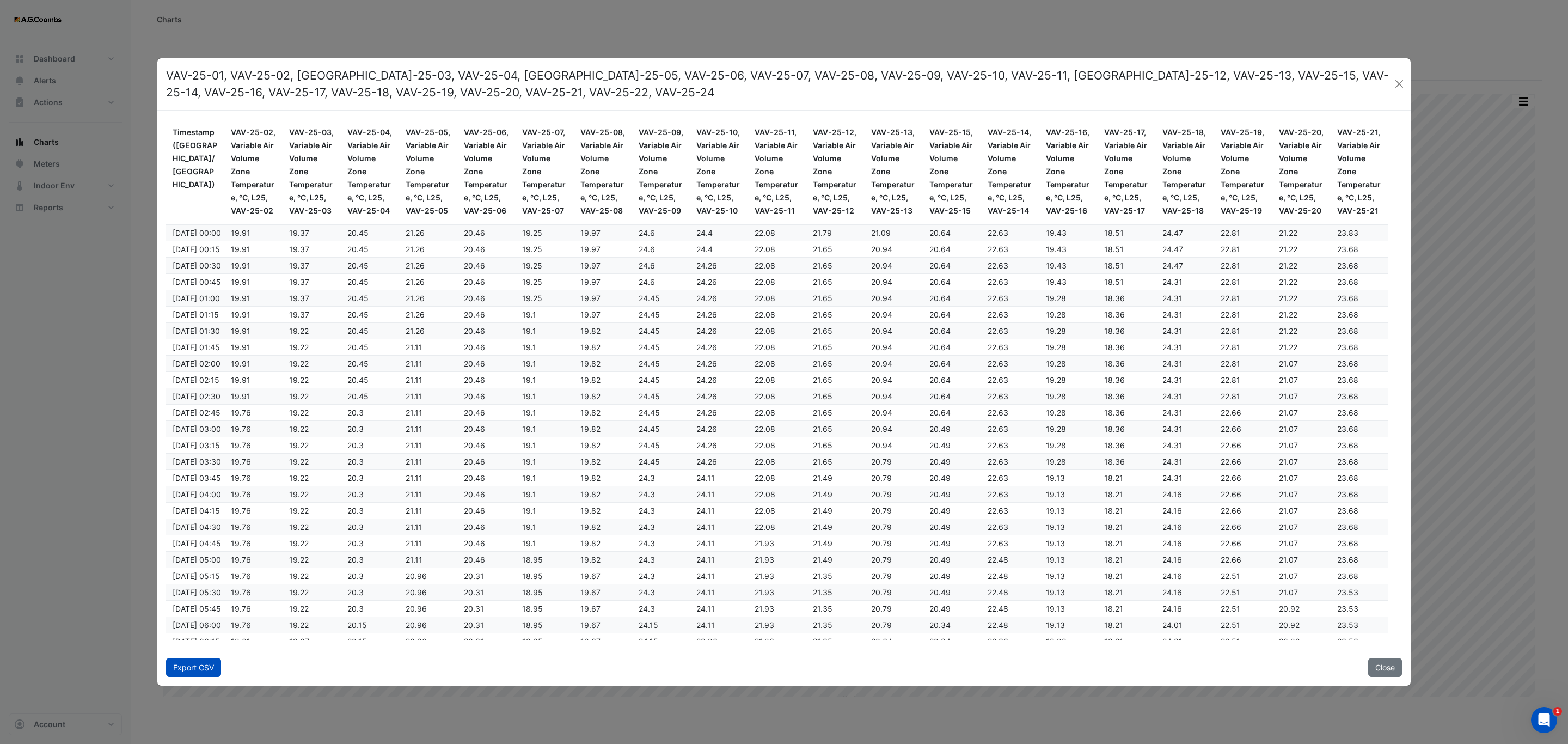
click at [188, 669] on button "Export CSV" at bounding box center [193, 667] width 55 height 19
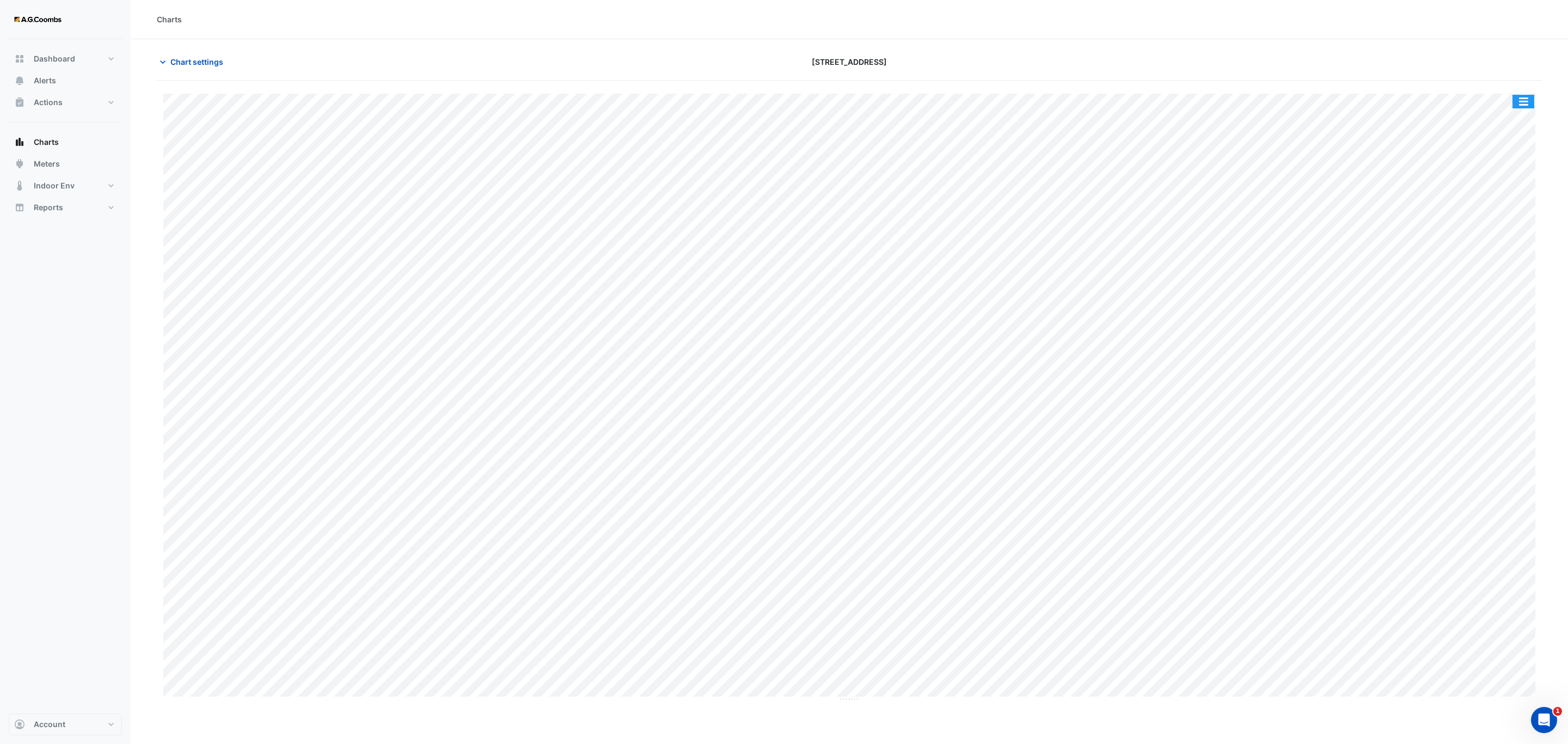
click at [1524, 104] on button "button" at bounding box center [1523, 101] width 21 height 14
click at [1482, 213] on div "Pivot Data Table" at bounding box center [1501, 219] width 65 height 26
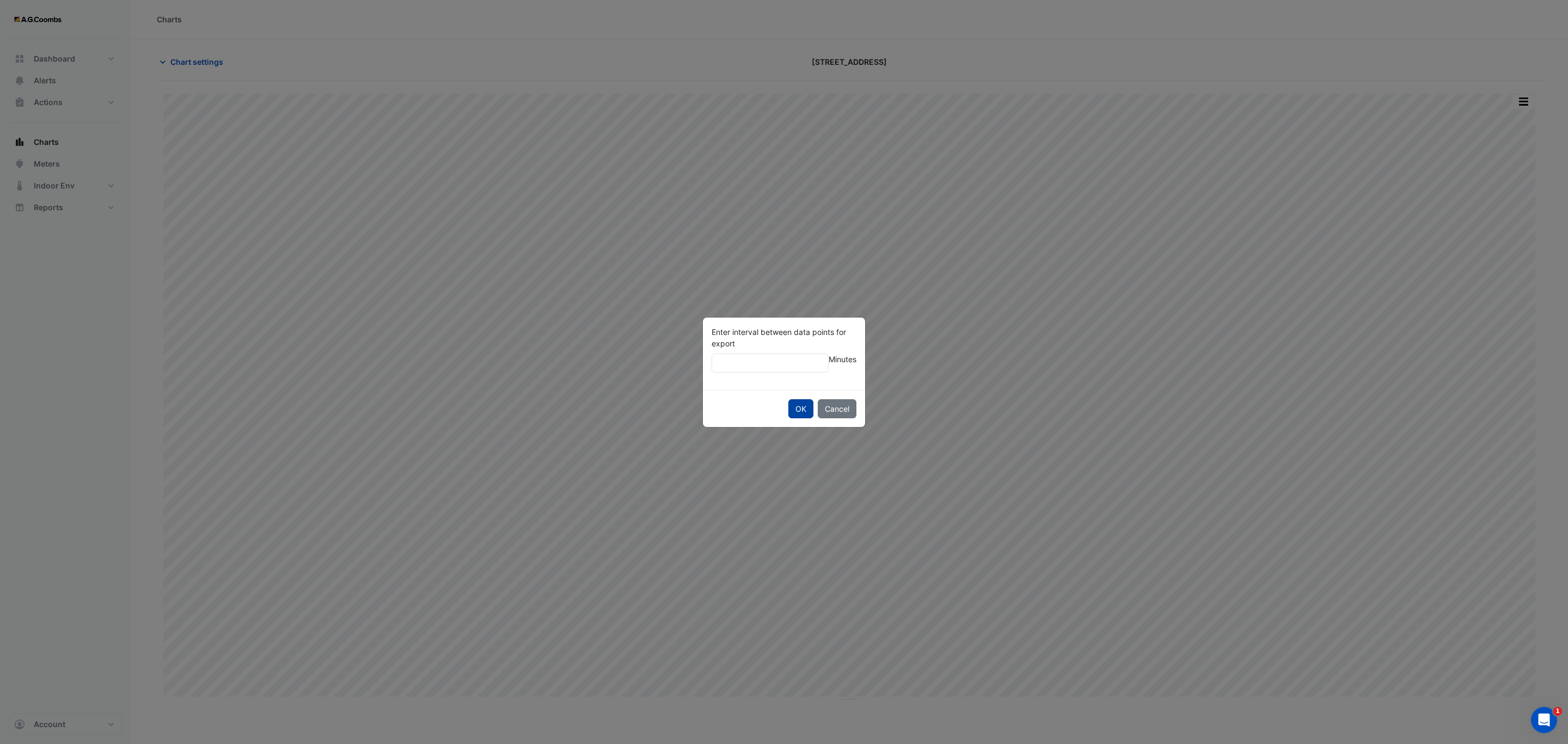
type input "**"
click at [788, 399] on button "OK" at bounding box center [801, 408] width 25 height 19
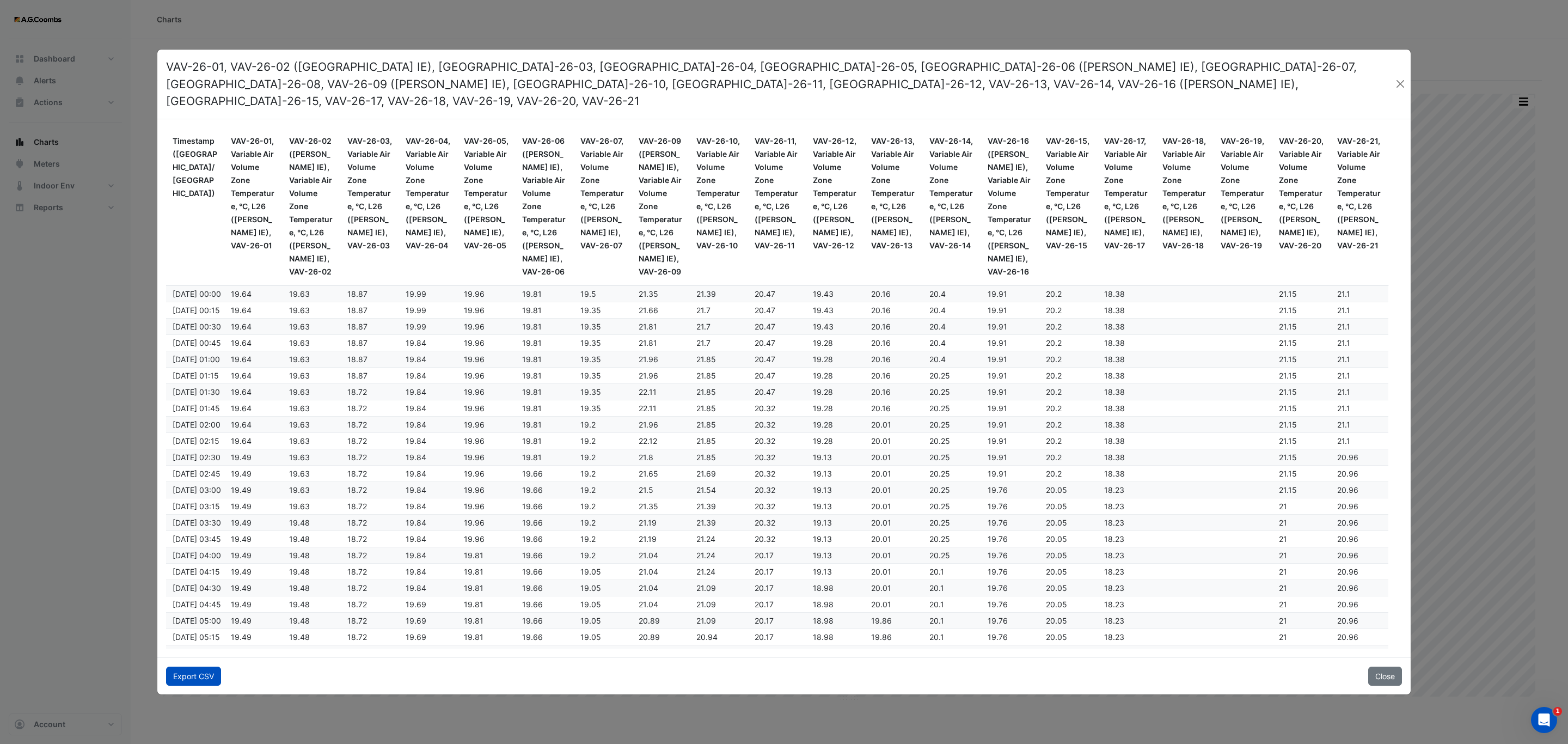
click at [183, 668] on button "Export CSV" at bounding box center [193, 676] width 55 height 19
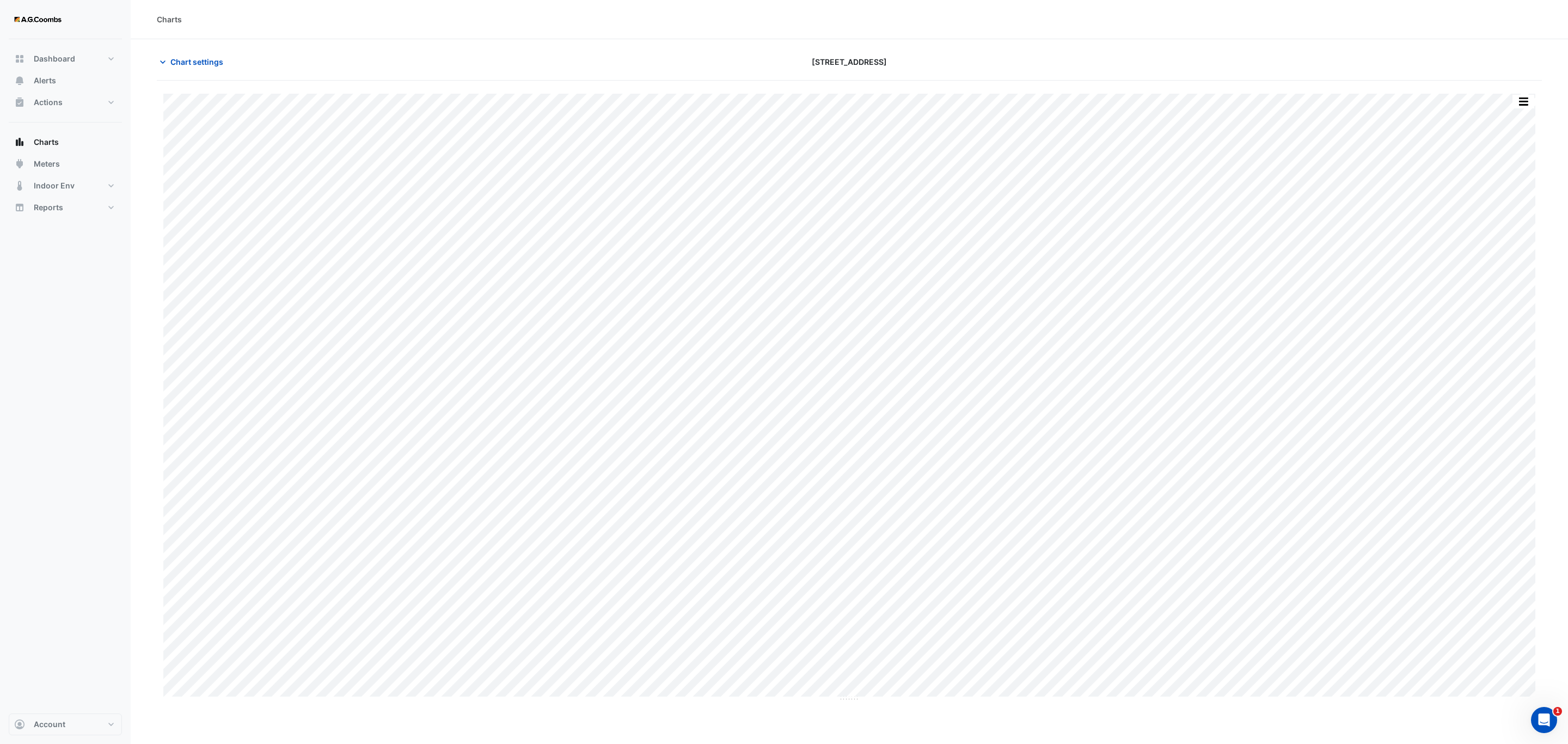
click at [1515, 88] on div "Split by Equip Split All Print Save as JPEG Save as PNG Pivot Data Table Export…" at bounding box center [849, 391] width 1385 height 621
click at [1524, 102] on button "button" at bounding box center [1523, 101] width 21 height 14
click at [1497, 221] on div "Pivot Data Table" at bounding box center [1501, 219] width 65 height 26
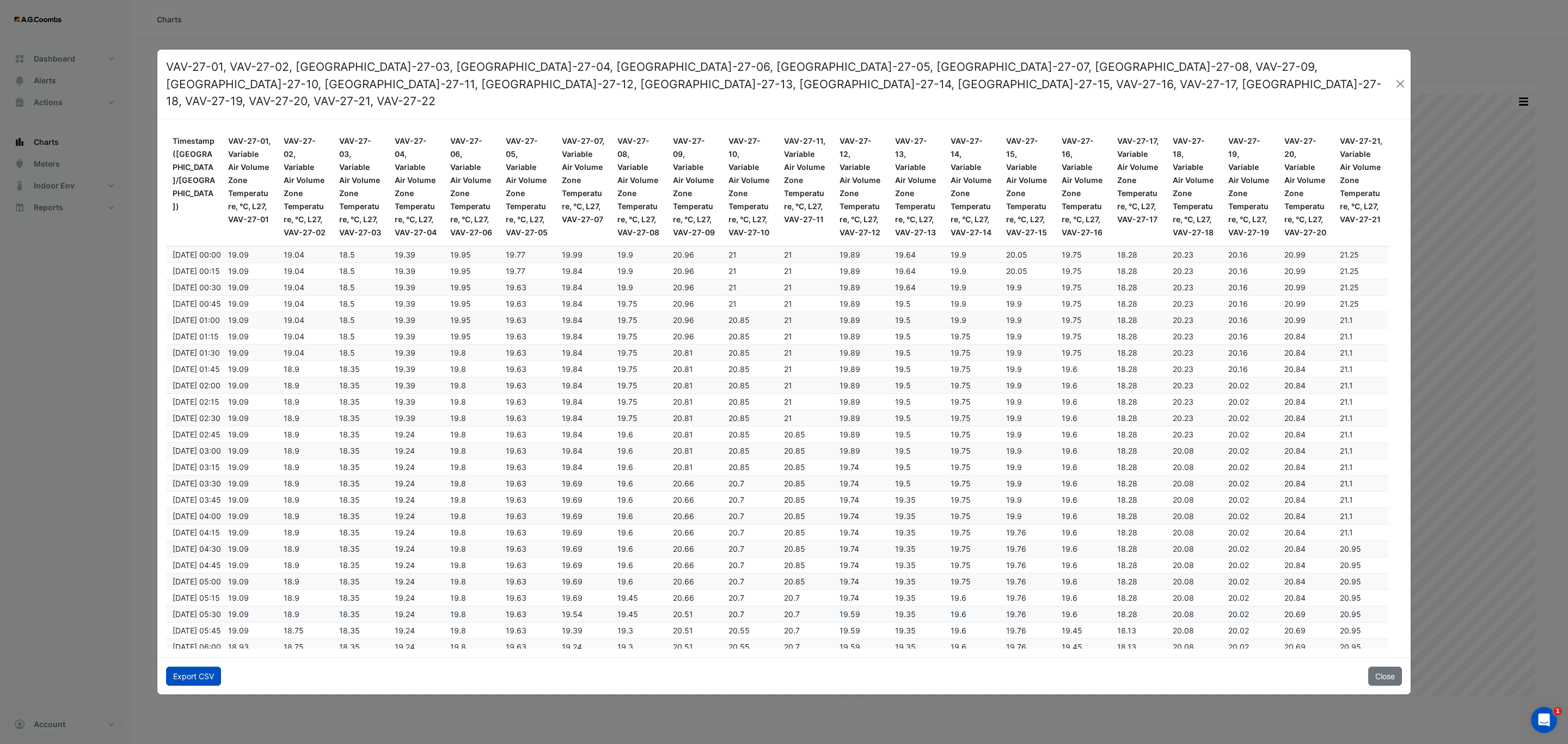
click at [196, 666] on button "Export CSV" at bounding box center [193, 676] width 55 height 19
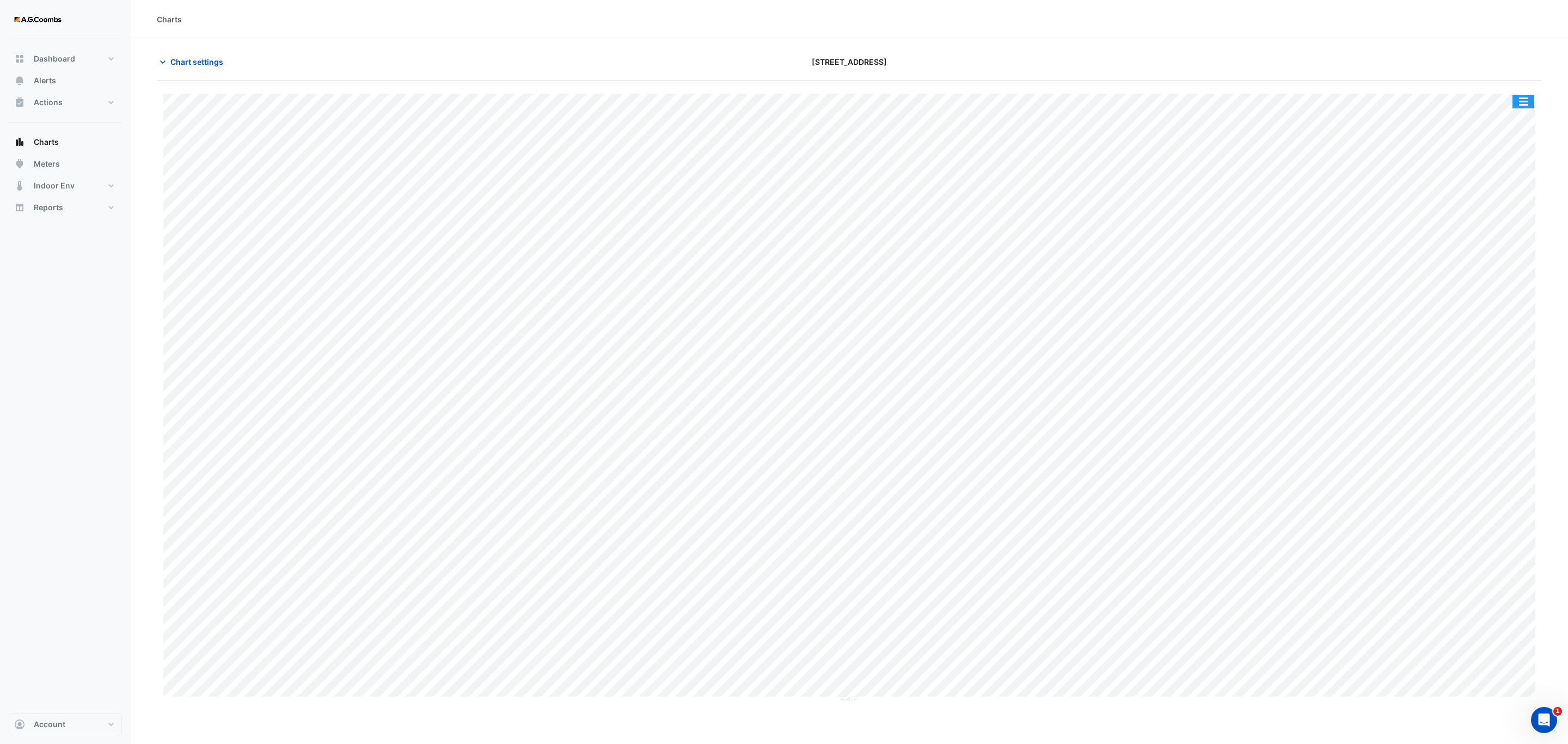
click at [1531, 98] on button "button" at bounding box center [1523, 101] width 21 height 14
click at [1517, 222] on div "Pivot Data Table" at bounding box center [1501, 219] width 65 height 26
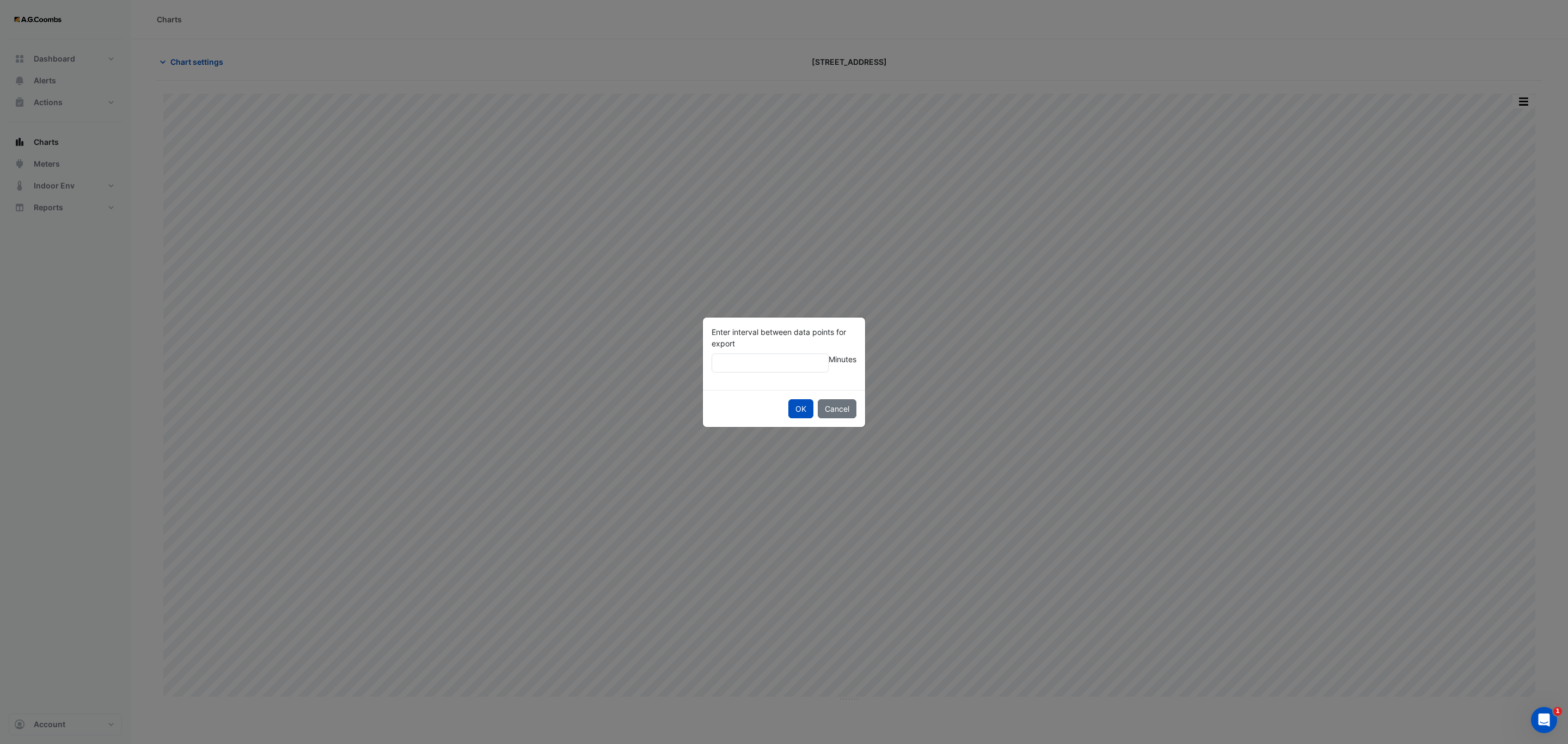
type input "**"
click at [788, 399] on button "OK" at bounding box center [801, 408] width 25 height 19
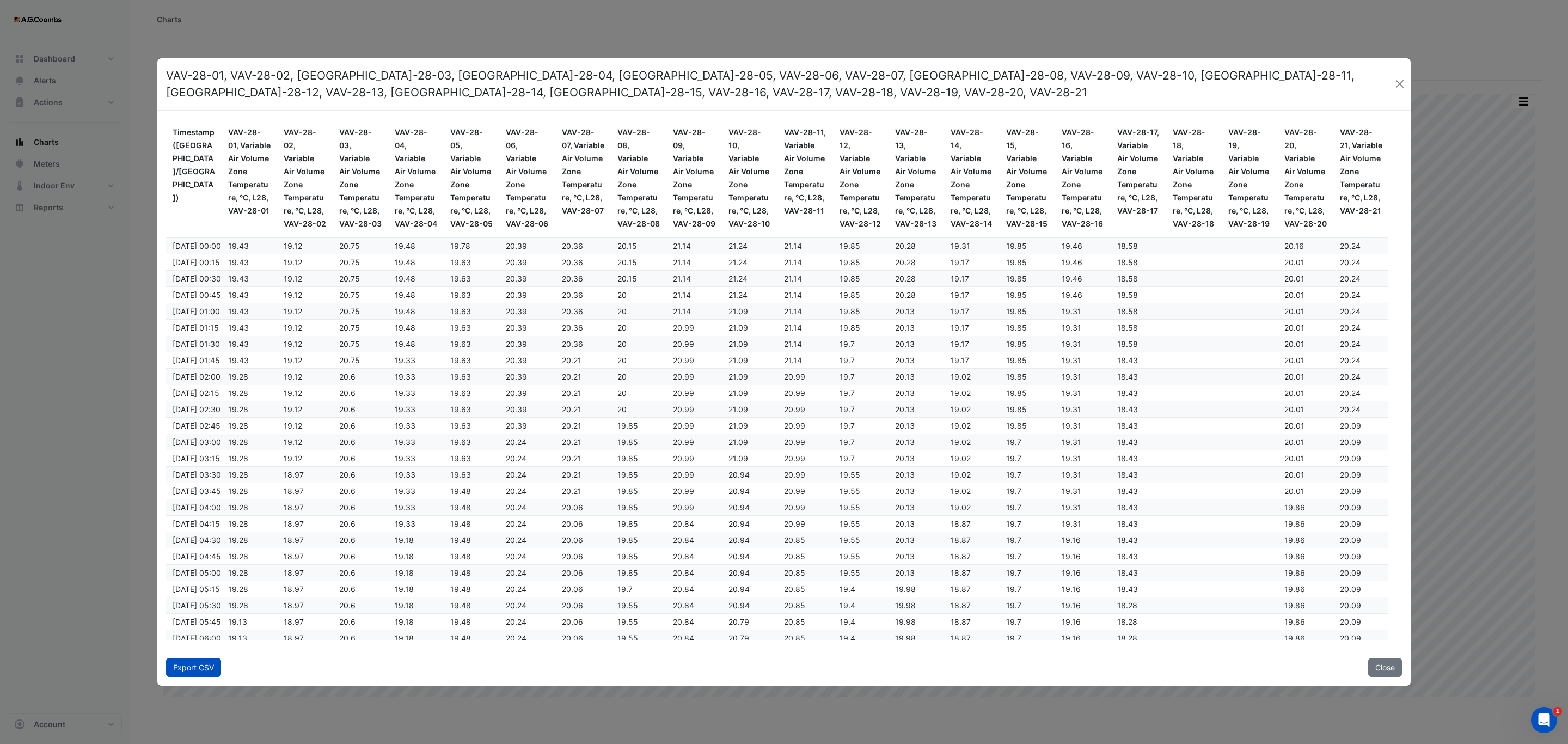
click at [188, 670] on button "Export CSV" at bounding box center [193, 667] width 55 height 19
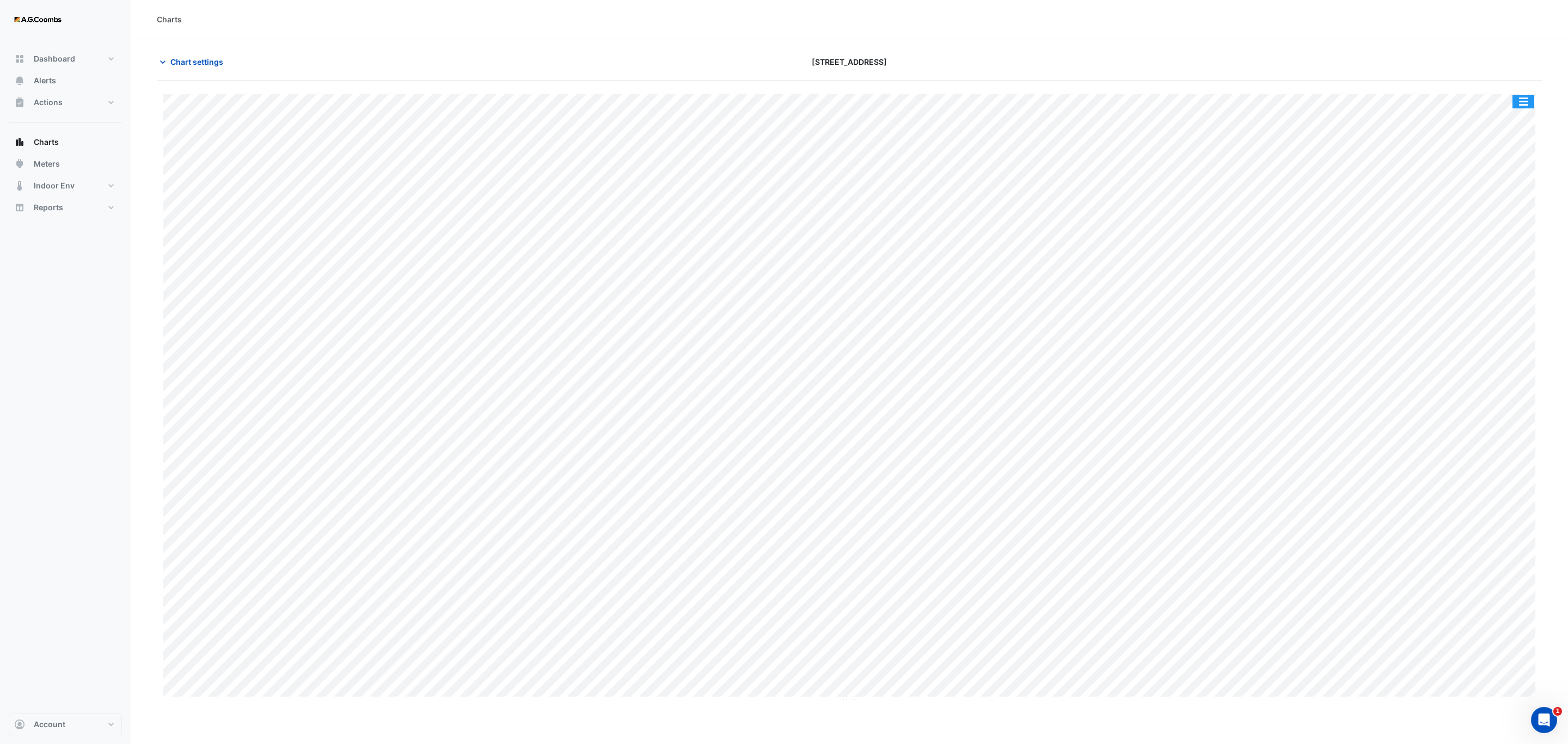
click at [1521, 101] on button "button" at bounding box center [1523, 101] width 21 height 14
click at [1511, 217] on div "Pivot Data Table" at bounding box center [1501, 219] width 65 height 26
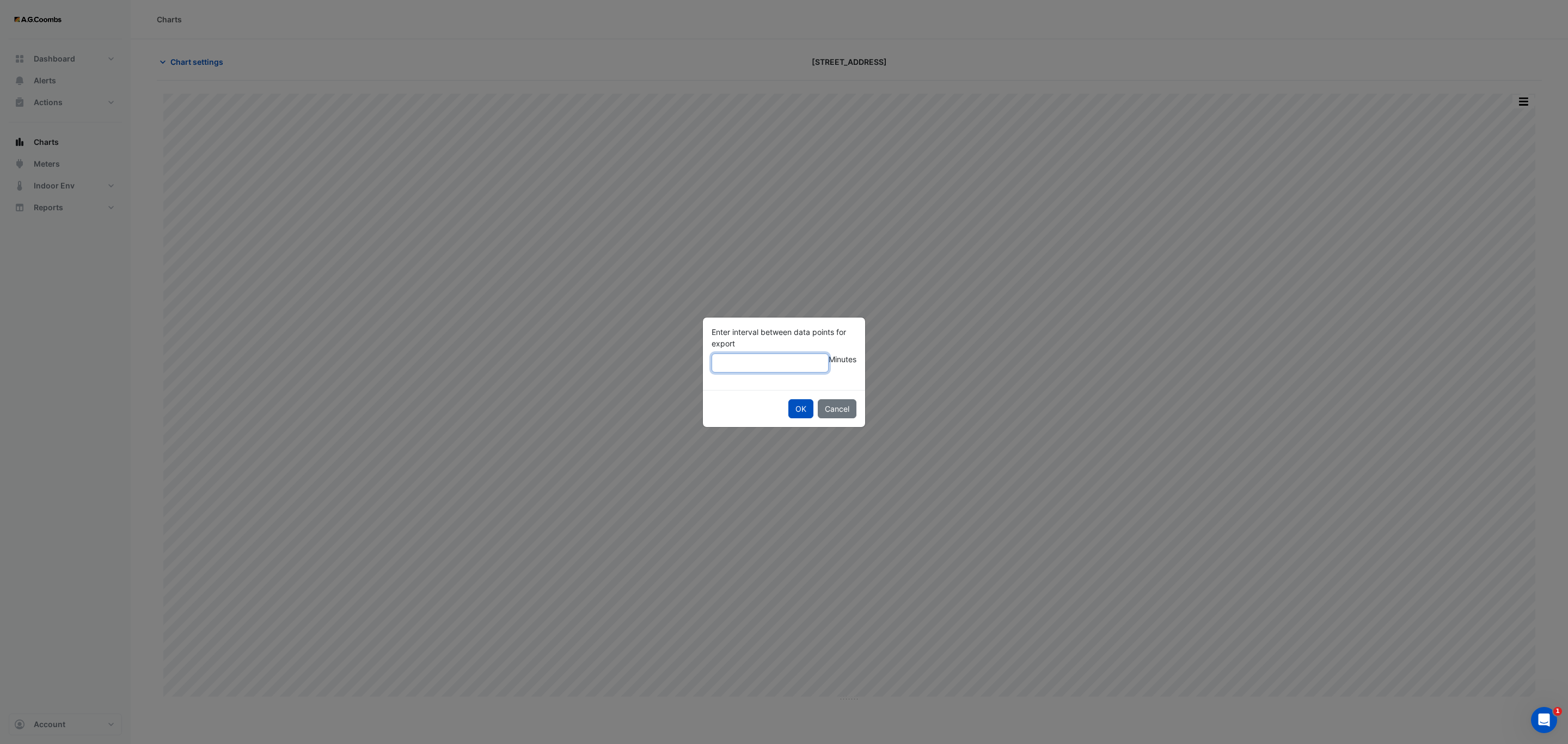
click at [748, 356] on input "Enter interval between data points for export" at bounding box center [770, 362] width 117 height 19
type input "**"
click at [795, 411] on button "OK" at bounding box center [801, 408] width 25 height 19
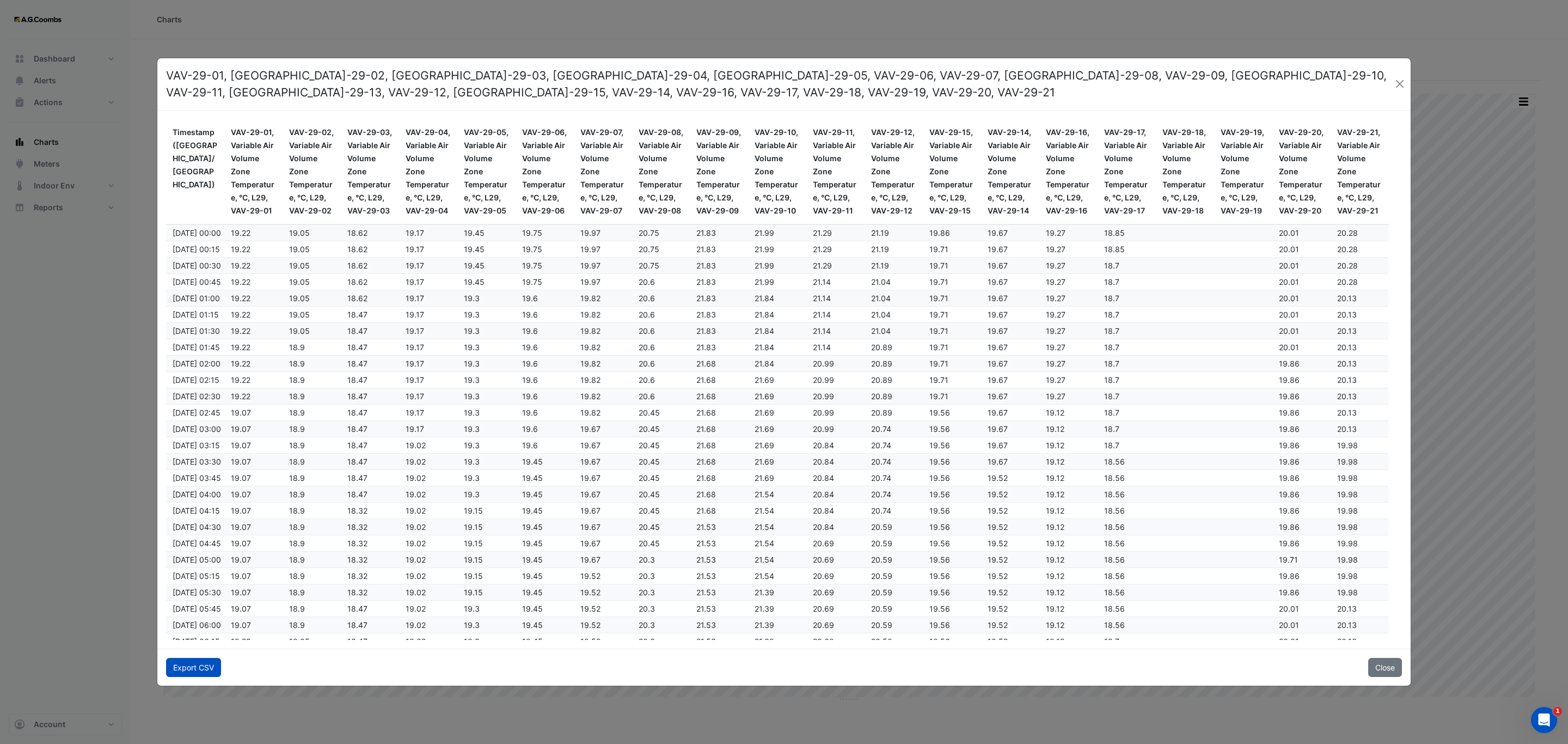
click at [190, 666] on button "Export CSV" at bounding box center [193, 667] width 55 height 19
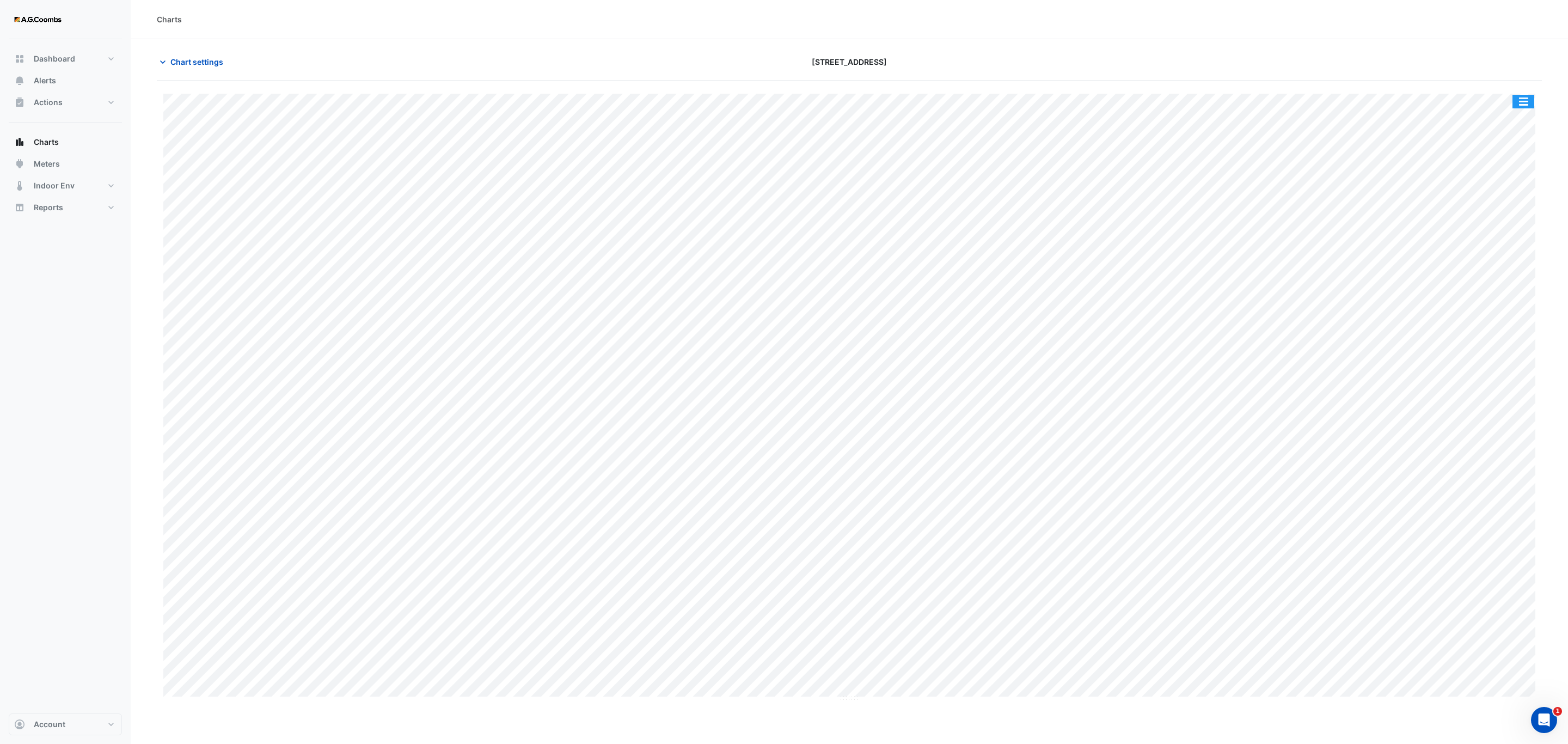
click at [1530, 103] on button "button" at bounding box center [1523, 101] width 21 height 14
click at [1502, 223] on div "Pivot Data Table" at bounding box center [1501, 219] width 65 height 26
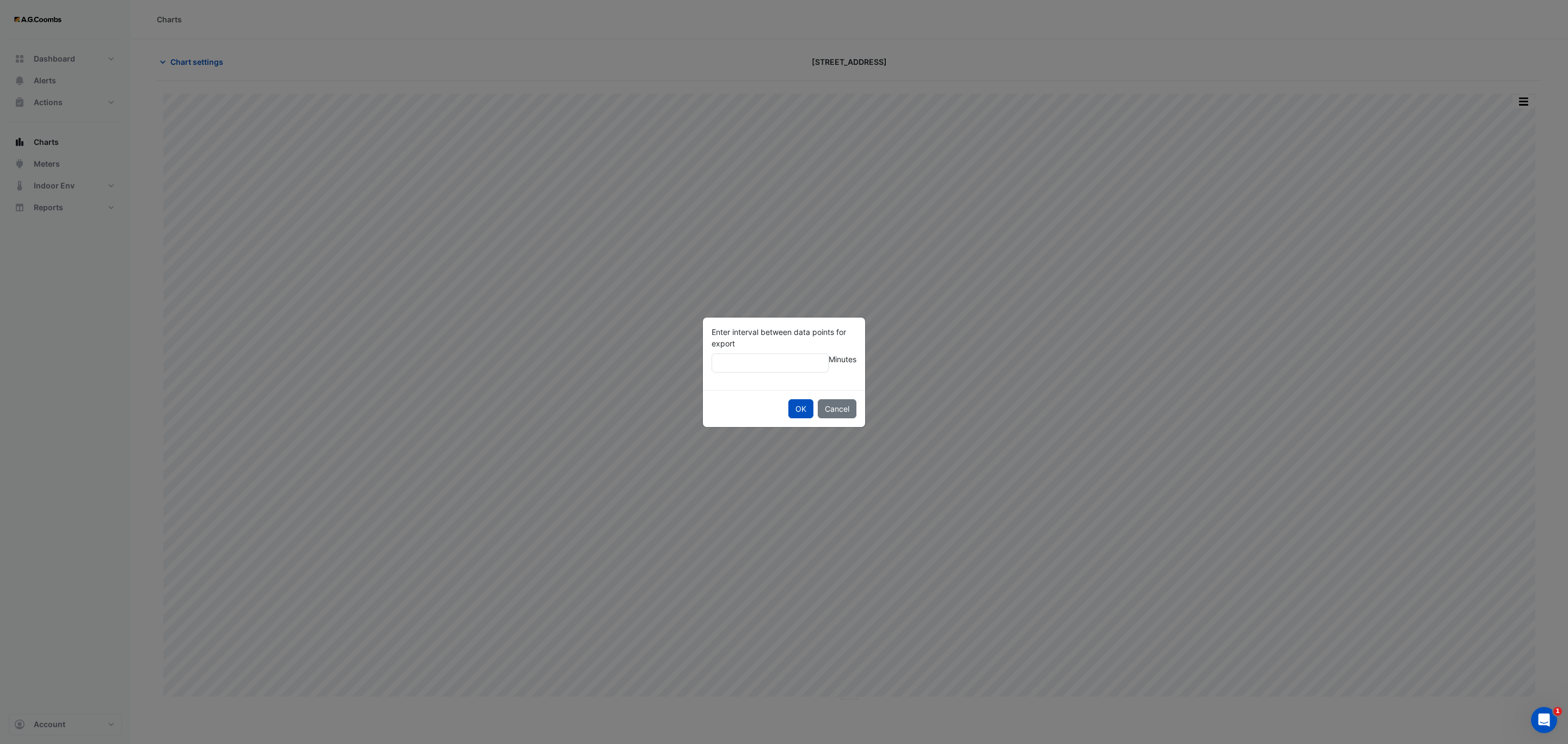
type input "**"
click at [788, 399] on button "OK" at bounding box center [801, 408] width 25 height 19
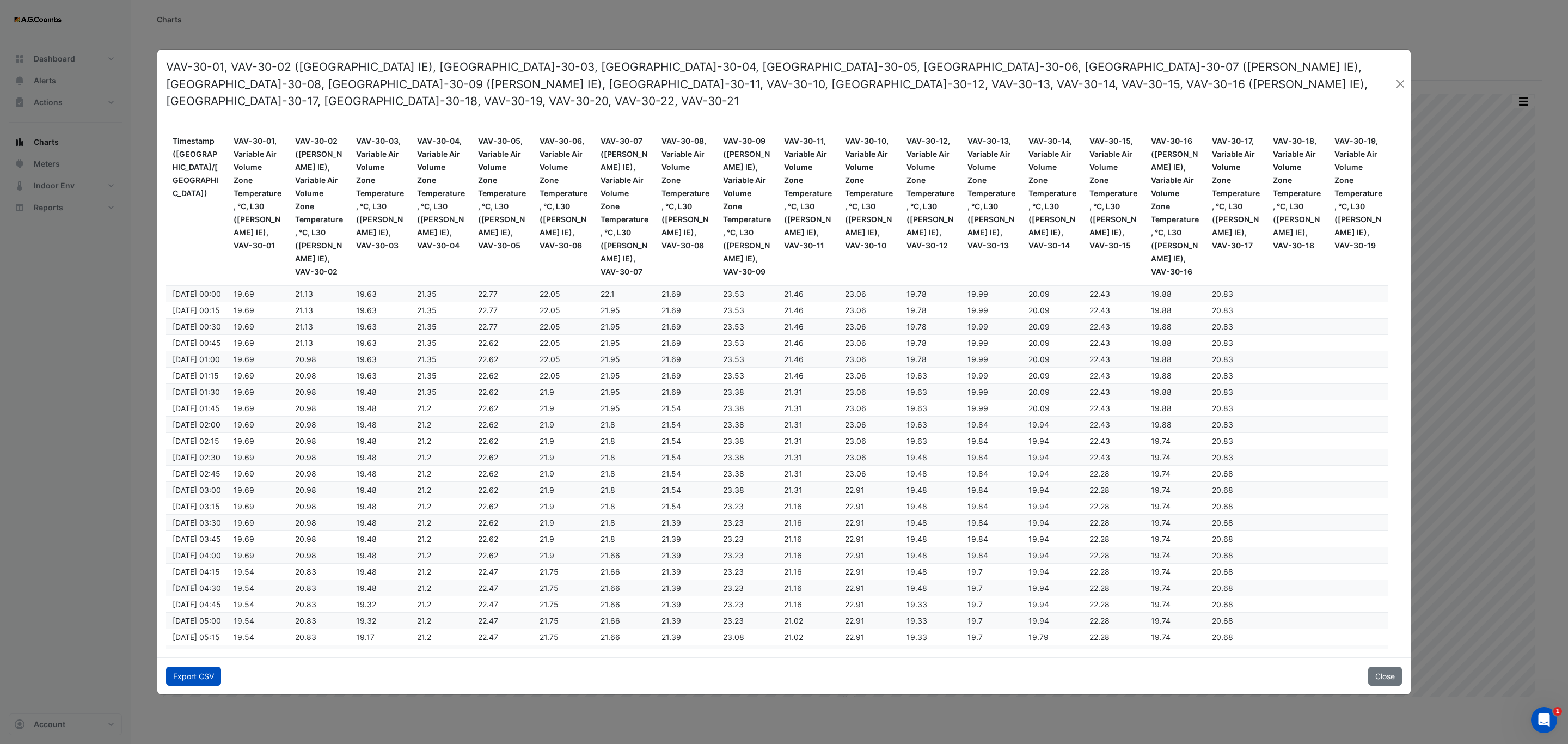
click at [184, 666] on button "Export CSV" at bounding box center [193, 676] width 55 height 19
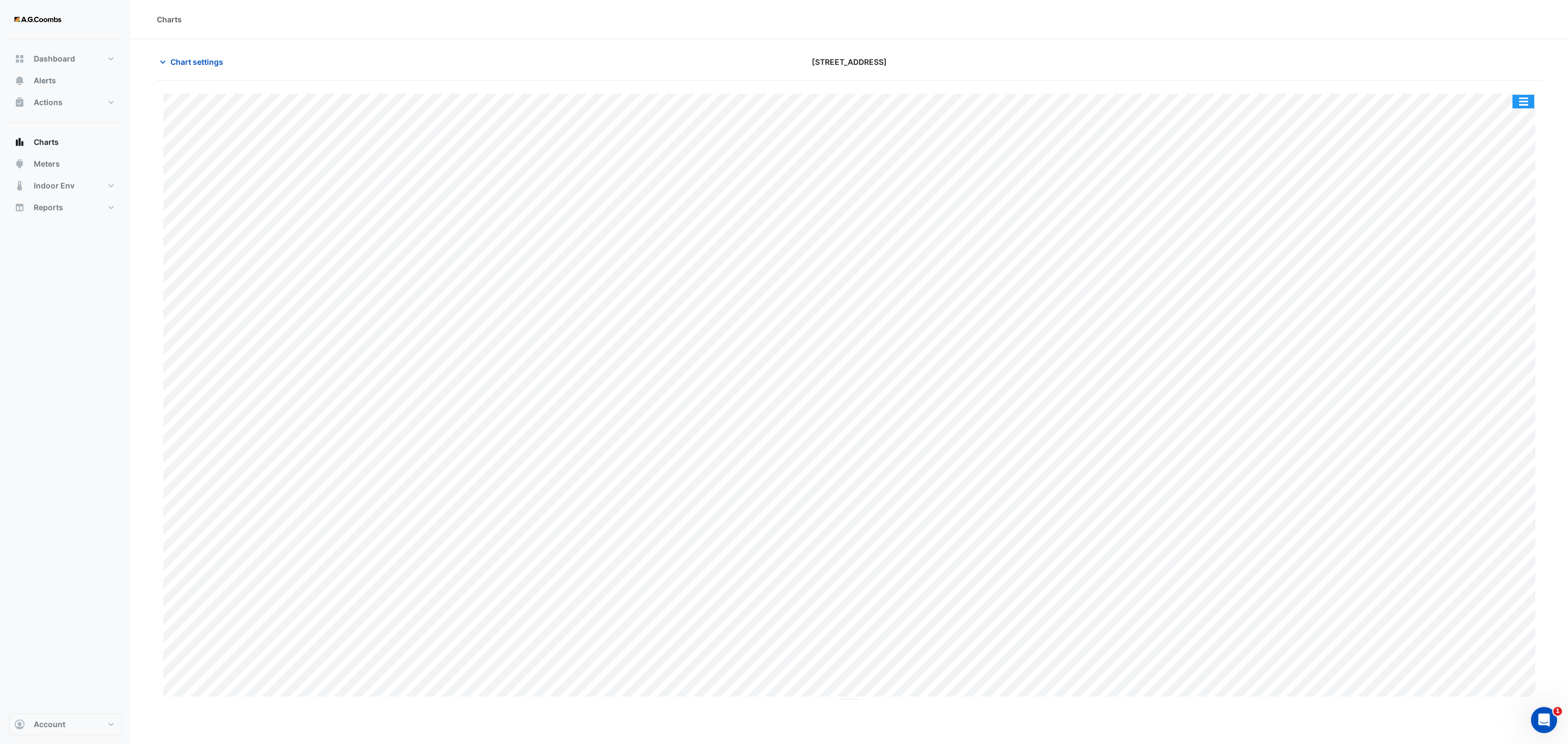
click at [1531, 102] on button "button" at bounding box center [1523, 101] width 21 height 14
click at [1481, 219] on div "Pivot Data Table" at bounding box center [1501, 219] width 65 height 26
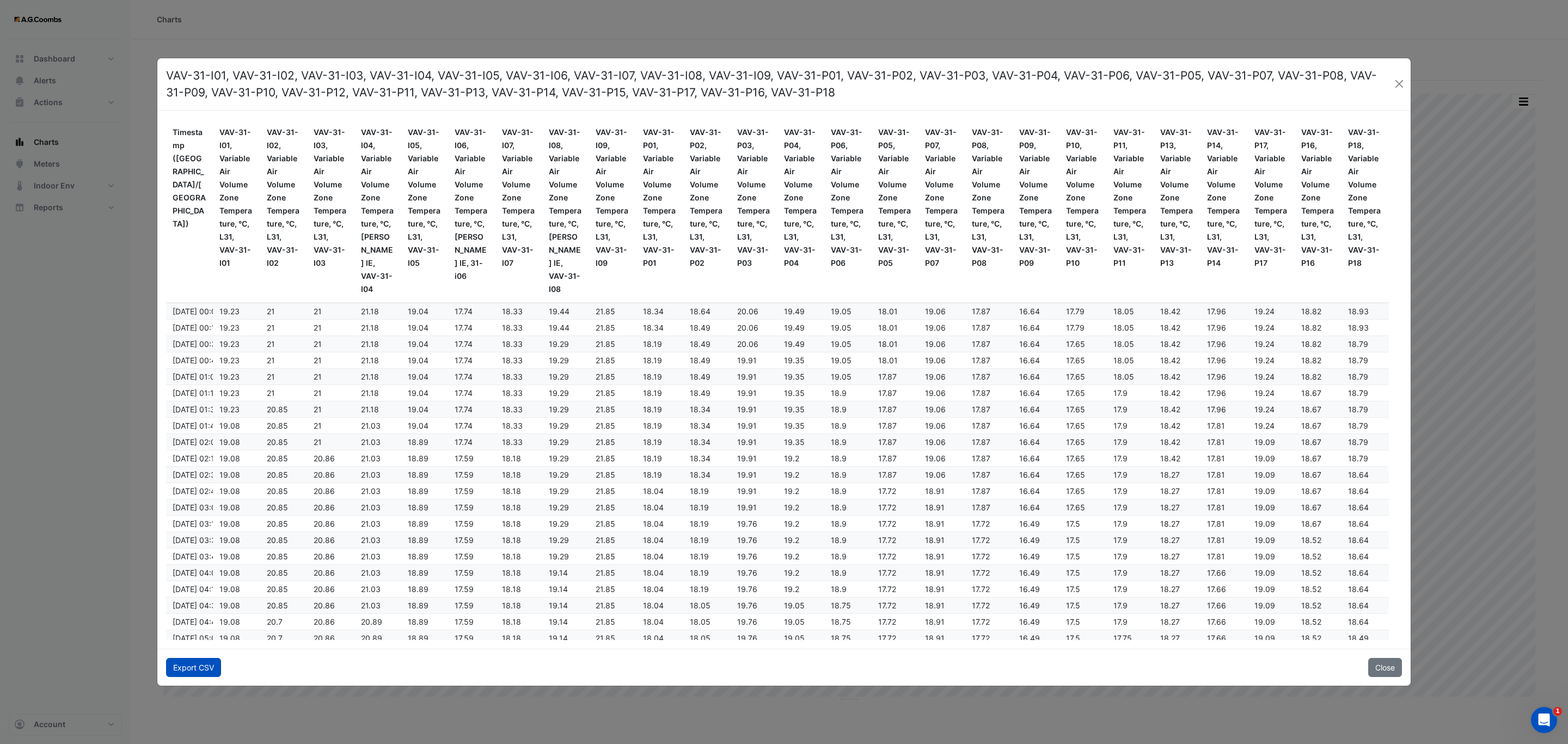
click at [200, 675] on button "Export CSV" at bounding box center [193, 667] width 55 height 19
click at [1368, 673] on button "Close" at bounding box center [1385, 667] width 34 height 19
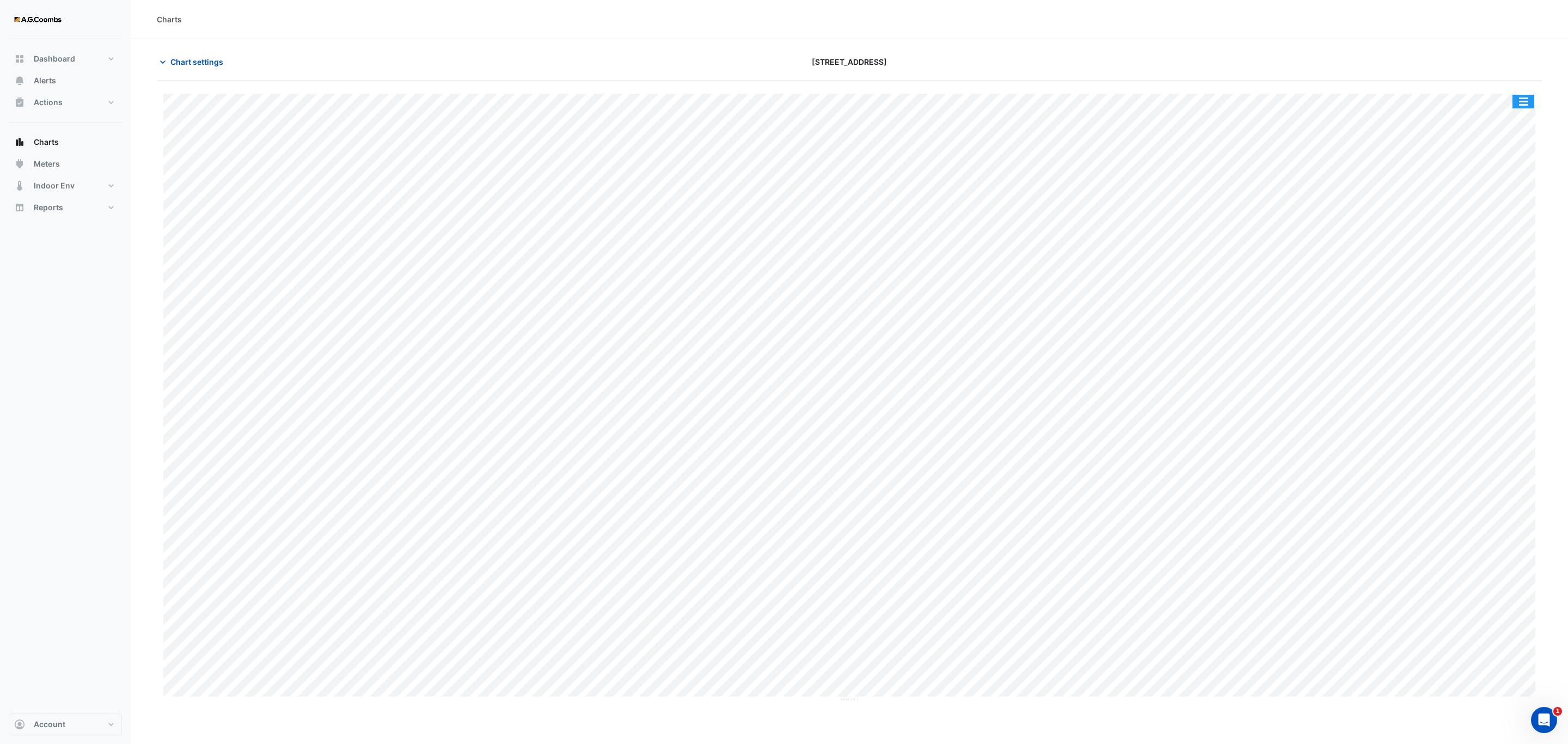
drag, startPoint x: 1529, startPoint y: 100, endPoint x: 1547, endPoint y: 162, distance: 64.6
click at [1526, 101] on button "button" at bounding box center [1523, 101] width 21 height 14
click at [1510, 220] on div "Pivot Data Table" at bounding box center [1501, 219] width 65 height 26
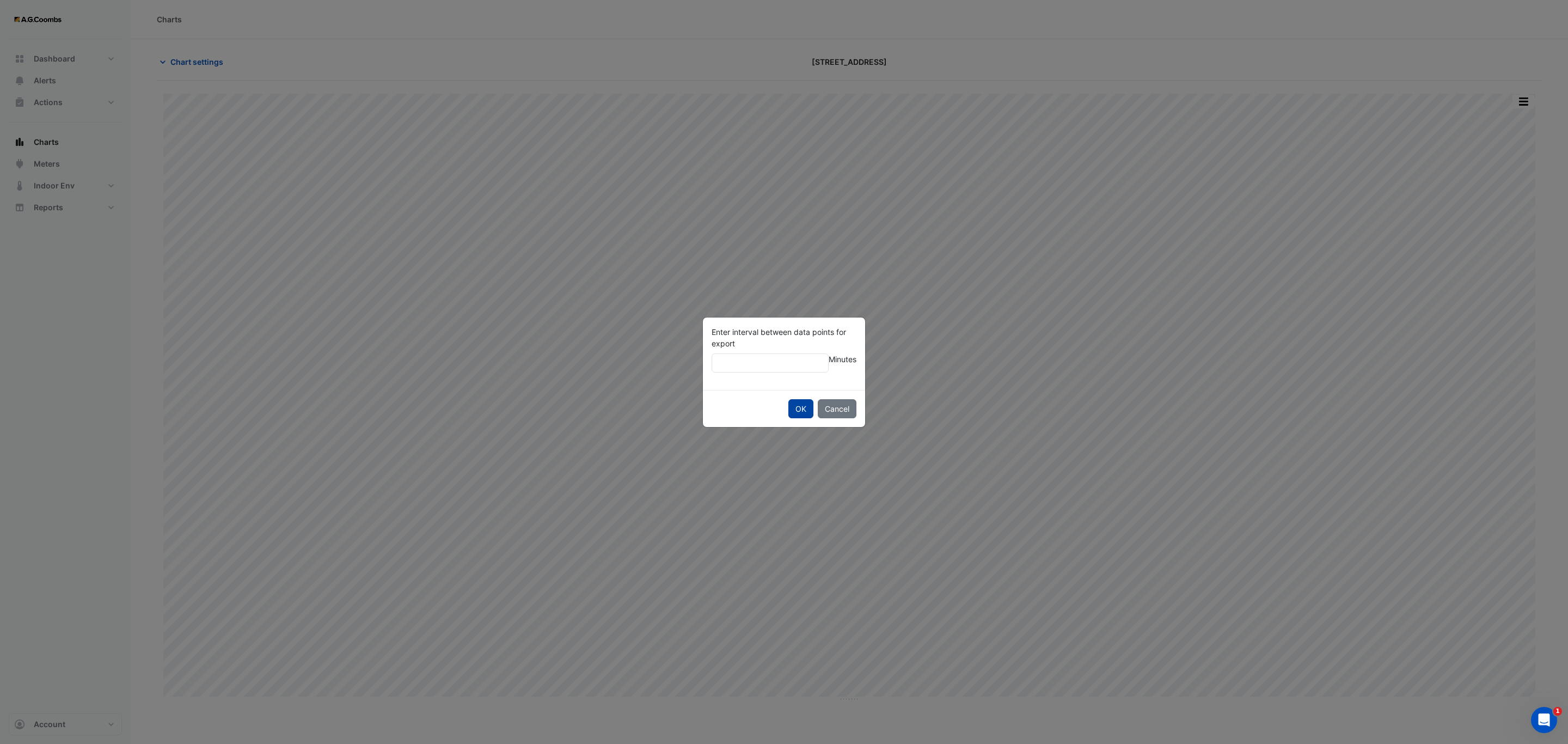
type input "***"
click at [788, 399] on button "OK" at bounding box center [801, 408] width 25 height 19
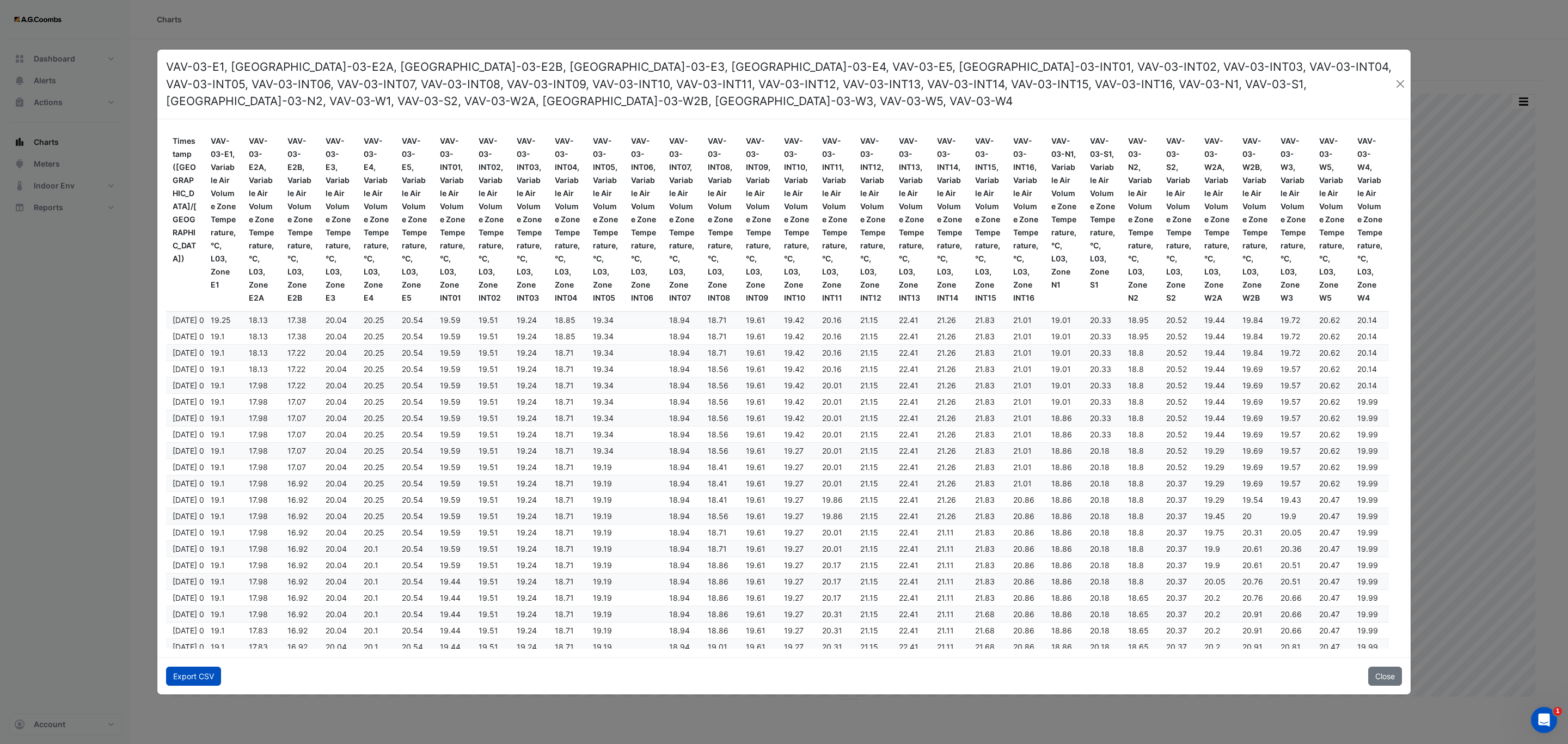
click at [203, 672] on button "Export CSV" at bounding box center [193, 676] width 55 height 19
click at [1401, 675] on button "Close" at bounding box center [1385, 676] width 34 height 19
